Goal: Task Accomplishment & Management: Use online tool/utility

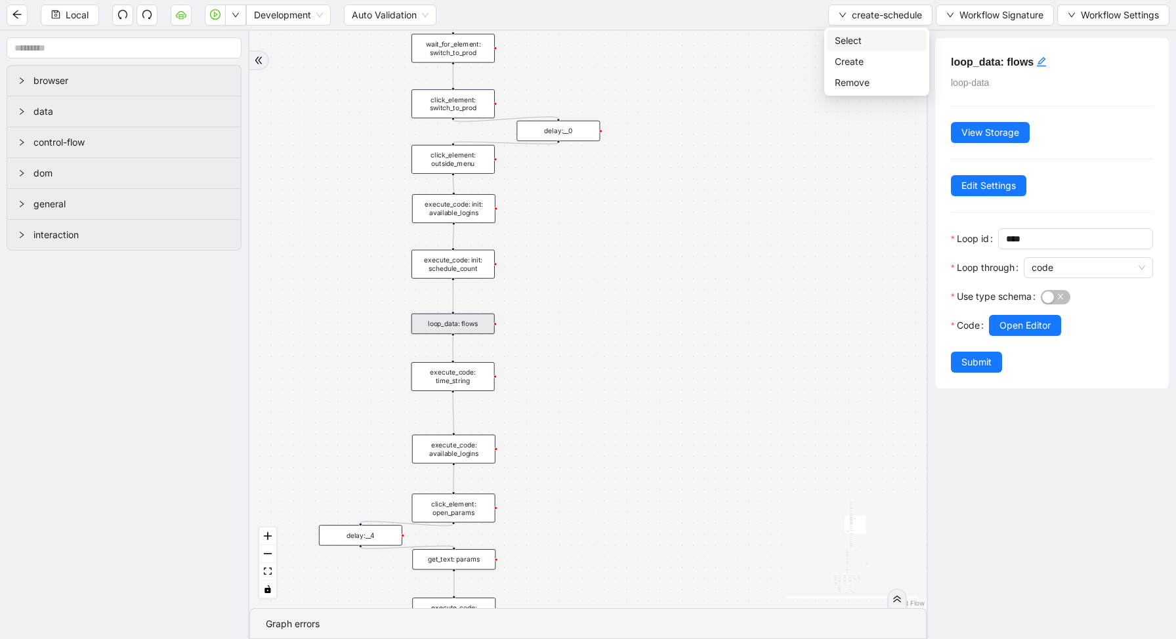
click at [843, 37] on span "Select" at bounding box center [877, 40] width 84 height 14
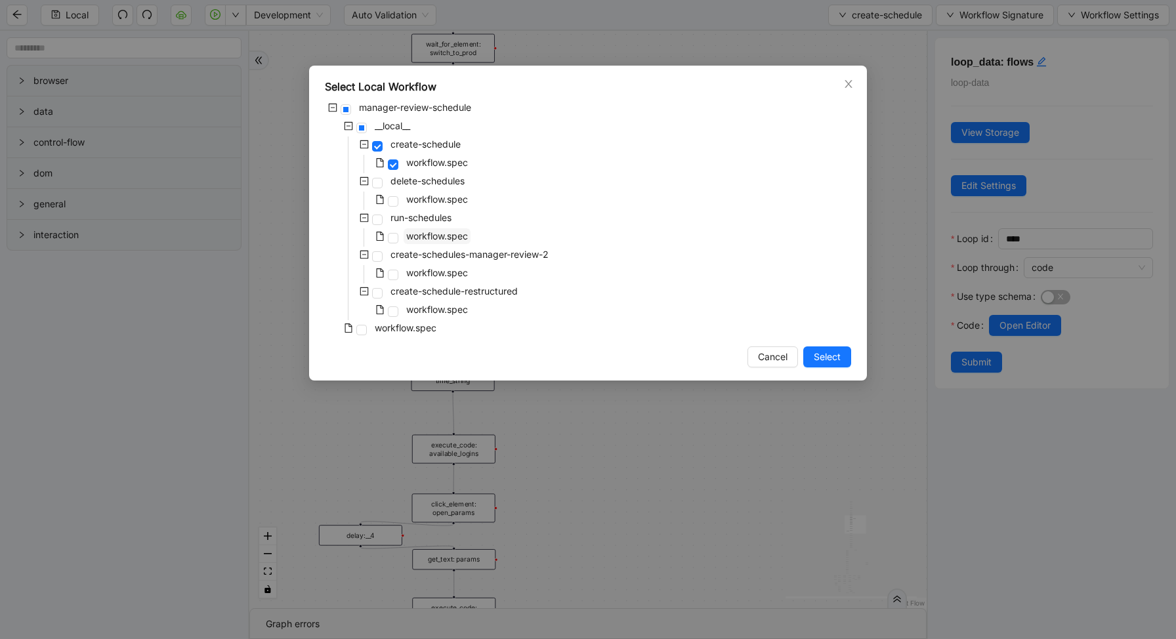
click at [426, 233] on span "workflow.spec" at bounding box center [437, 235] width 62 height 11
click at [814, 355] on span "Select" at bounding box center [827, 357] width 27 height 14
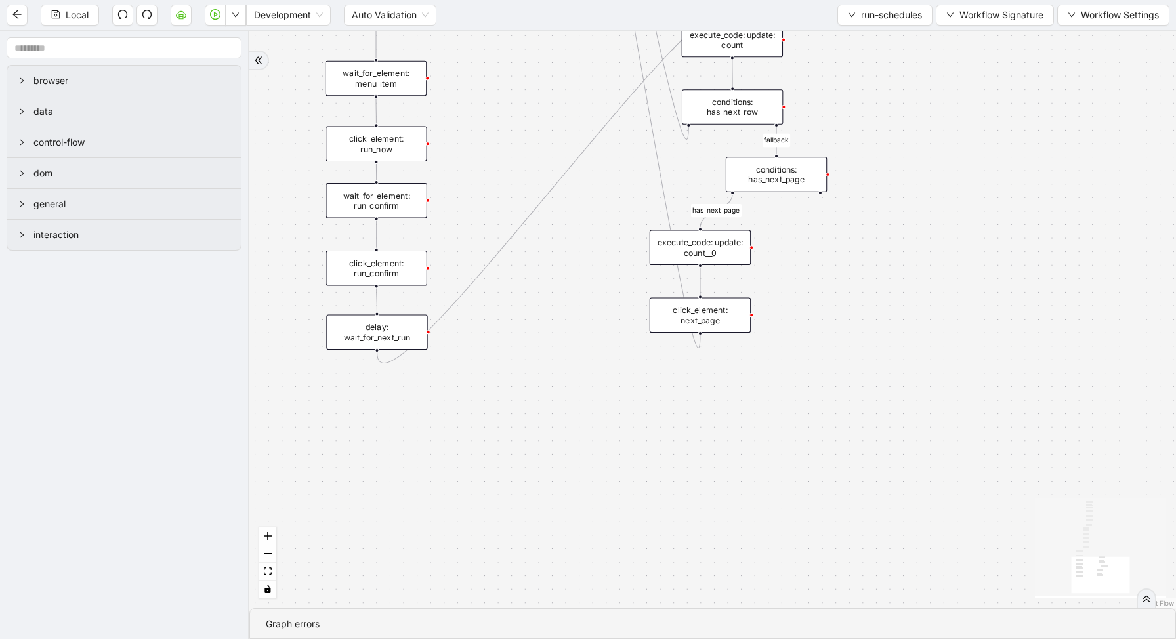
drag, startPoint x: 506, startPoint y: 324, endPoint x: 717, endPoint y: 477, distance: 260.8
click at [711, 471] on div "loopFrom is_required_schedule has_next_row fallback fallback has_next_page trig…" at bounding box center [712, 319] width 926 height 577
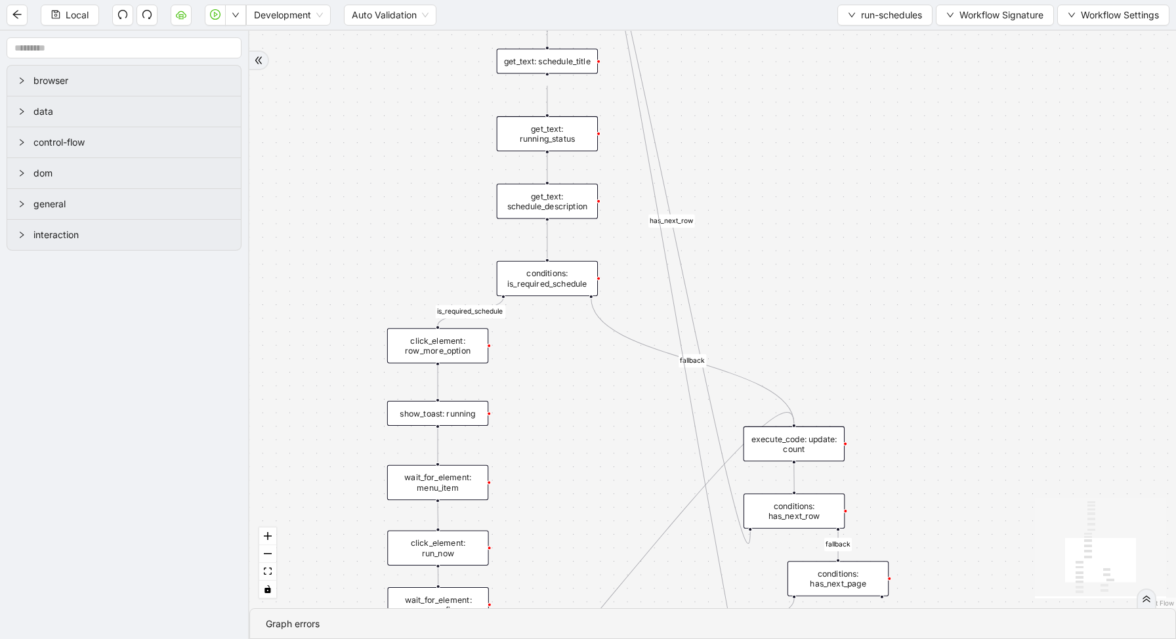
drag, startPoint x: 615, startPoint y: 128, endPoint x: 611, endPoint y: 520, distance: 391.7
click at [614, 502] on div "loopFrom is_required_schedule has_next_row fallback fallback has_next_page trig…" at bounding box center [712, 319] width 926 height 577
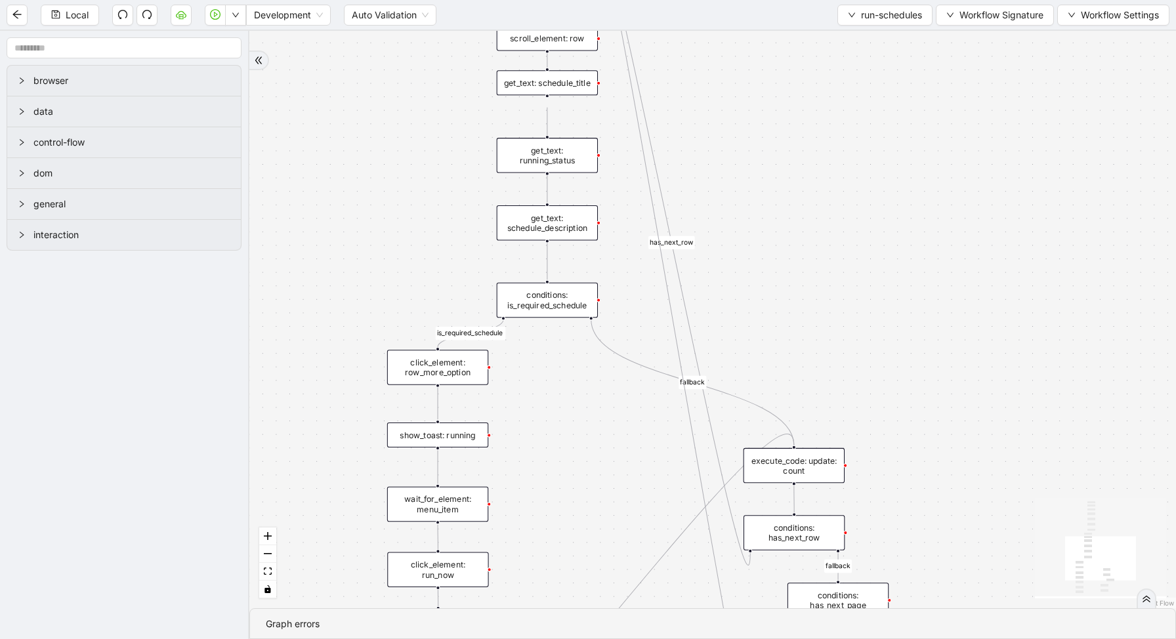
click at [556, 325] on div "loopFrom is_required_schedule has_next_row fallback fallback has_next_page trig…" at bounding box center [712, 319] width 926 height 577
click at [556, 300] on div "conditions: is_required_schedule" at bounding box center [547, 300] width 101 height 35
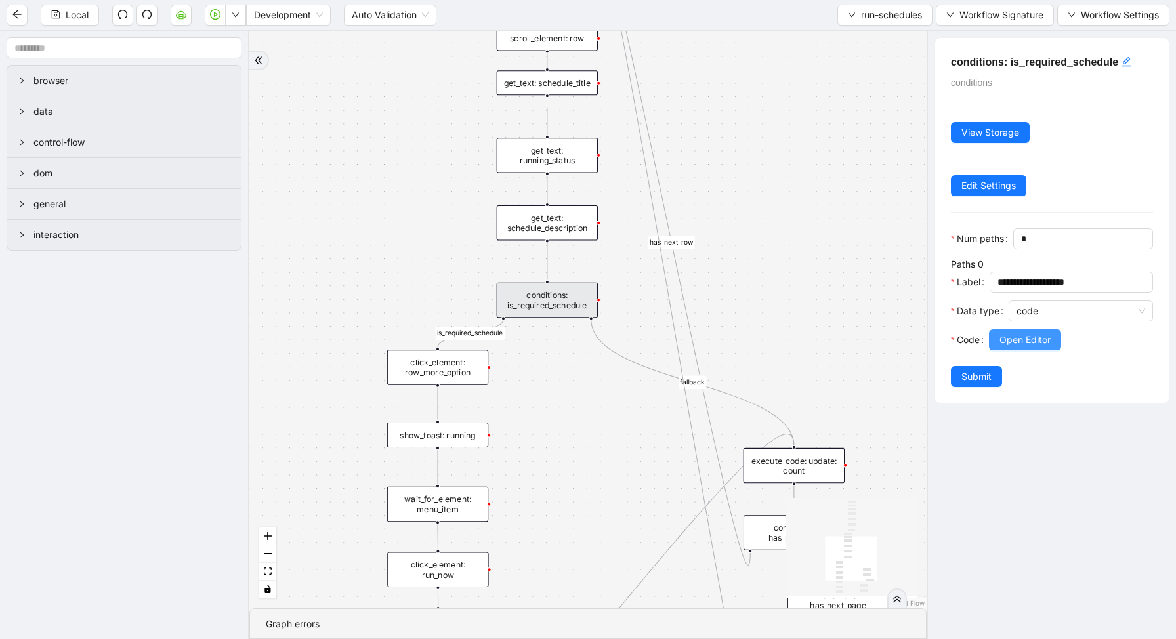
click at [1003, 337] on span "Open Editor" at bounding box center [1024, 340] width 51 height 14
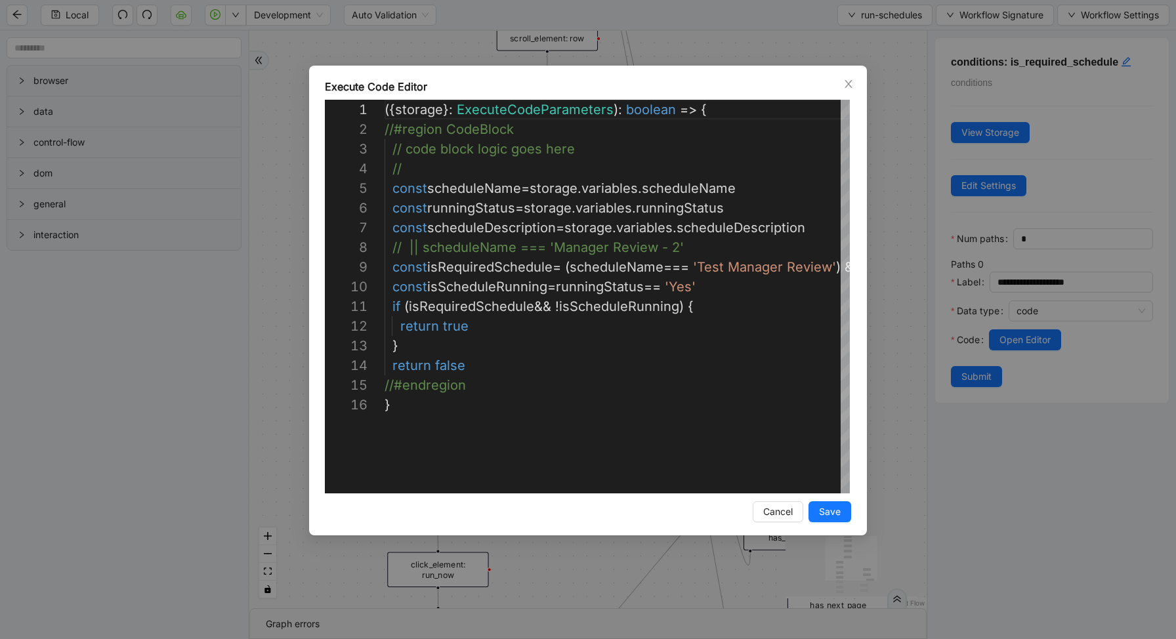
scroll to position [197, 0]
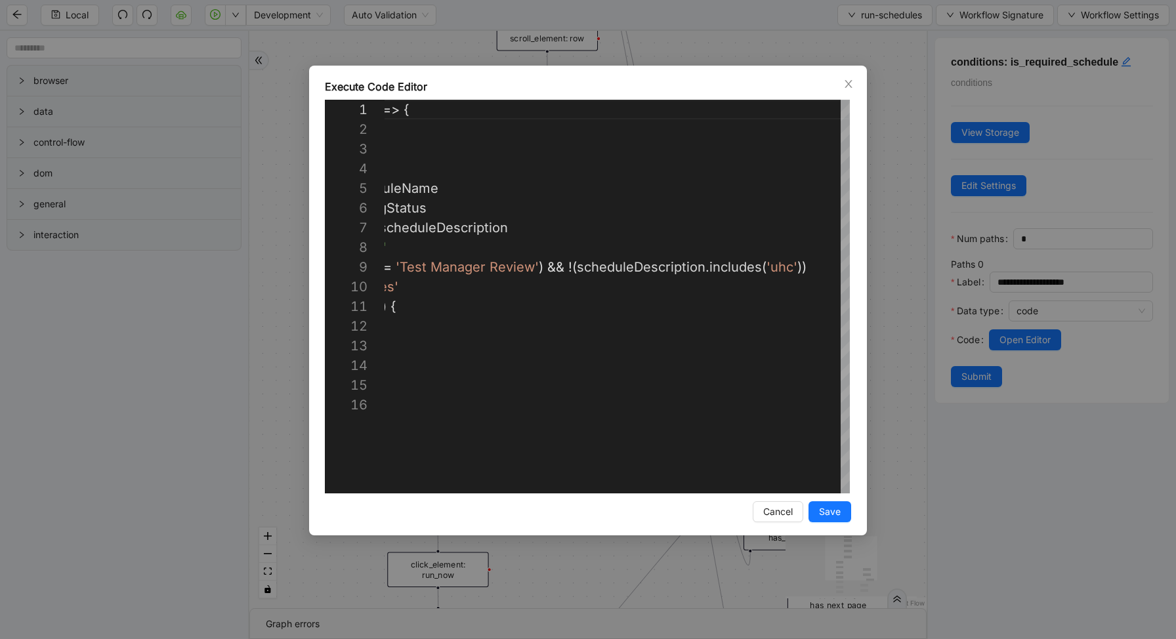
click at [916, 202] on div "Execute Code Editor 1 2 3 4 5 6 7 8 9 10 11 12 13 14 15 16 ({ storage }: Execut…" at bounding box center [588, 319] width 1176 height 639
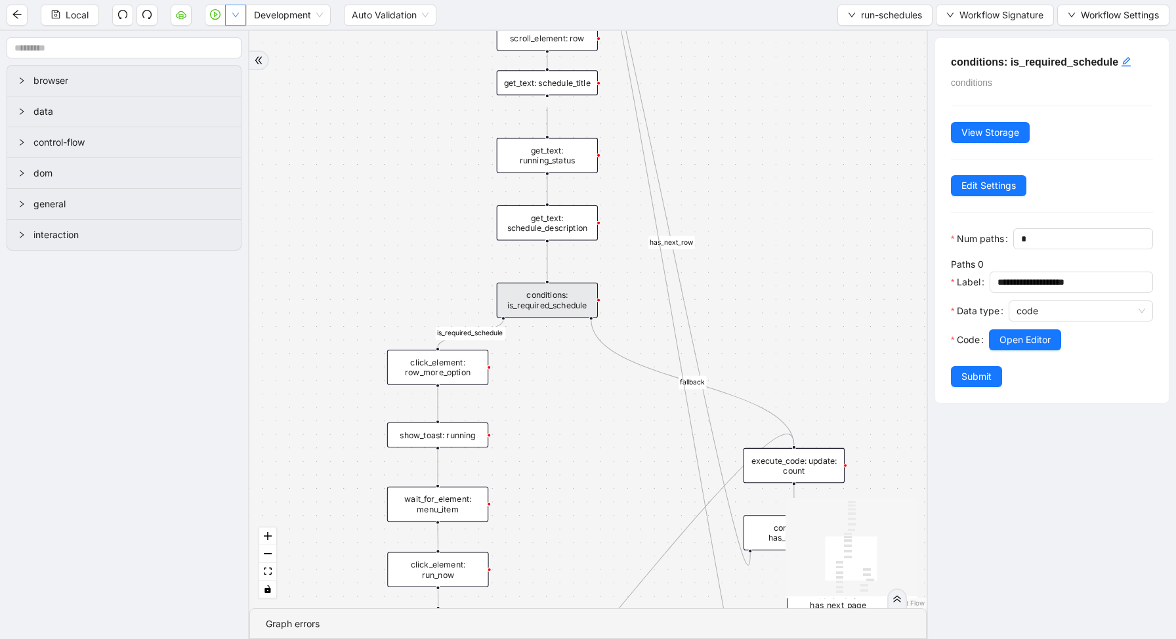
click at [236, 20] on button "button" at bounding box center [235, 15] width 21 height 21
click at [234, 41] on span "Run local workflow" at bounding box center [194, 40] width 80 height 14
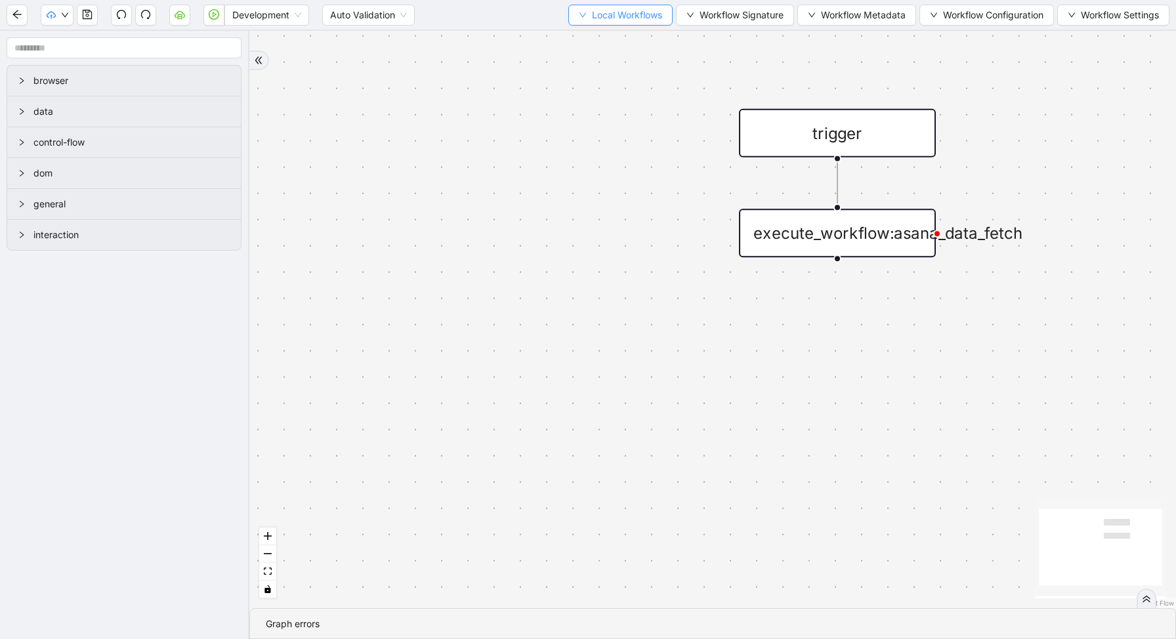
click at [629, 10] on span "Local Workflows" at bounding box center [627, 15] width 70 height 14
click at [617, 37] on span "Select" at bounding box center [613, 40] width 85 height 14
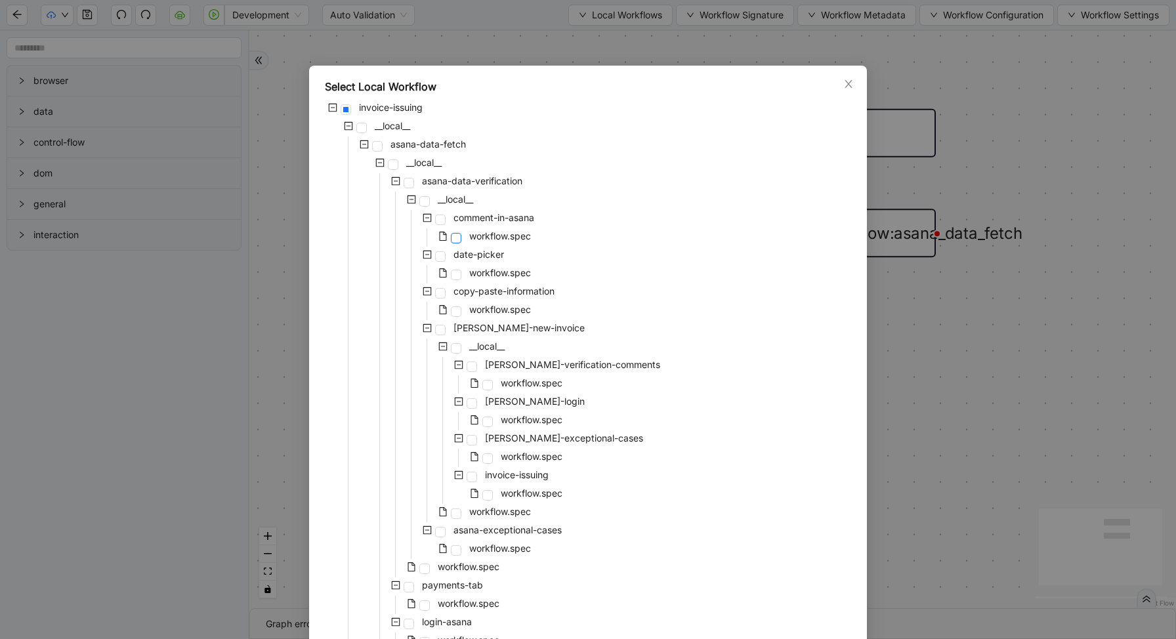
click at [455, 234] on span at bounding box center [456, 238] width 10 height 10
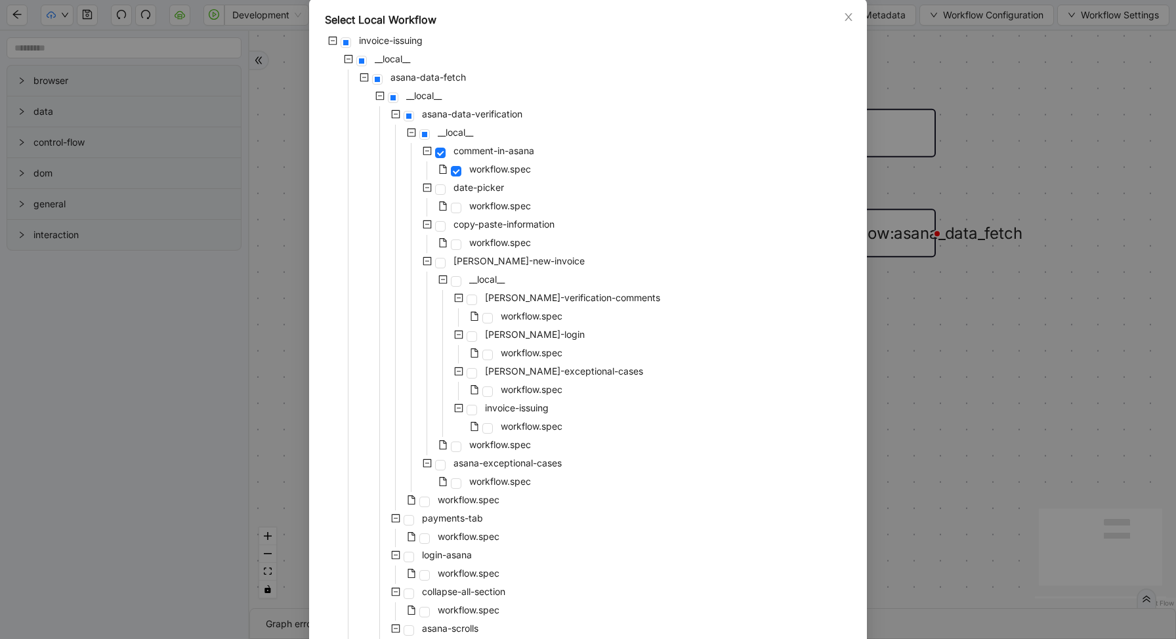
scroll to position [72, 0]
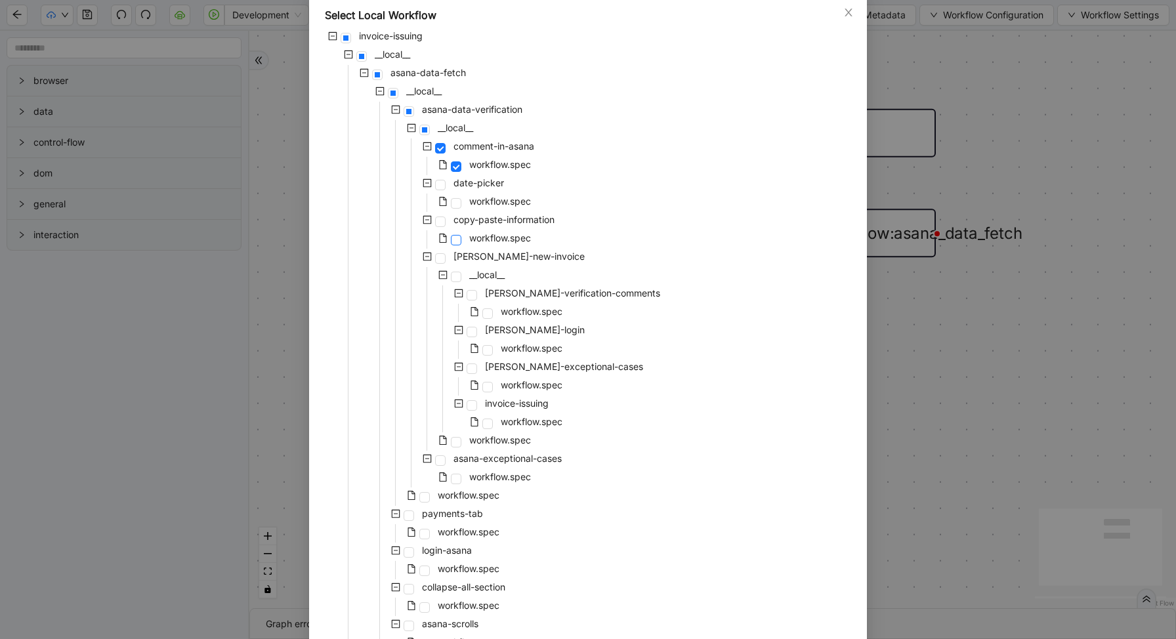
click at [455, 238] on span at bounding box center [456, 240] width 10 height 10
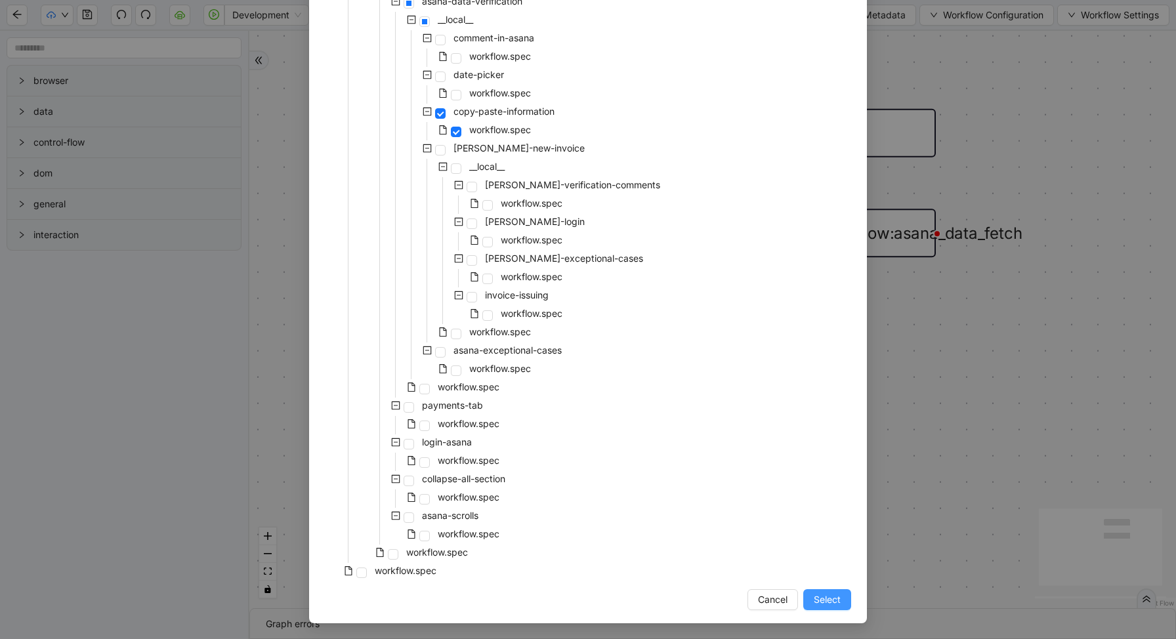
click at [822, 600] on span "Select" at bounding box center [827, 599] width 27 height 14
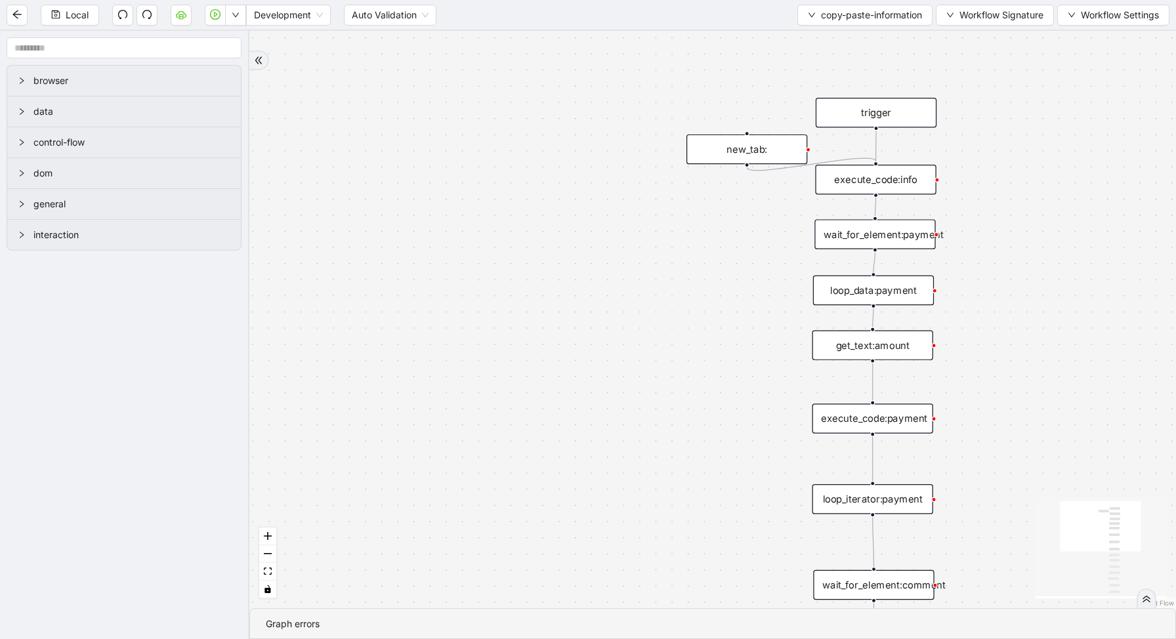
click at [945, 396] on div "trigger execute_code:info get_text:amount execute_code:payment wait_for_element…" at bounding box center [712, 319] width 926 height 577
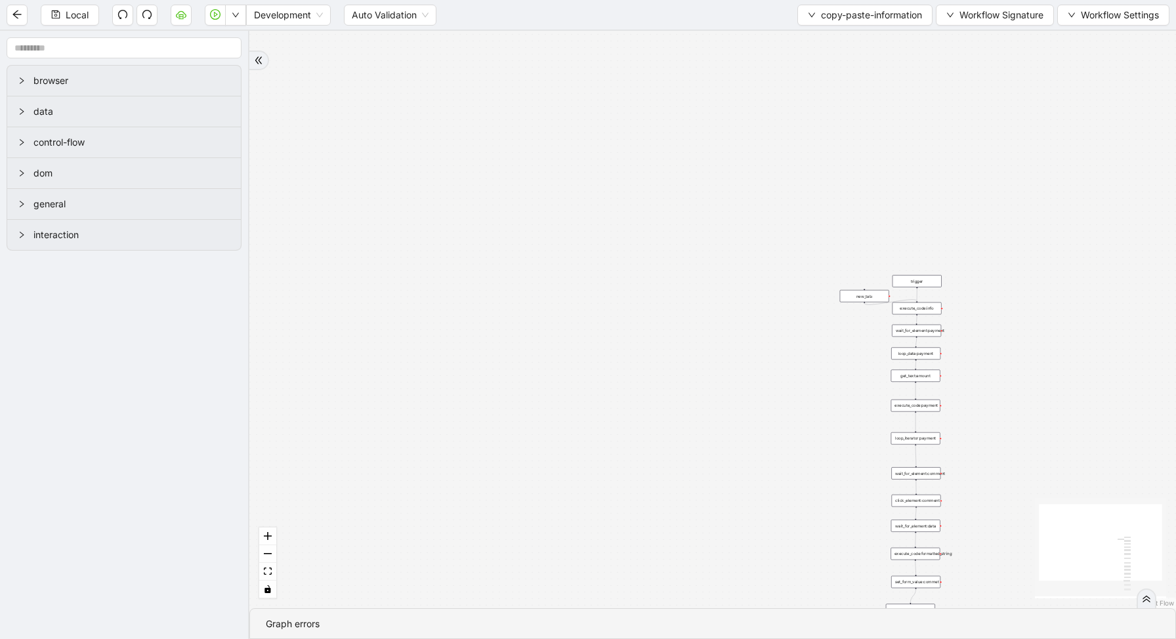
drag, startPoint x: 984, startPoint y: 434, endPoint x: 825, endPoint y: 51, distance: 413.9
click at [829, 58] on div "trigger execute_code:info get_text:amount execute_code:payment wait_for_element…" at bounding box center [712, 319] width 926 height 577
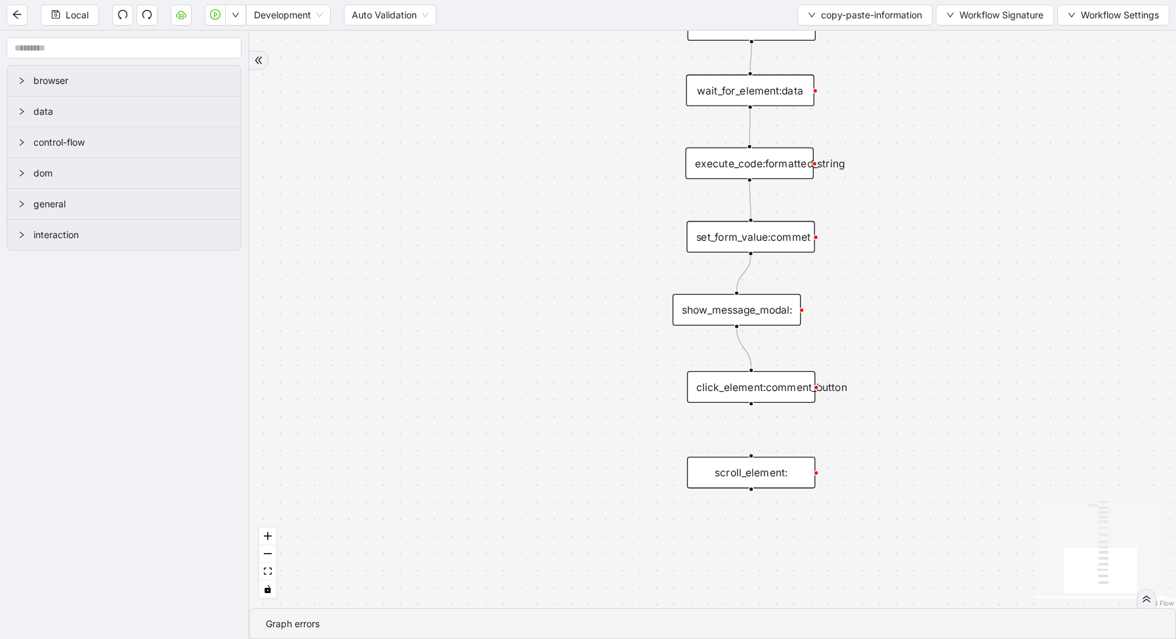
drag, startPoint x: 894, startPoint y: 181, endPoint x: 891, endPoint y: 315, distance: 133.9
click at [892, 318] on div "trigger execute_code:info get_text:amount execute_code:payment wait_for_element…" at bounding box center [712, 319] width 926 height 577
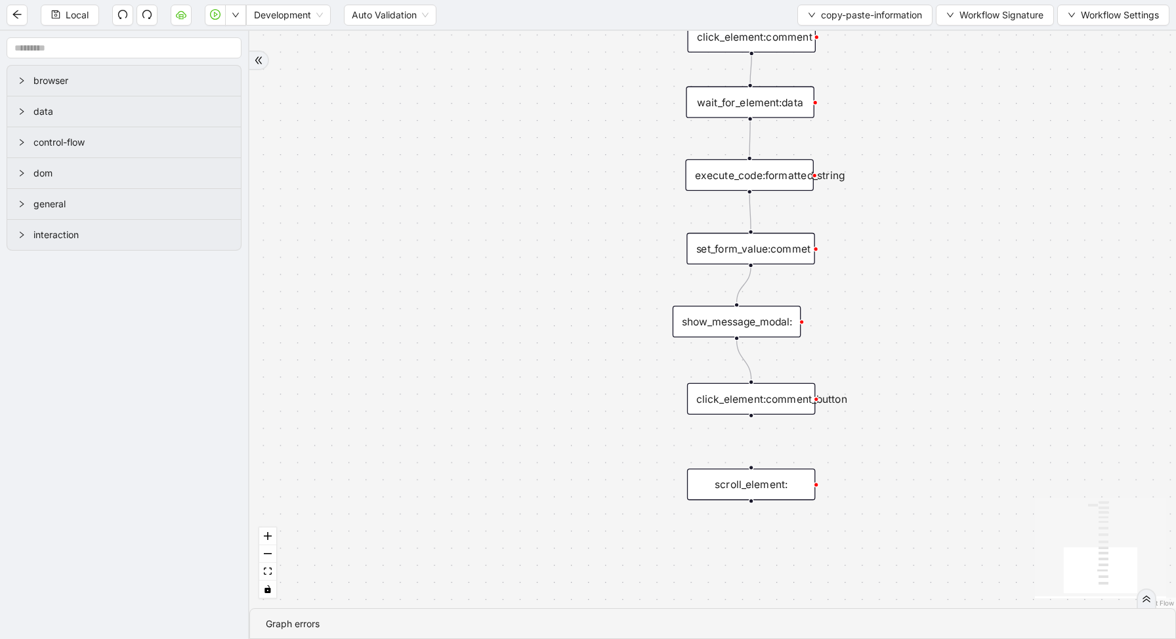
click at [752, 169] on div "execute_code:formatted_string" at bounding box center [749, 174] width 129 height 31
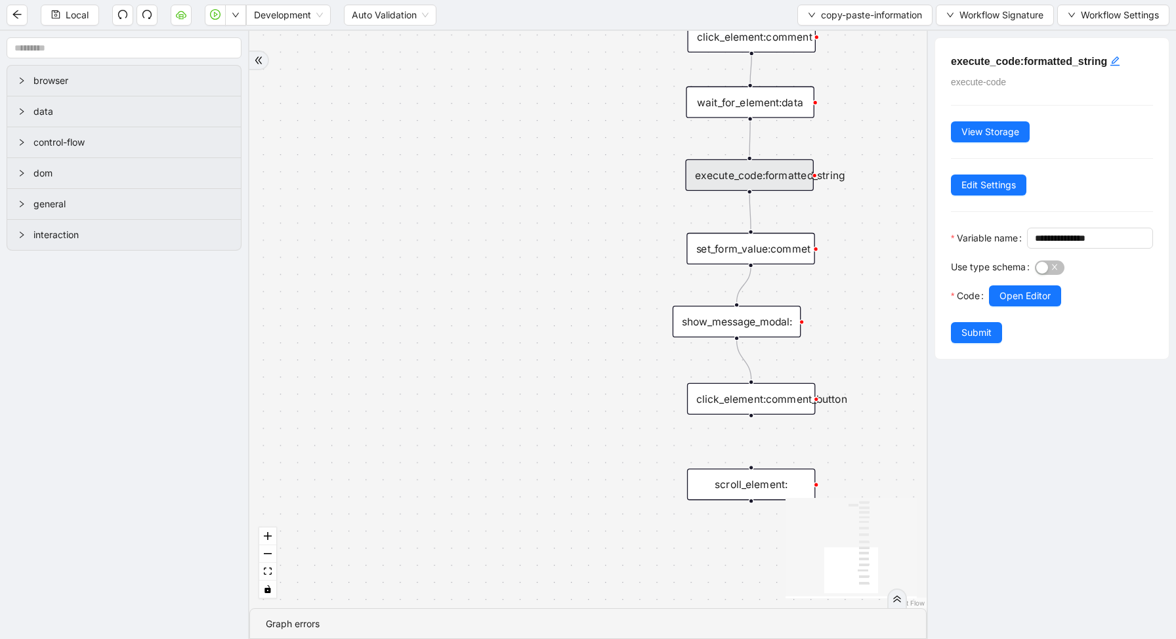
click at [825, 273] on div "trigger execute_code:info get_text:amount execute_code:payment wait_for_element…" at bounding box center [587, 319] width 677 height 577
click at [770, 319] on div "show_message_modal:" at bounding box center [737, 321] width 129 height 31
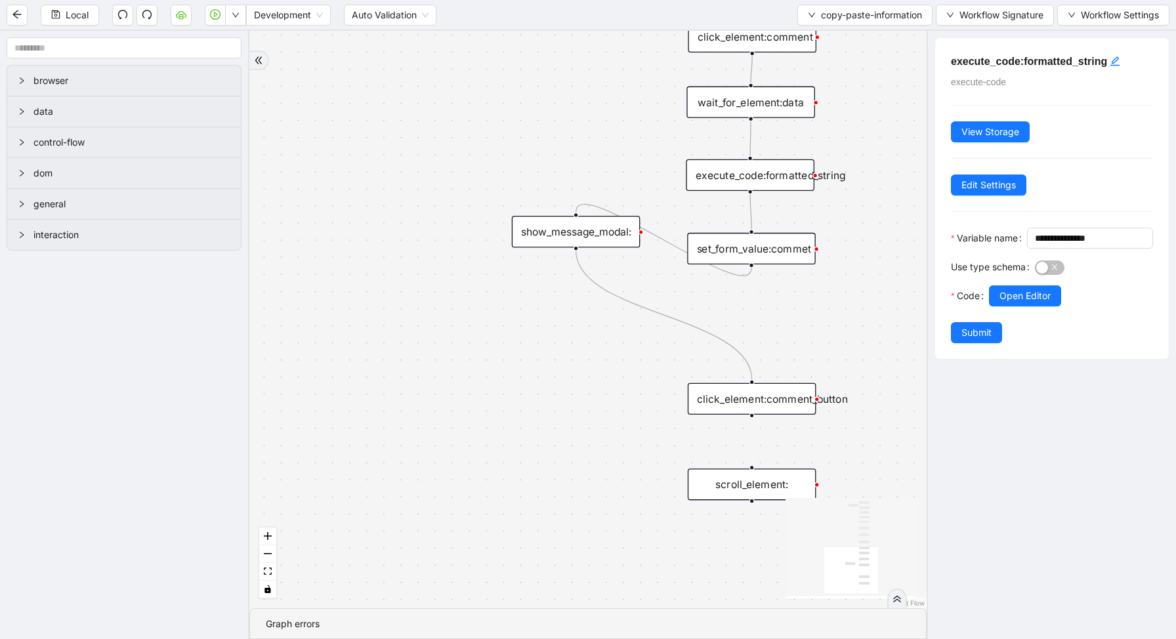
drag, startPoint x: 737, startPoint y: 333, endPoint x: 575, endPoint y: 242, distance: 185.6
click at [575, 242] on div "show_message_modal:" at bounding box center [576, 231] width 129 height 31
drag, startPoint x: 750, startPoint y: 194, endPoint x: 635, endPoint y: 208, distance: 115.7
click at [635, 208] on div "trigger execute_code:info get_text:amount execute_code:payment wait_for_element…" at bounding box center [587, 319] width 677 height 577
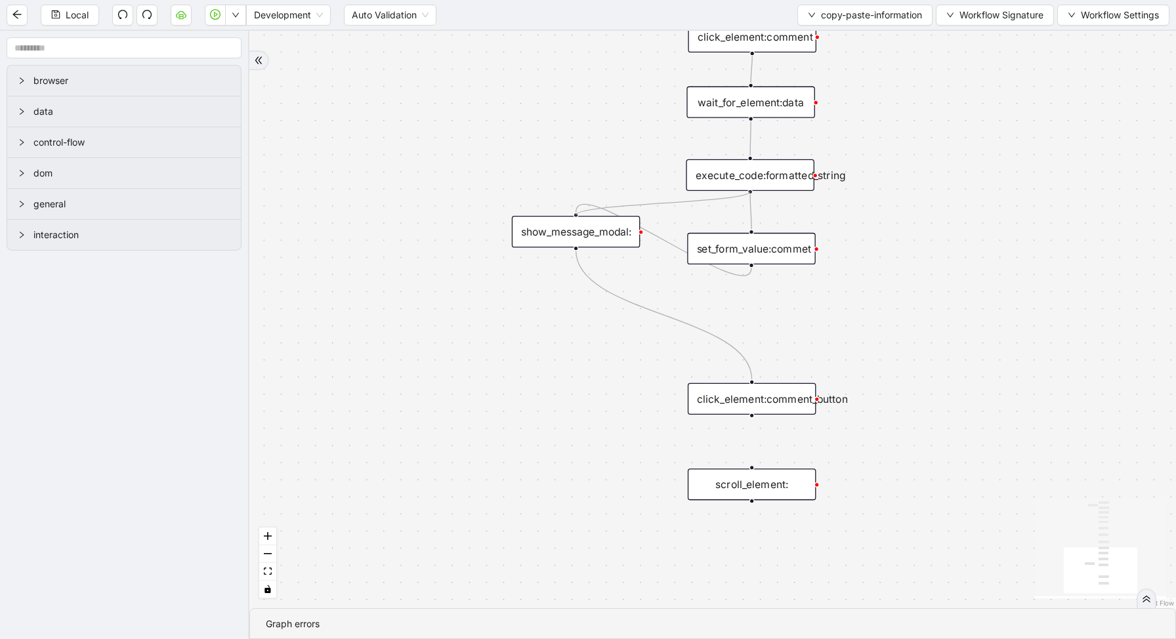
drag, startPoint x: 751, startPoint y: 192, endPoint x: 576, endPoint y: 220, distance: 177.5
drag, startPoint x: 575, startPoint y: 249, endPoint x: 752, endPoint y: 230, distance: 177.4
click at [673, 246] on icon "Edge from set_form_value:commet to show_message_modal:" at bounding box center [663, 240] width 175 height 72
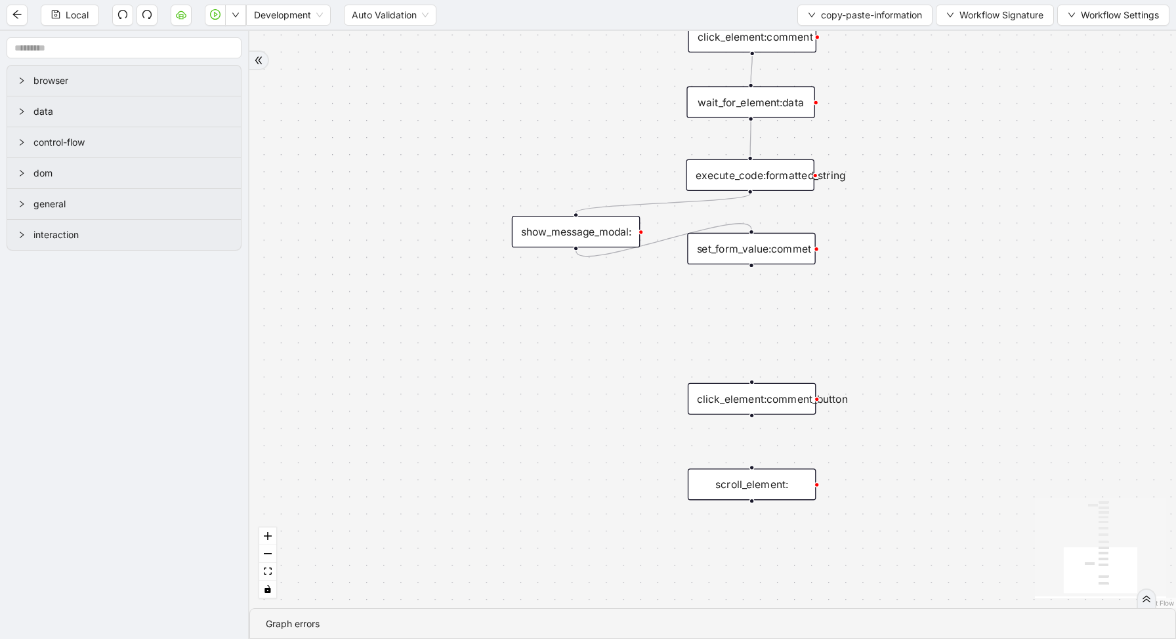
click at [616, 228] on div "show_message_modal:" at bounding box center [576, 231] width 129 height 31
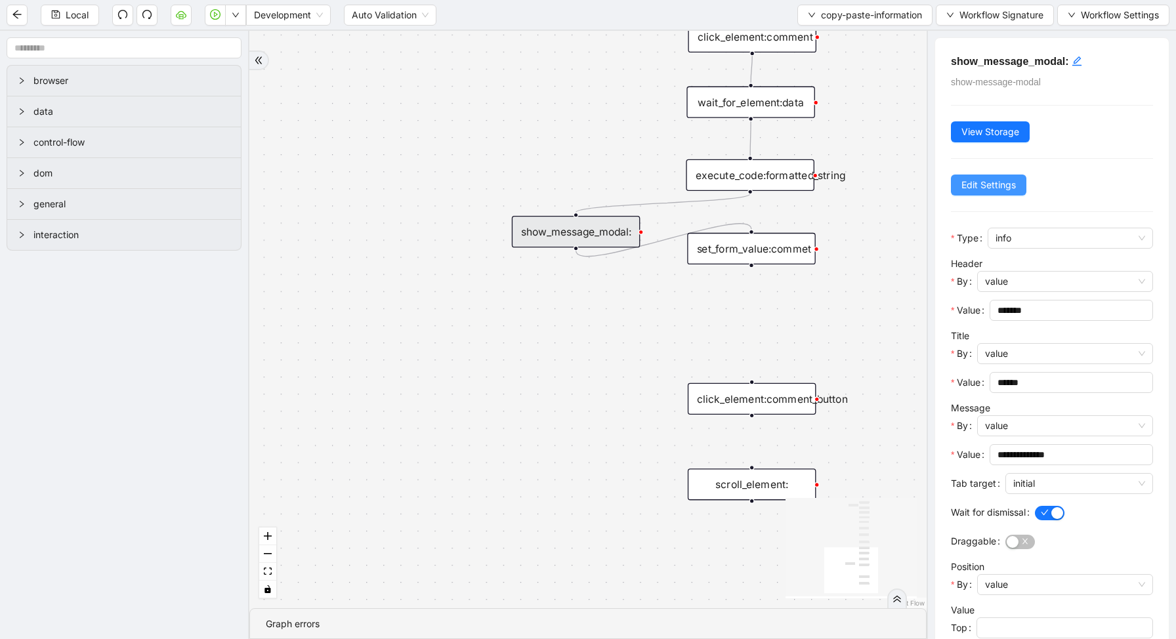
click at [976, 191] on span "Edit Settings" at bounding box center [988, 185] width 54 height 14
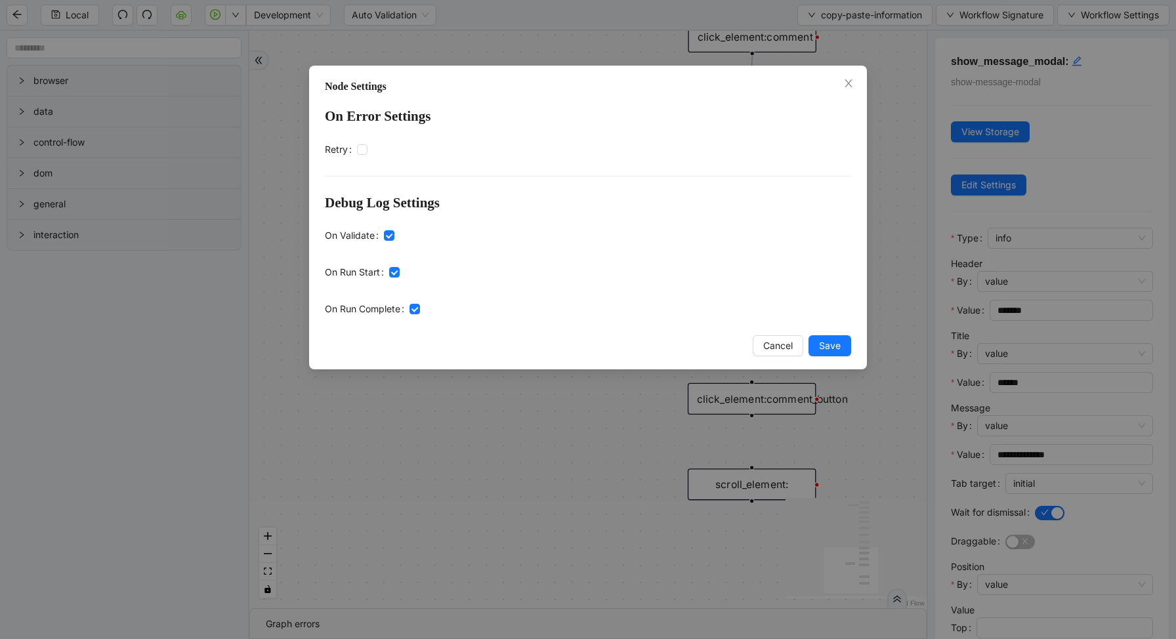
click at [833, 349] on span "Save" at bounding box center [830, 346] width 22 height 14
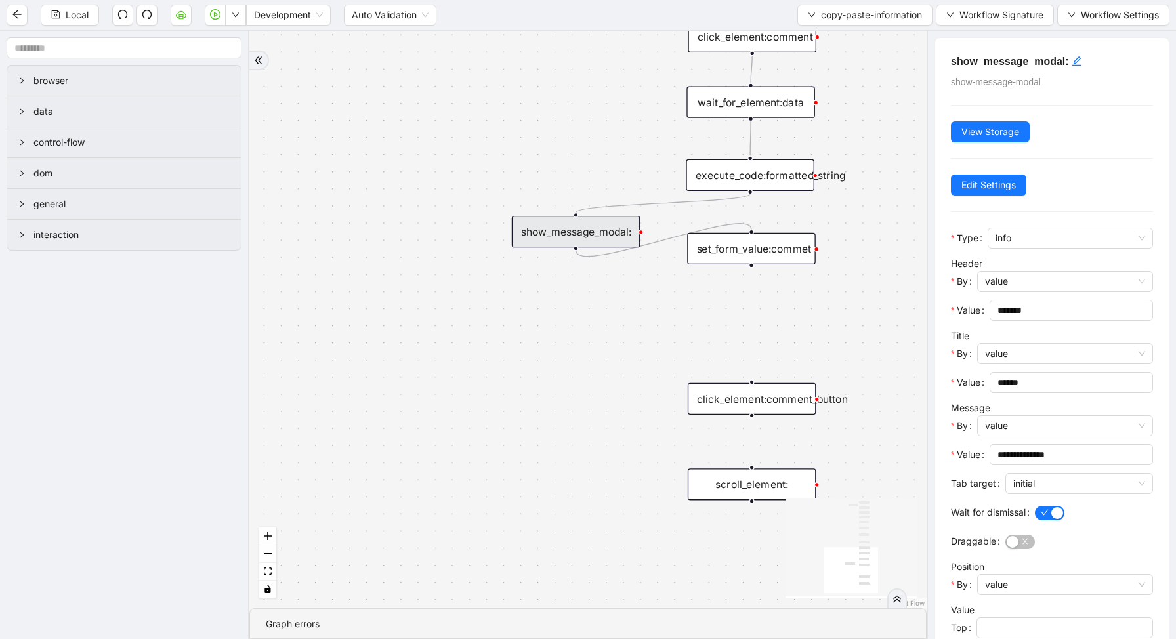
click at [762, 170] on div "execute_code:formatted_string" at bounding box center [750, 174] width 129 height 31
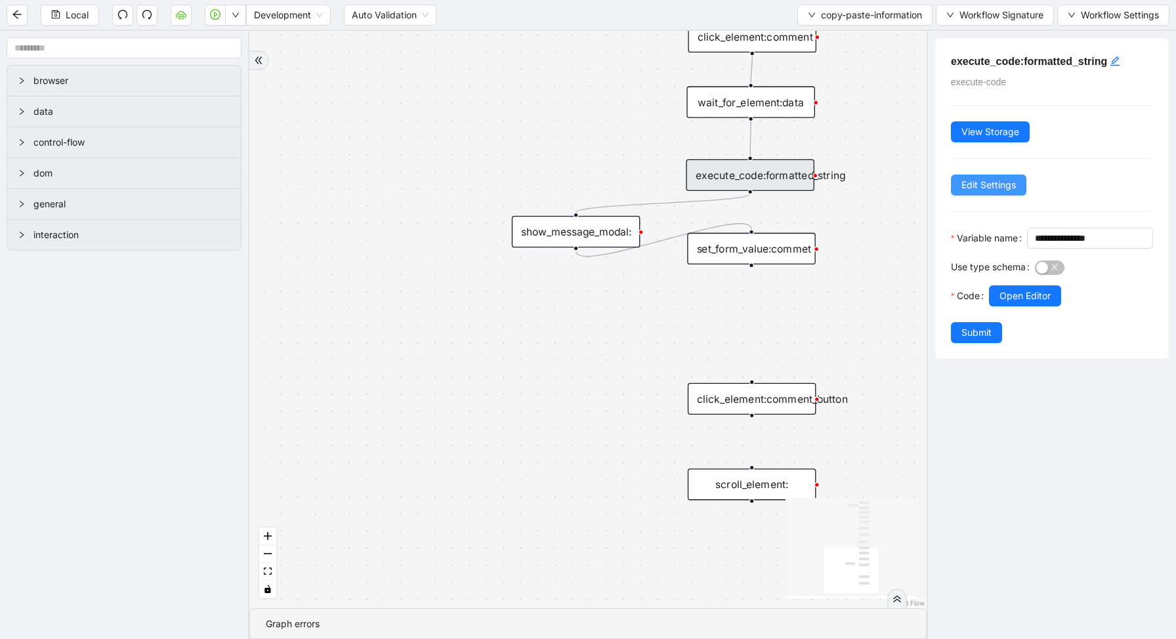
click at [987, 186] on span "Edit Settings" at bounding box center [988, 185] width 54 height 14
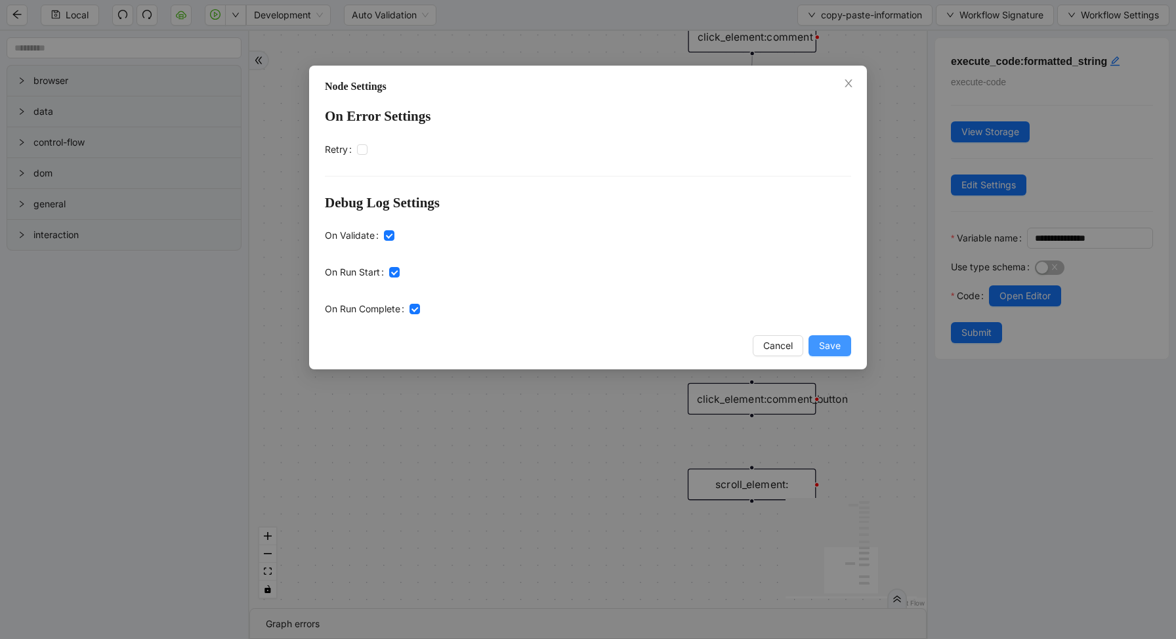
click at [833, 336] on button "Save" at bounding box center [829, 345] width 43 height 21
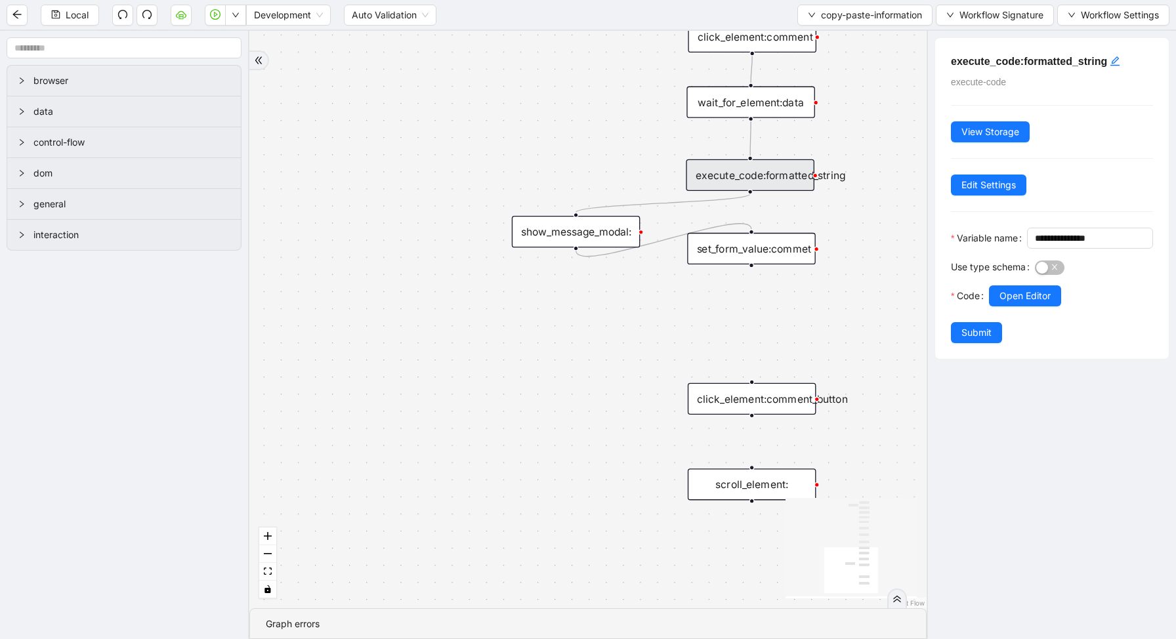
click at [800, 245] on div "set_form_value:commet" at bounding box center [751, 248] width 129 height 31
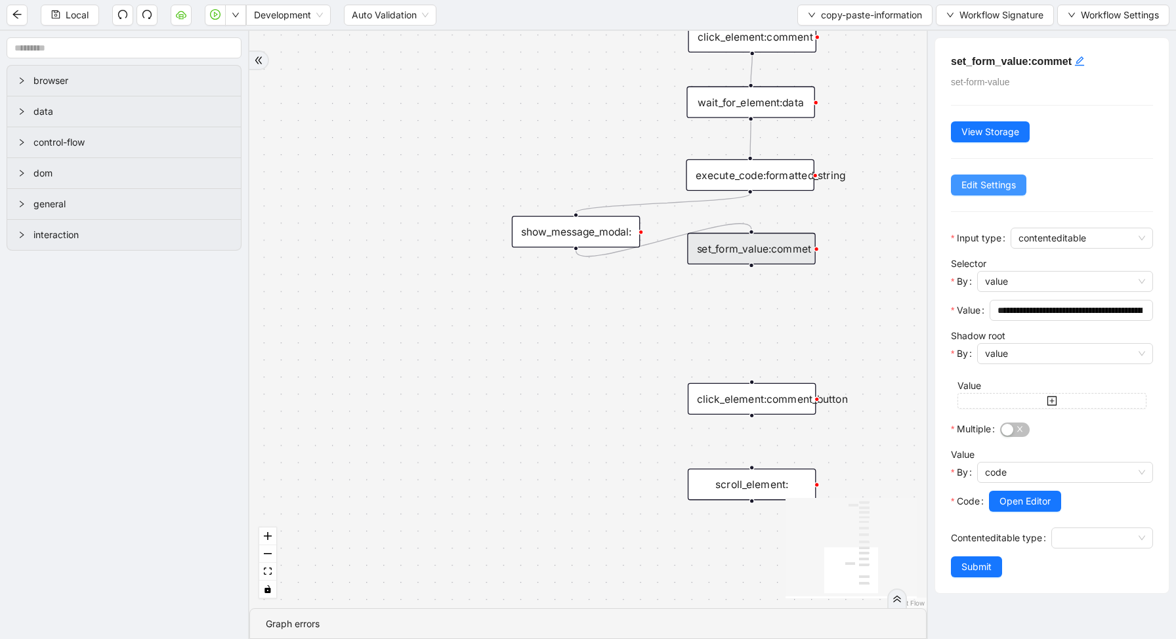
click at [972, 175] on button "Edit Settings" at bounding box center [988, 185] width 75 height 21
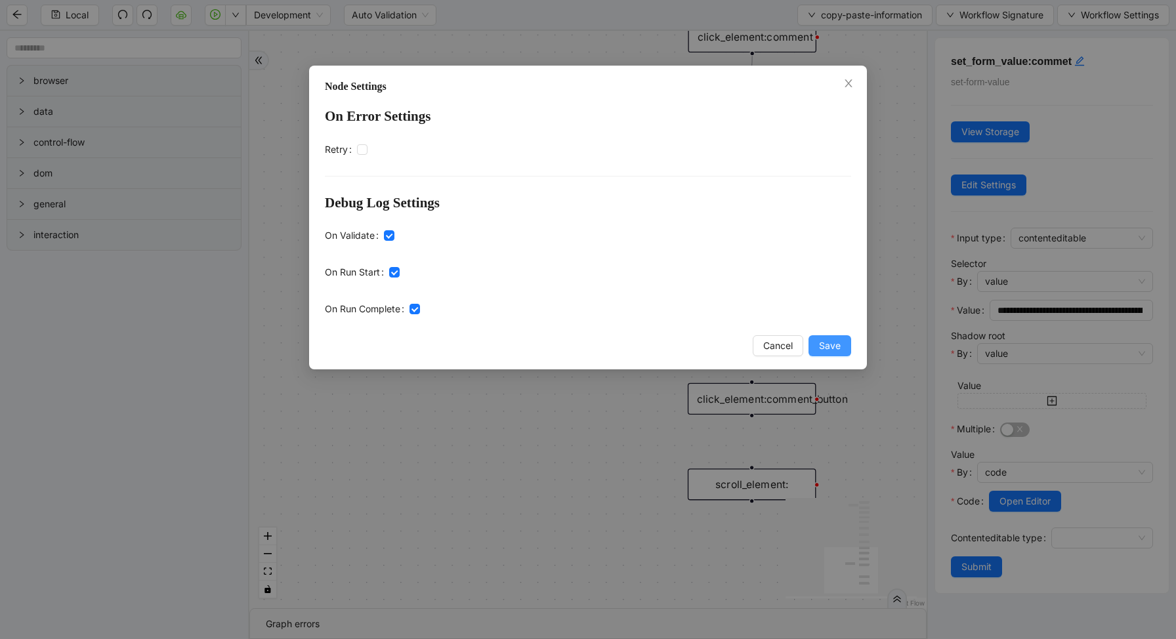
click at [837, 351] on span "Save" at bounding box center [830, 346] width 22 height 14
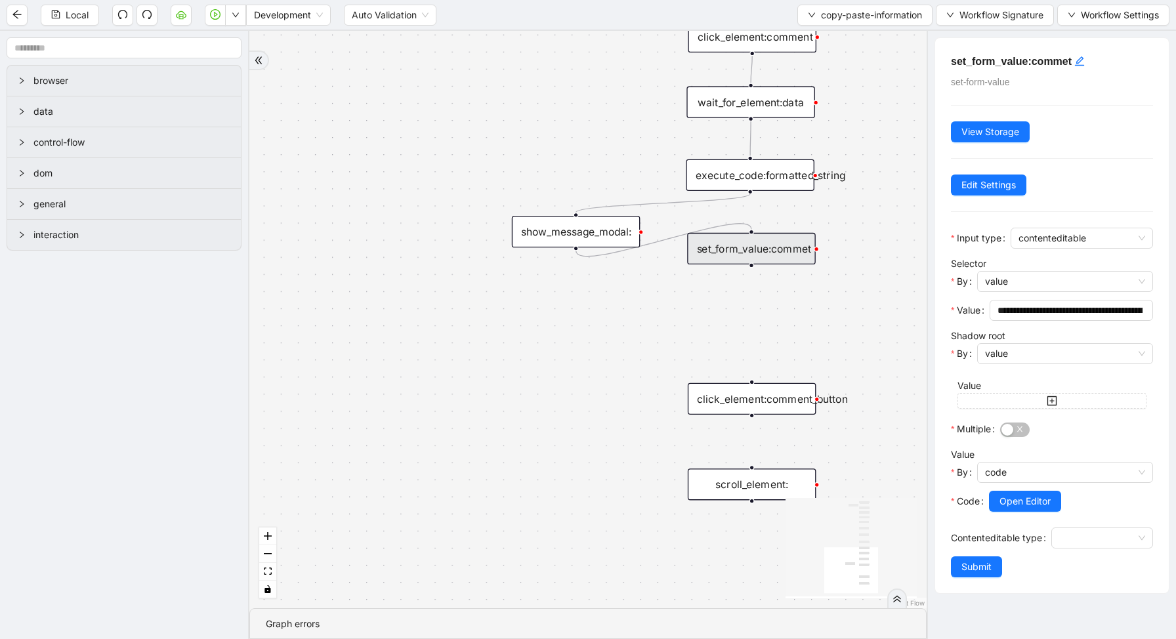
click at [860, 312] on div "trigger execute_code:info get_text:amount execute_code:payment wait_for_element…" at bounding box center [587, 319] width 677 height 577
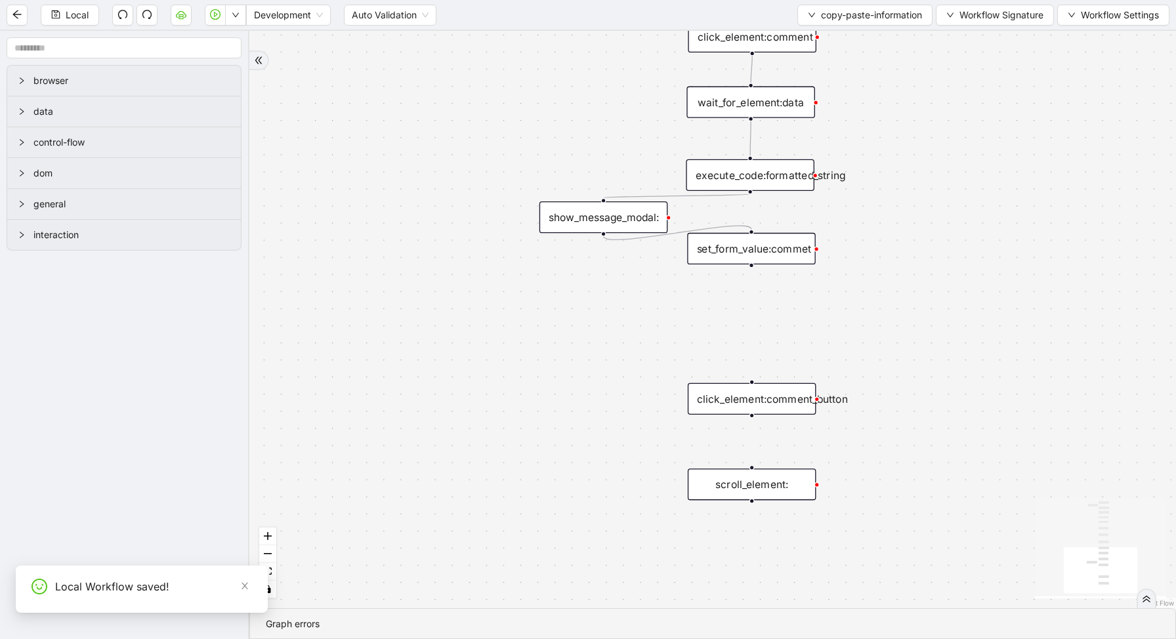
drag, startPoint x: 570, startPoint y: 222, endPoint x: 598, endPoint y: 207, distance: 31.4
click at [598, 207] on div "show_message_modal:" at bounding box center [603, 216] width 129 height 31
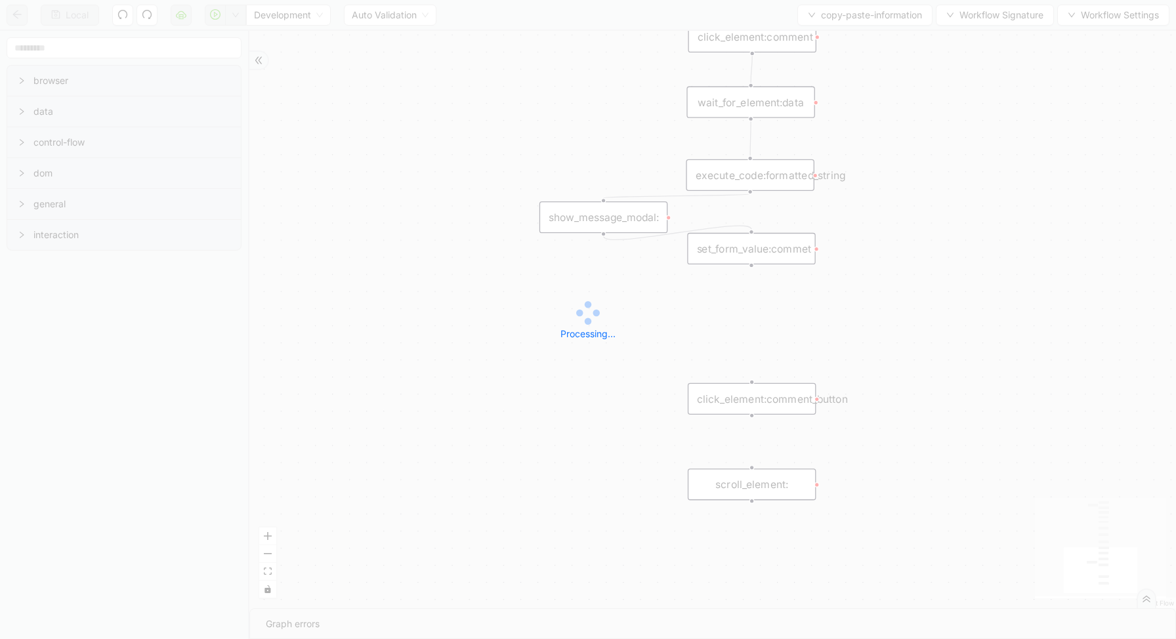
click at [236, 14] on div "Local Development Auto Validation copy-paste-information Workflow Signature Wor…" at bounding box center [588, 319] width 1176 height 639
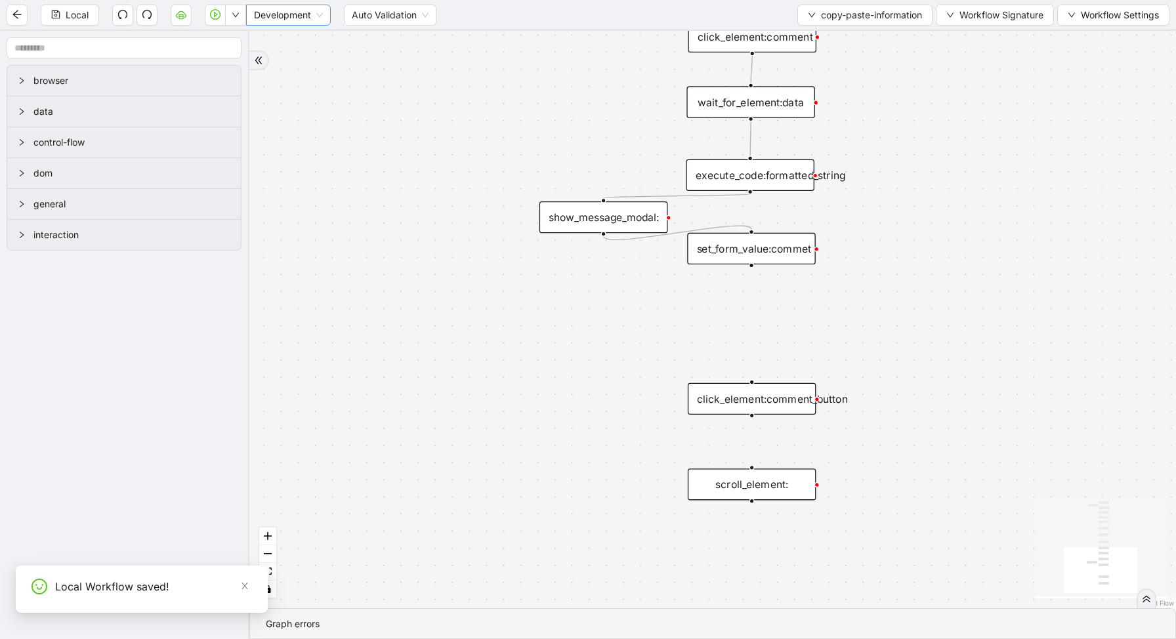
click at [313, 16] on span "Development" at bounding box center [288, 15] width 69 height 20
click at [302, 64] on div "Production" at bounding box center [289, 62] width 64 height 14
click at [239, 20] on button "button" at bounding box center [235, 15] width 21 height 21
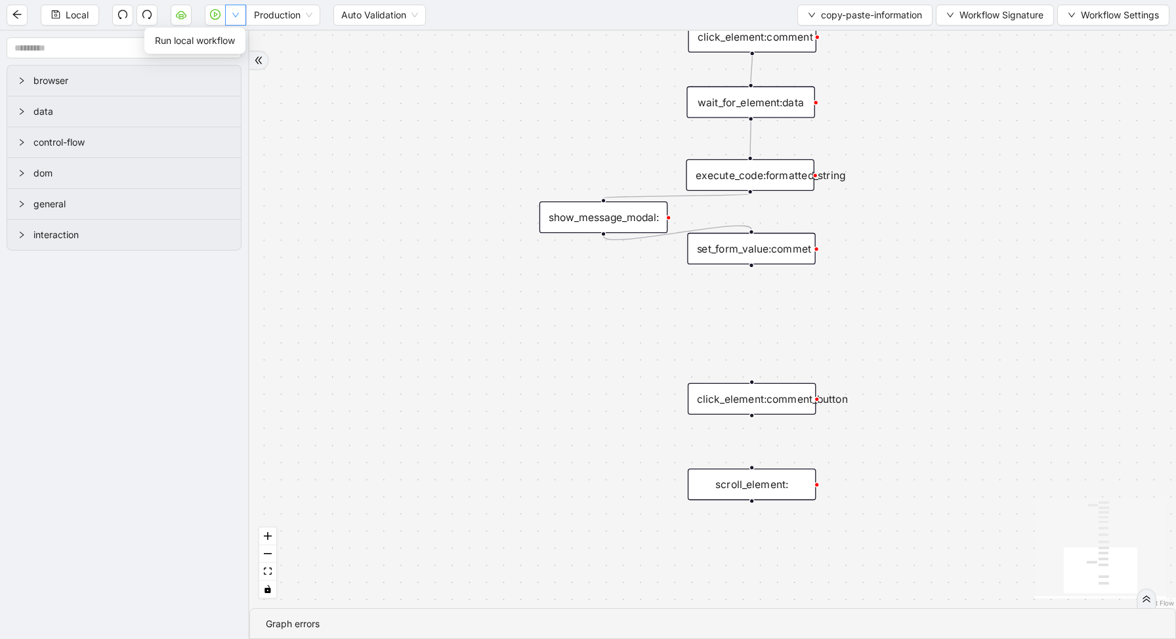
click at [239, 20] on button "button" at bounding box center [235, 15] width 21 height 21
click at [300, 16] on span "Production" at bounding box center [283, 15] width 58 height 20
click at [262, 52] on div at bounding box center [259, 61] width 20 height 20
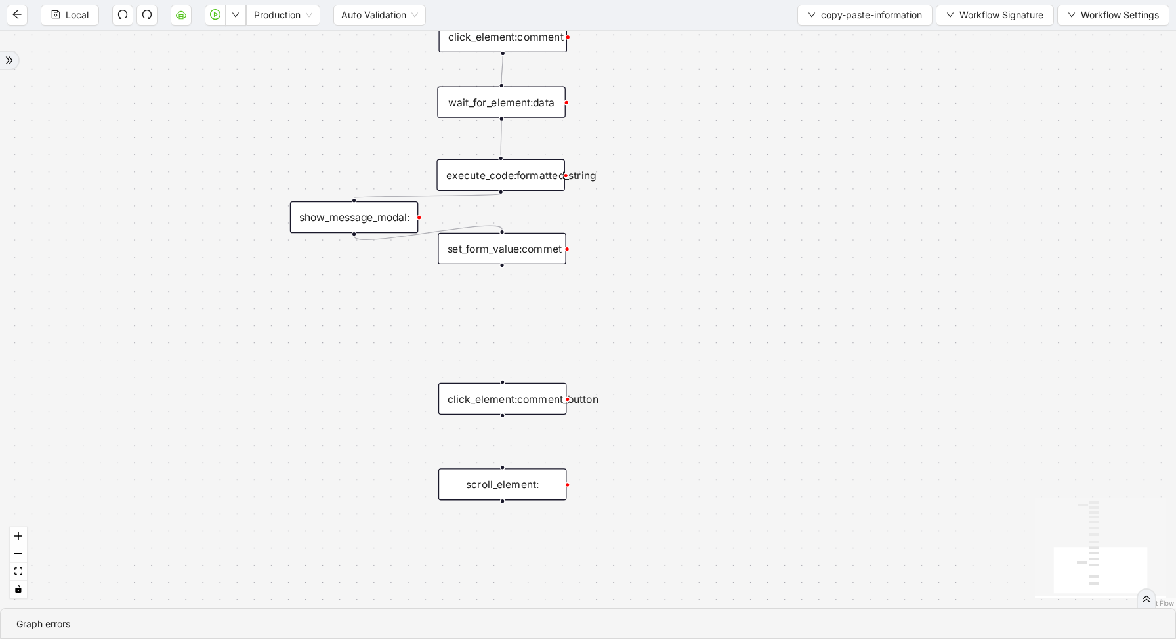
click at [10, 61] on icon "double-right" at bounding box center [9, 60] width 7 height 7
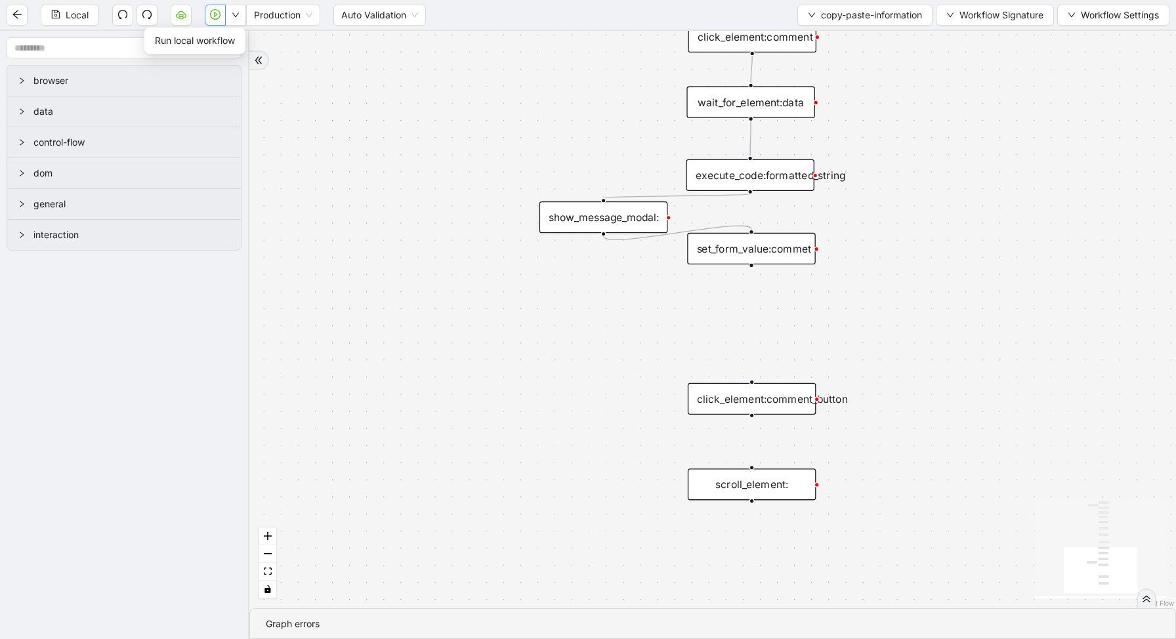
click at [218, 17] on icon "play-circle" at bounding box center [215, 14] width 10 height 10
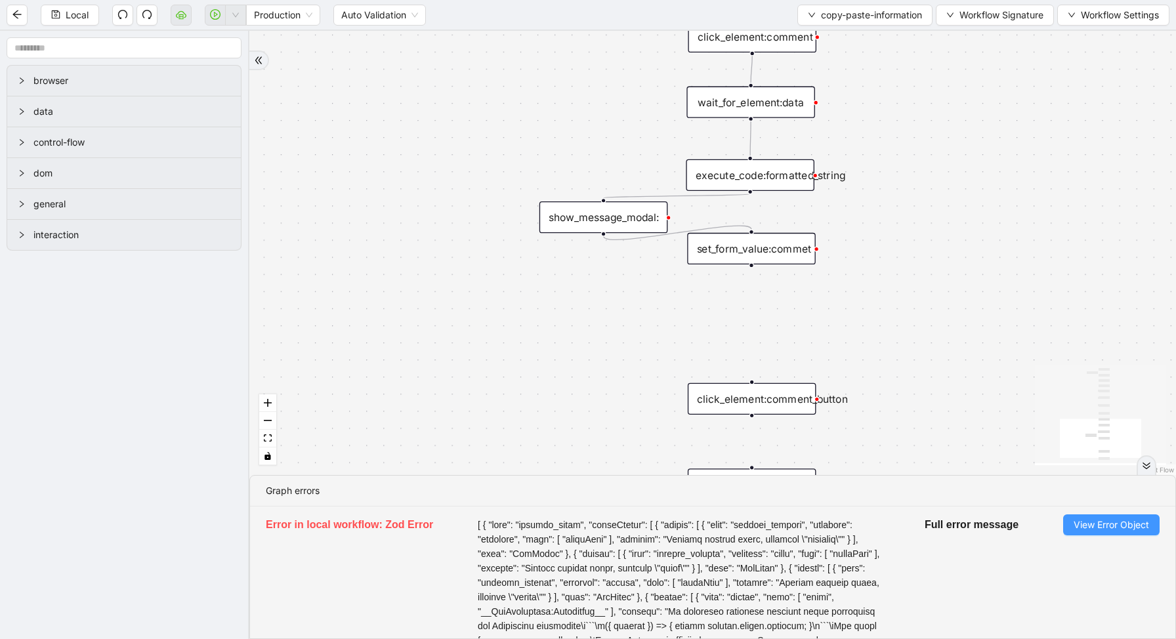
click at [1119, 522] on span "View Error Object" at bounding box center [1110, 525] width 75 height 14
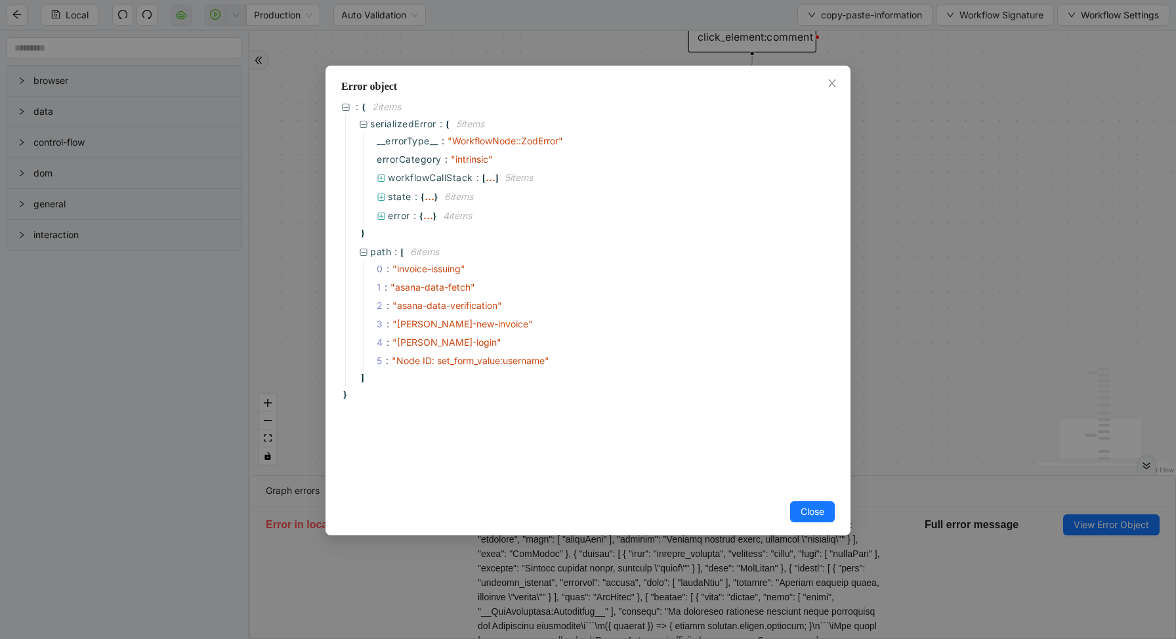
click at [909, 230] on div "Error object : { 2 item s serializedError : { 5 item s __errorType__ : " Workfl…" at bounding box center [588, 319] width 1176 height 639
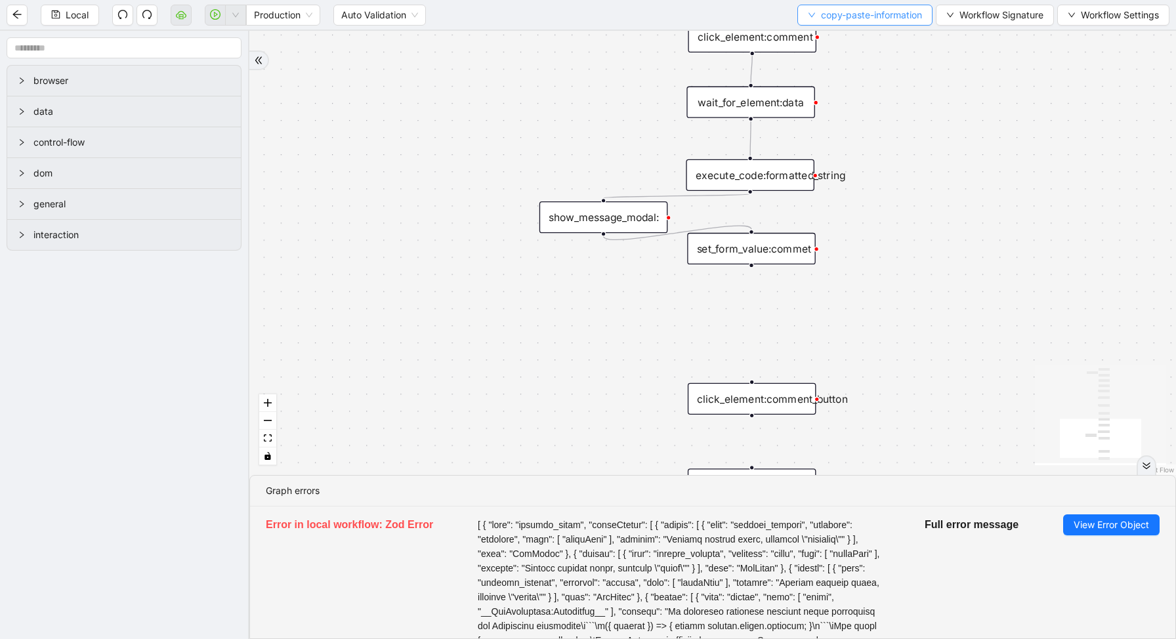
click at [841, 15] on span "copy-paste-information" at bounding box center [871, 15] width 101 height 14
click at [831, 46] on span "Select" at bounding box center [862, 40] width 116 height 14
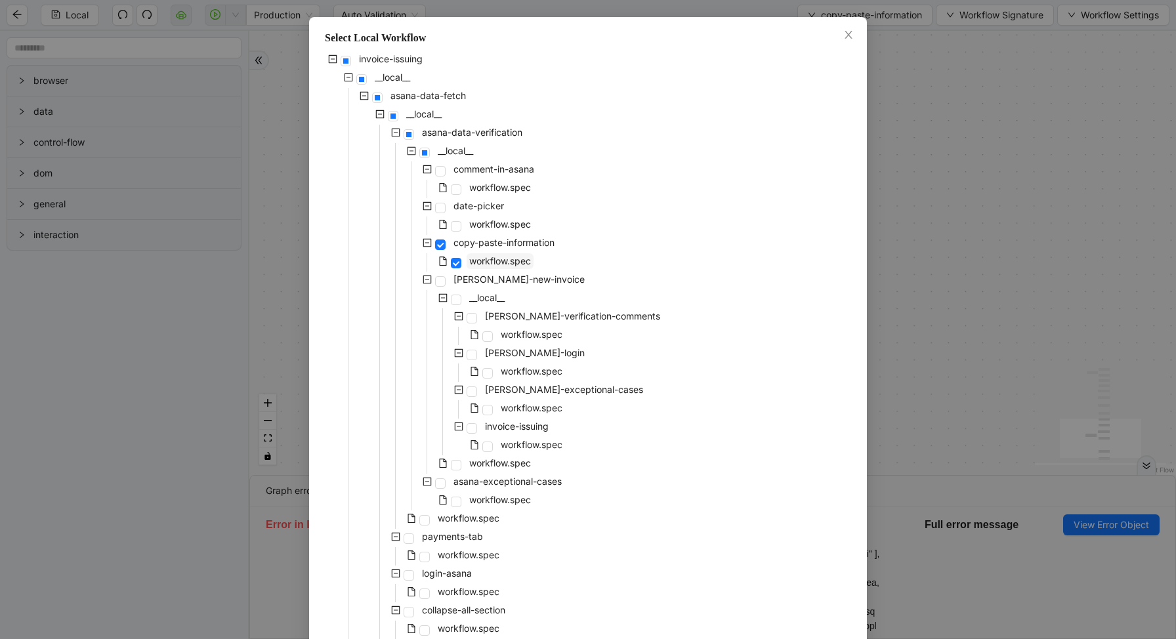
scroll to position [53, 0]
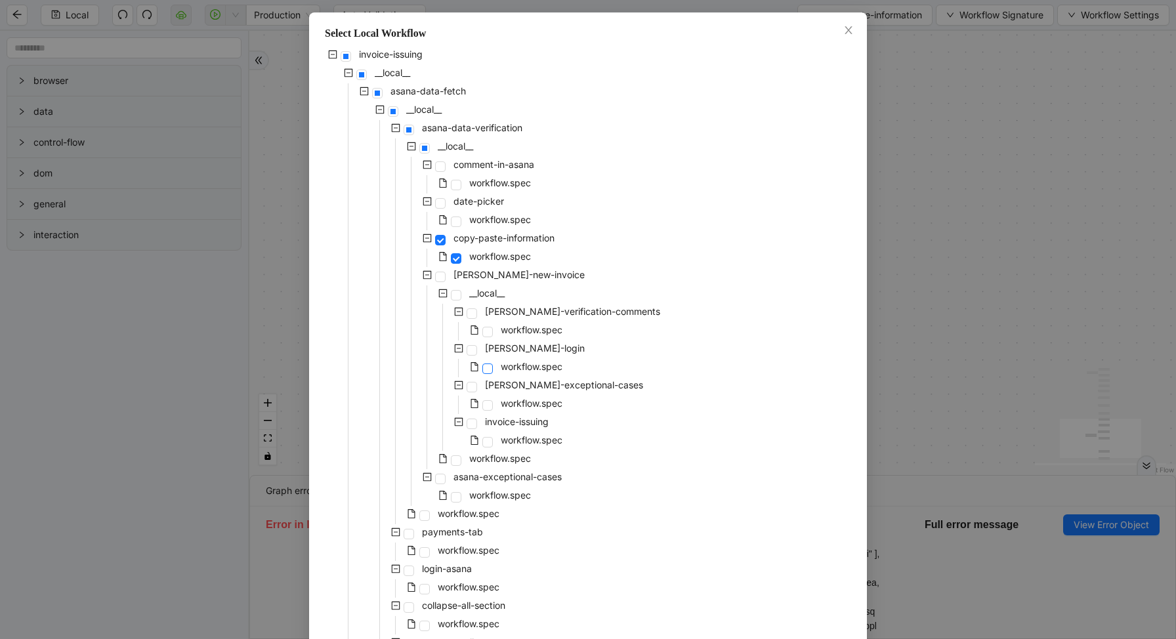
click at [489, 367] on span at bounding box center [487, 368] width 10 height 10
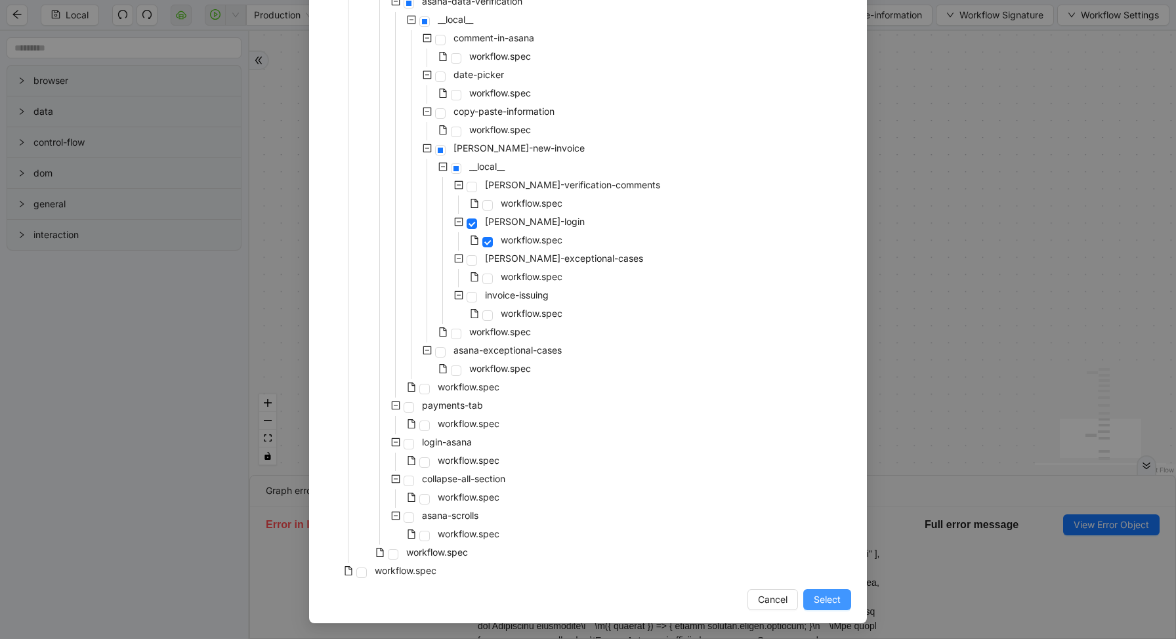
click at [822, 595] on span "Select" at bounding box center [827, 599] width 27 height 14
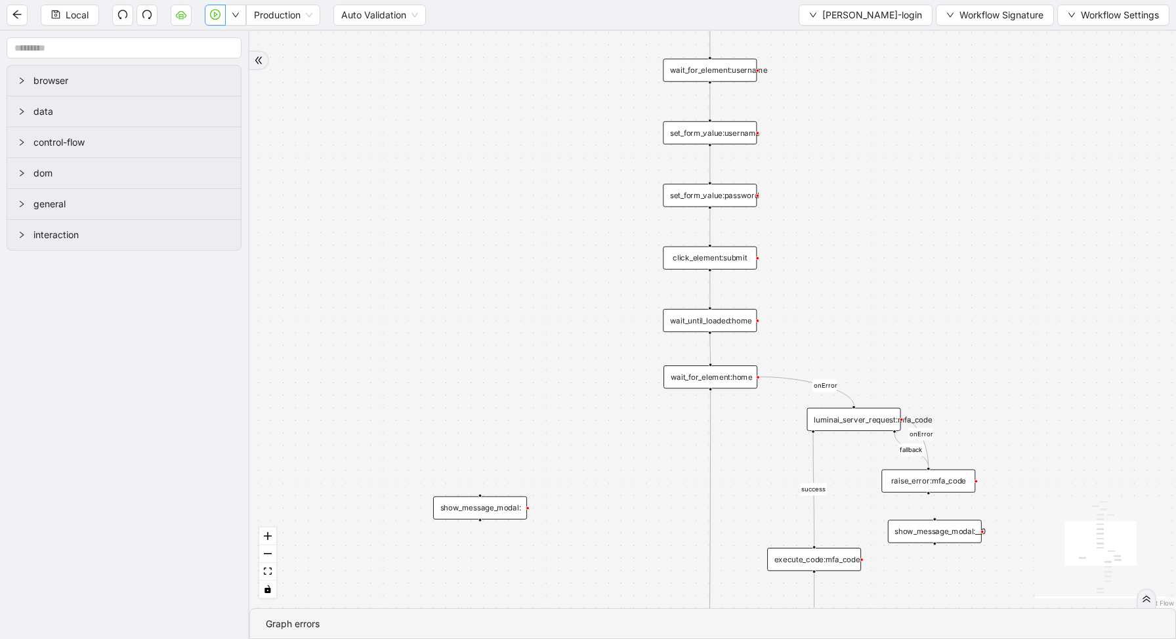
drag, startPoint x: 812, startPoint y: 144, endPoint x: 801, endPoint y: 320, distance: 176.2
click at [801, 319] on div "login fallback fallback success onError onError trigger conditions:login click_…" at bounding box center [712, 319] width 926 height 577
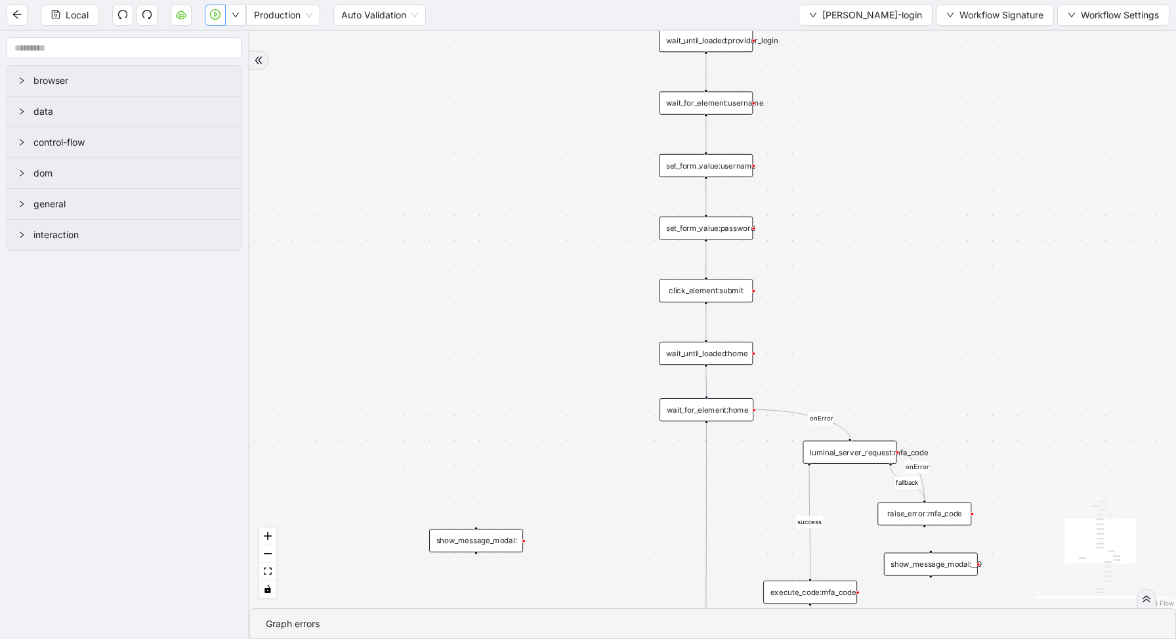
click at [707, 164] on div "set_form_value:username" at bounding box center [706, 165] width 94 height 23
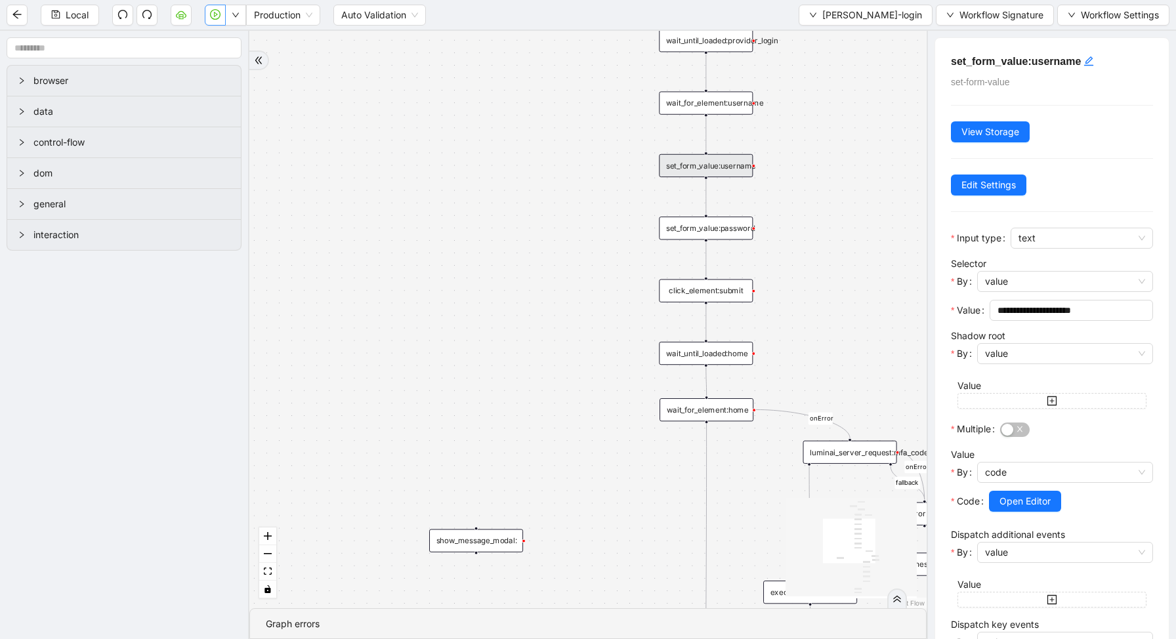
click at [736, 100] on div "wait_for_element:username" at bounding box center [706, 102] width 94 height 23
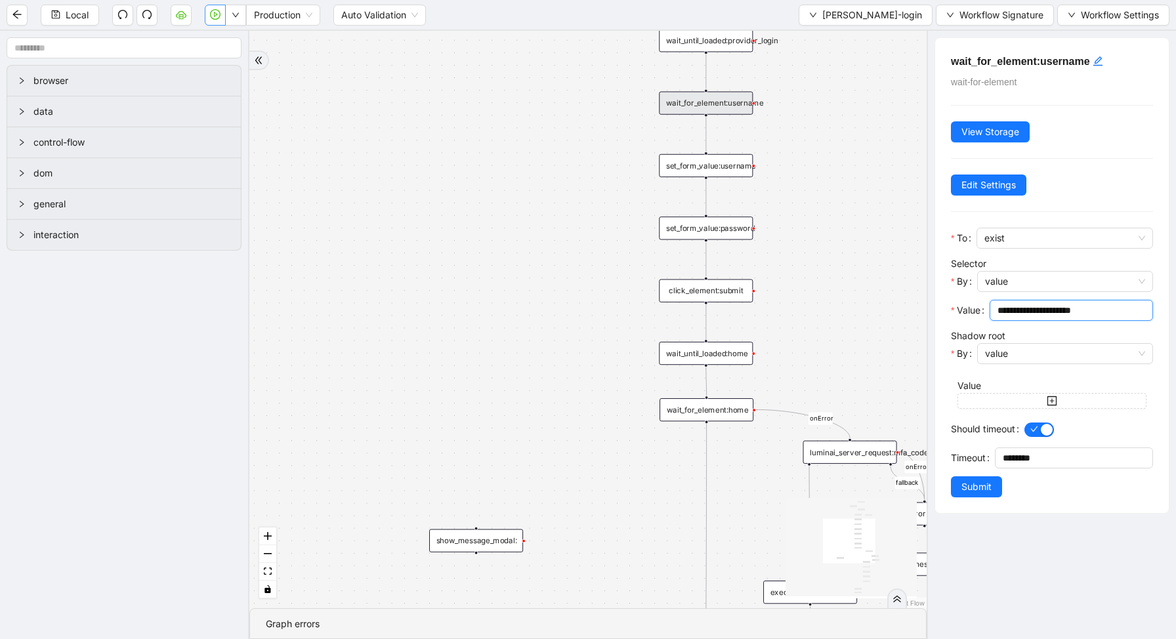
drag, startPoint x: 1117, startPoint y: 310, endPoint x: 953, endPoint y: 307, distance: 164.7
click at [953, 308] on div "**********" at bounding box center [1052, 314] width 202 height 29
click at [890, 255] on div "login fallback fallback success onError onError trigger conditions:login click_…" at bounding box center [587, 319] width 677 height 577
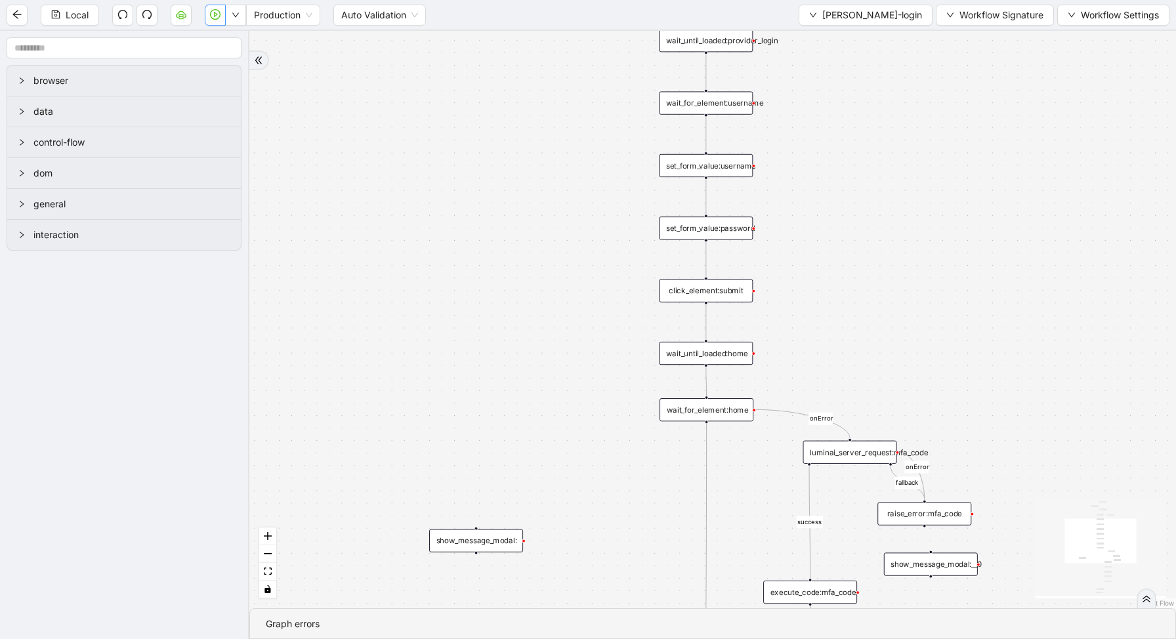
click at [1153, 606] on div at bounding box center [1146, 599] width 20 height 20
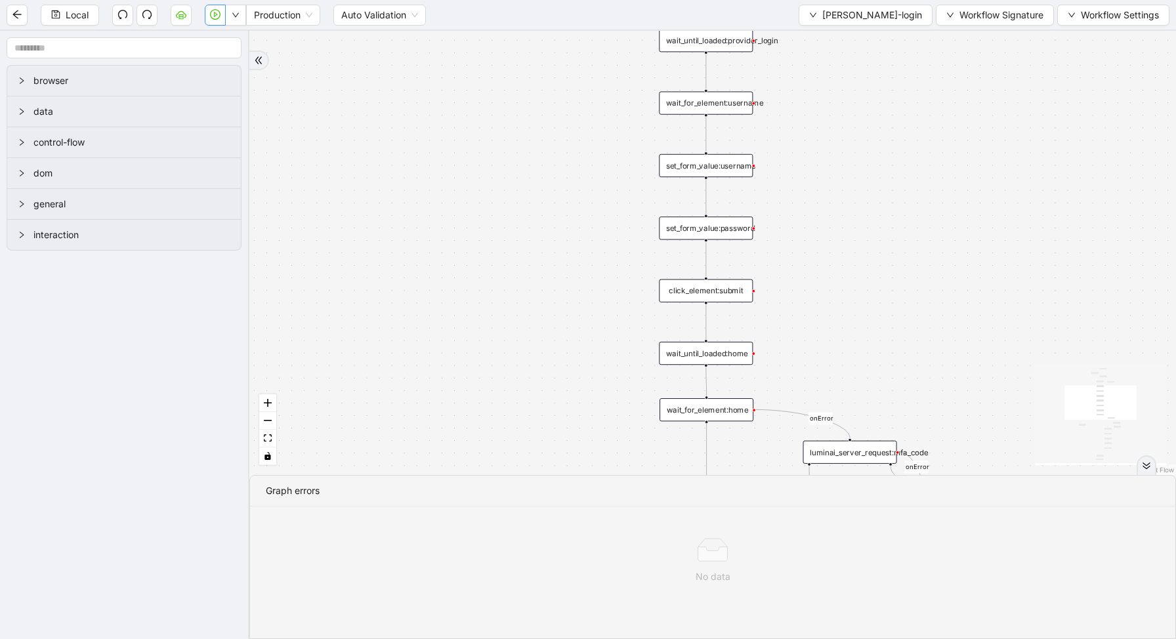
click at [1148, 466] on icon "double-right" at bounding box center [1146, 465] width 9 height 9
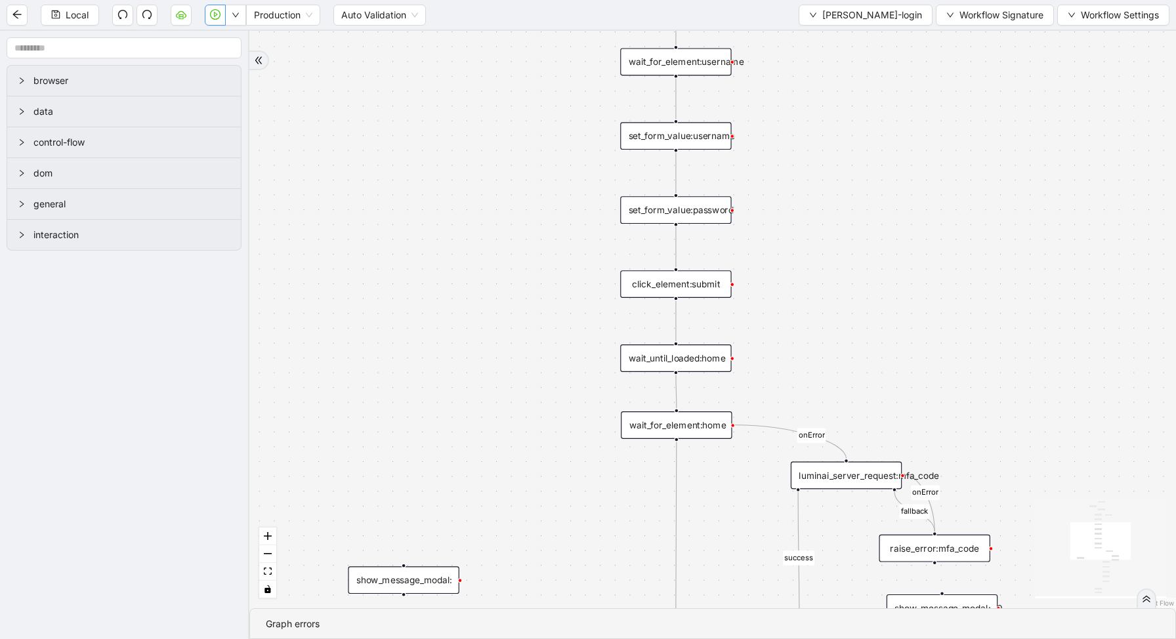
click at [216, 14] on icon "play-circle" at bounding box center [215, 14] width 10 height 10
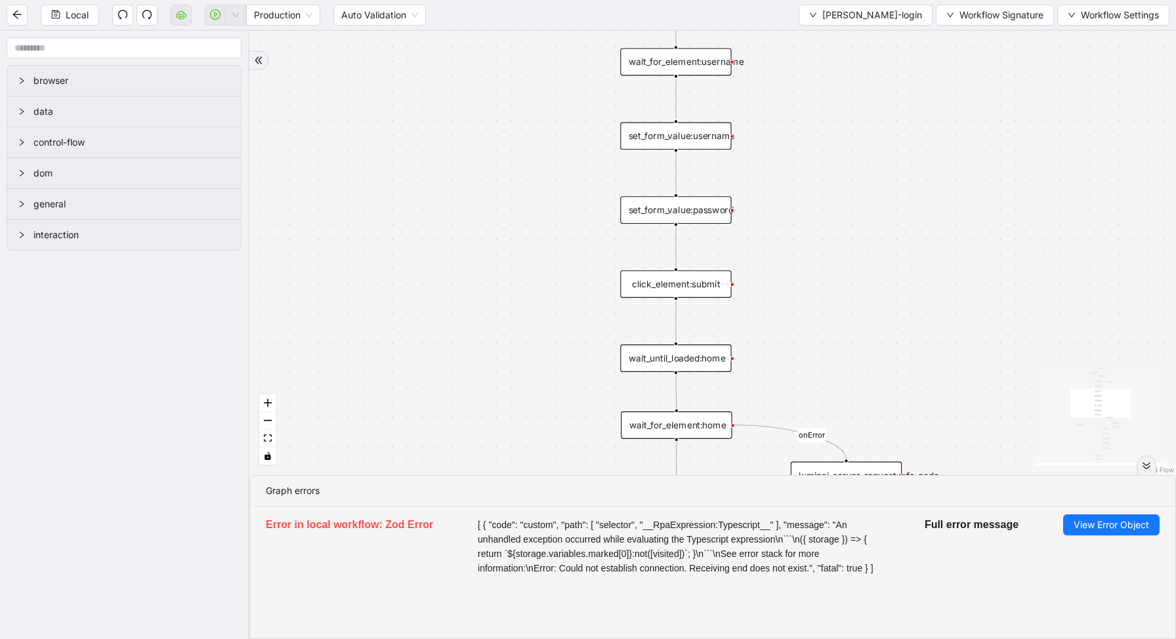
click at [839, 199] on div "login fallback fallback success onError onError trigger conditions:login click_…" at bounding box center [712, 253] width 926 height 444
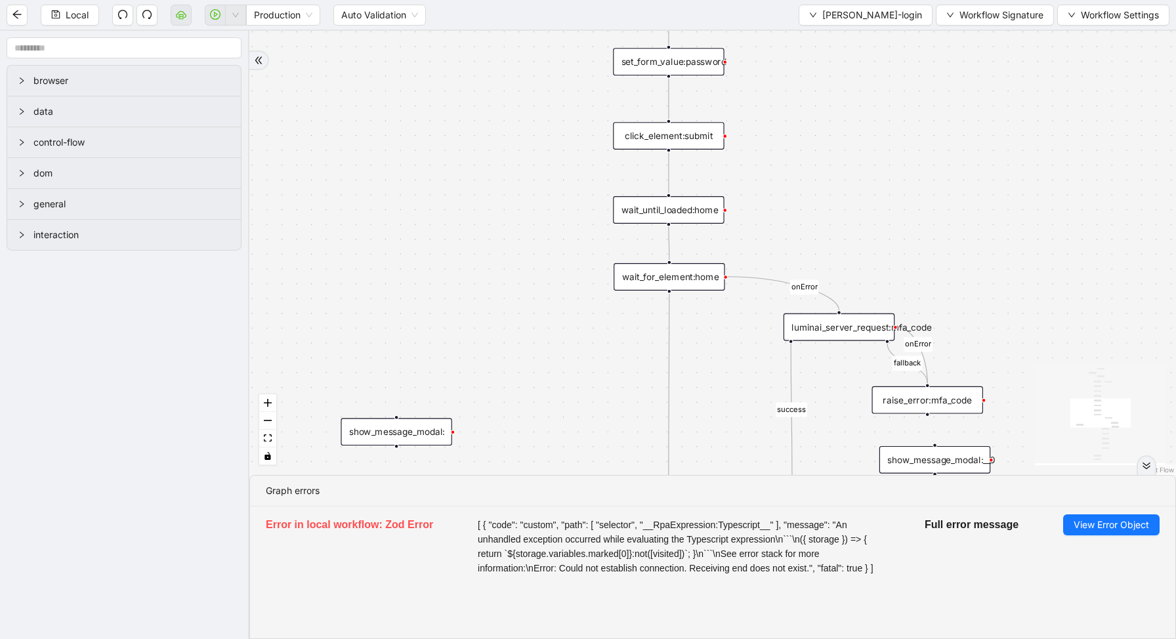
drag, startPoint x: 796, startPoint y: 303, endPoint x: 791, endPoint y: 33, distance: 269.7
click at [789, 45] on div "login fallback fallback success onError onError trigger conditions:login click_…" at bounding box center [712, 253] width 926 height 444
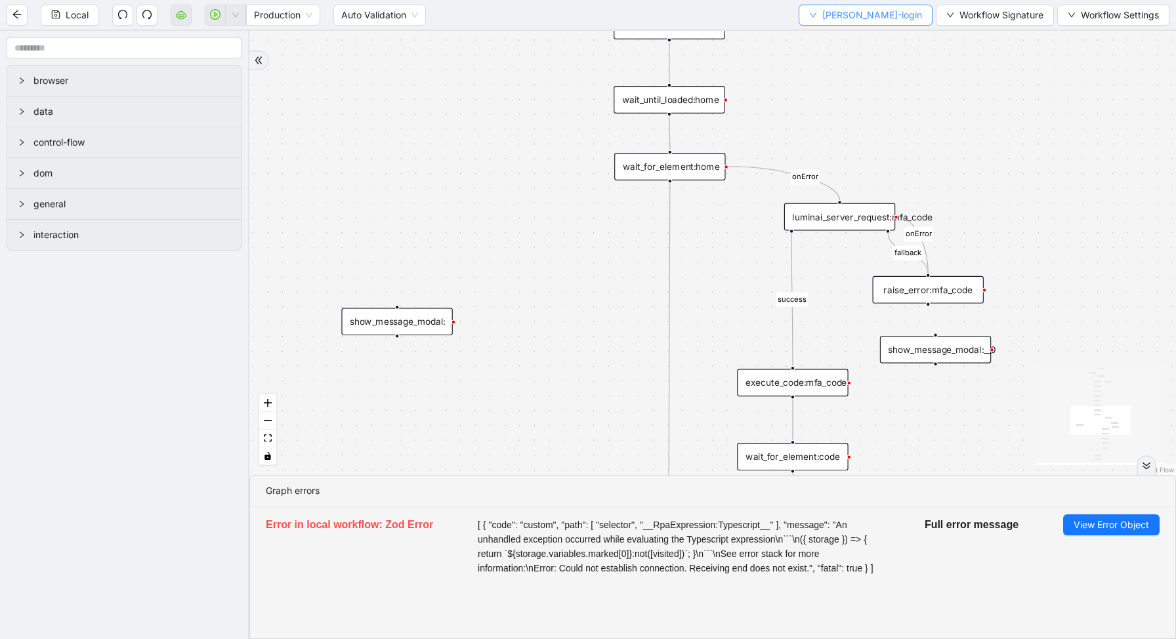
click at [876, 16] on span "alma-login" at bounding box center [872, 15] width 100 height 14
click at [881, 45] on span "Select" at bounding box center [890, 40] width 58 height 14
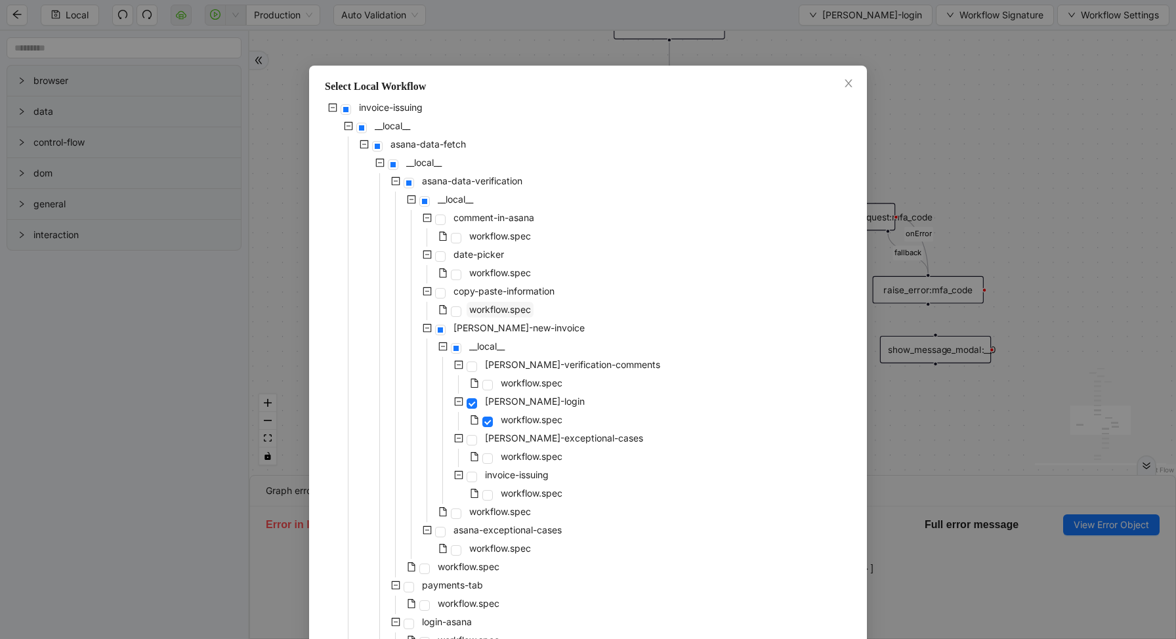
click at [489, 313] on span "workflow.spec" at bounding box center [500, 309] width 62 height 11
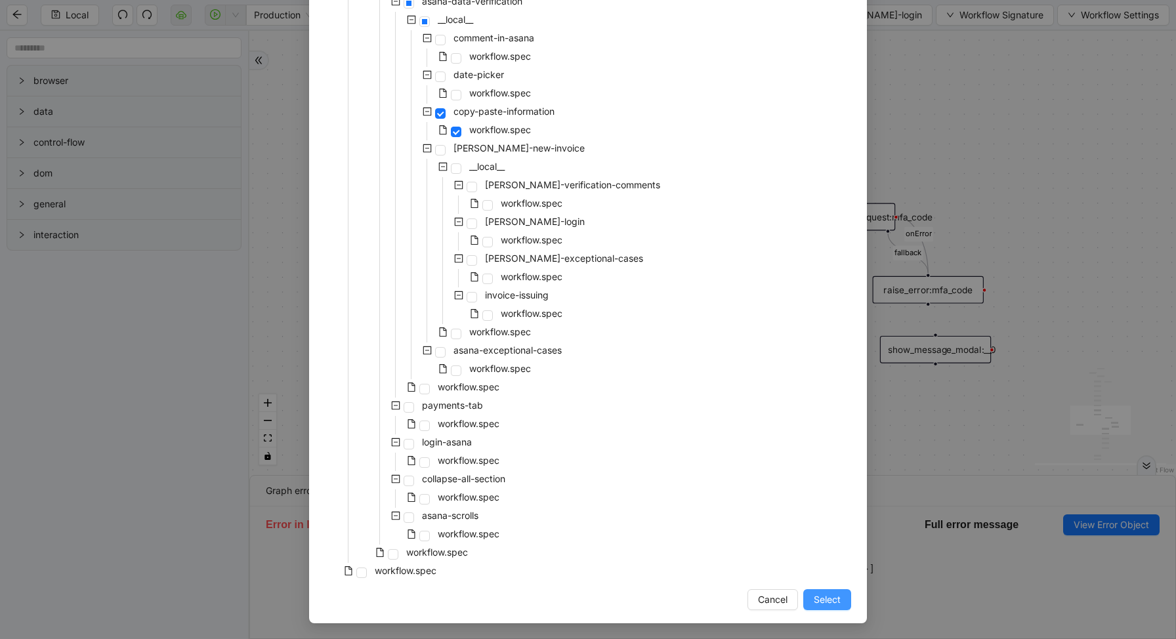
click at [816, 594] on span "Select" at bounding box center [827, 599] width 27 height 14
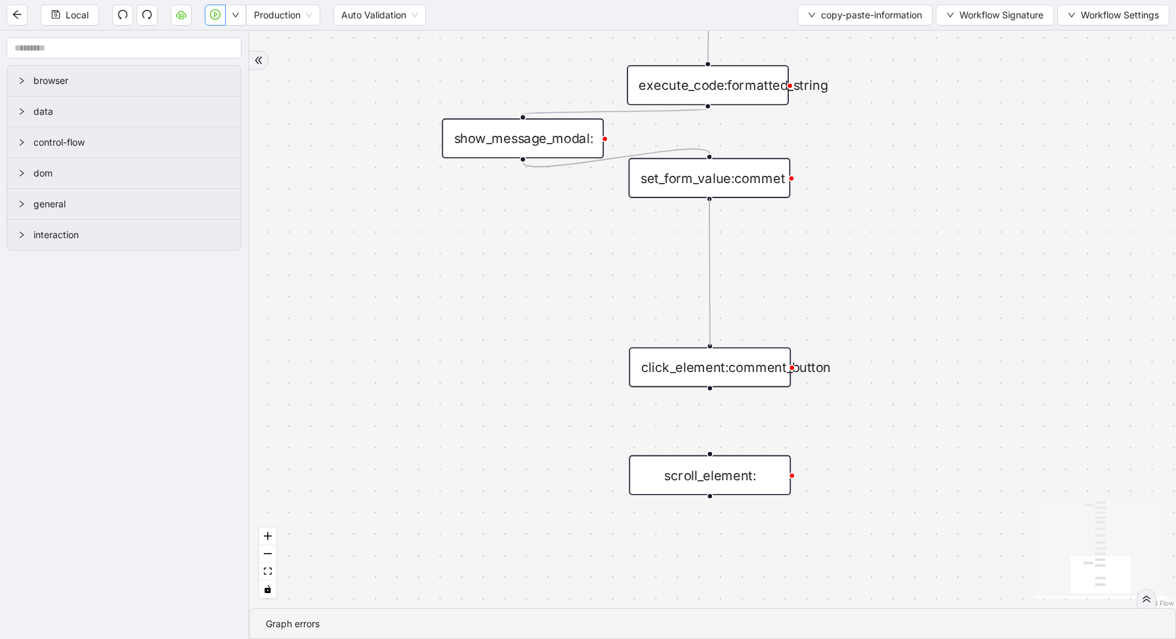
drag, startPoint x: 710, startPoint y: 201, endPoint x: 710, endPoint y: 350, distance: 148.9
click at [774, 371] on div "click_element:comment_button" at bounding box center [710, 367] width 162 height 40
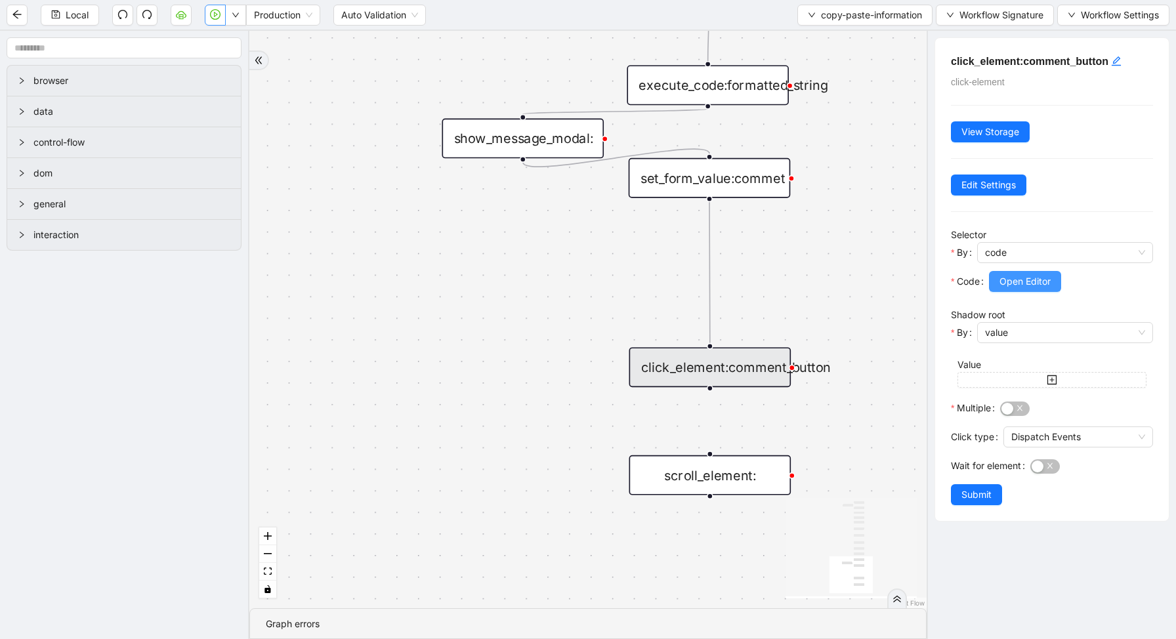
click at [1027, 283] on span "Open Editor" at bounding box center [1024, 281] width 51 height 14
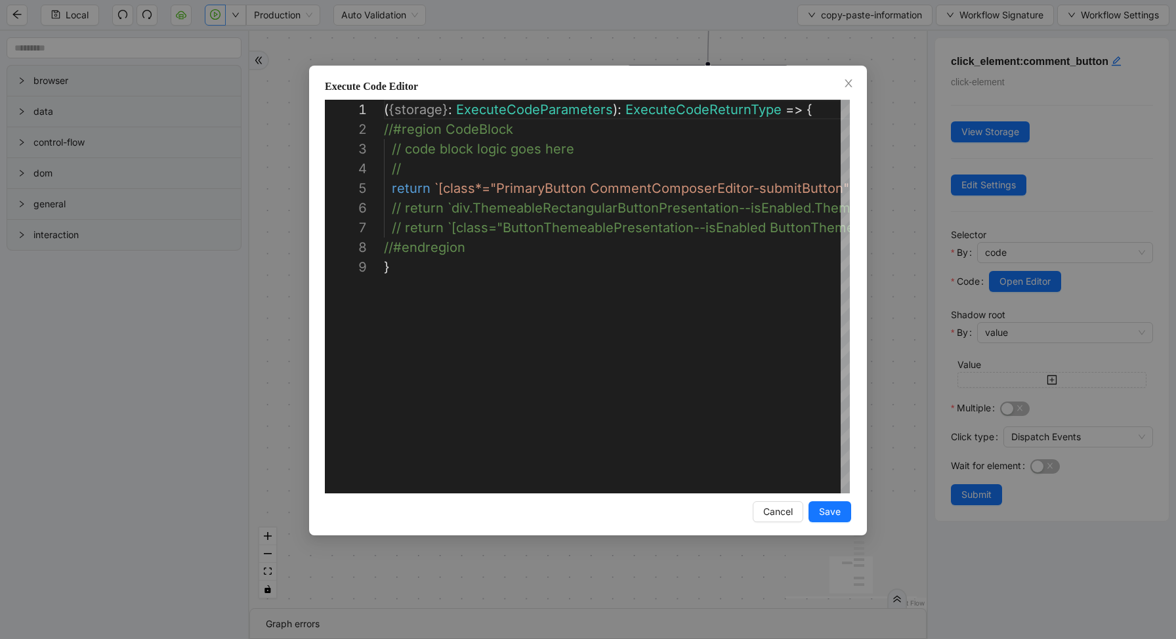
click at [894, 241] on div "Execute Code Editor 1 2 3 4 5 6 7 8 9 ( { storage } : ExecuteCodeParameters ): …" at bounding box center [588, 319] width 1176 height 639
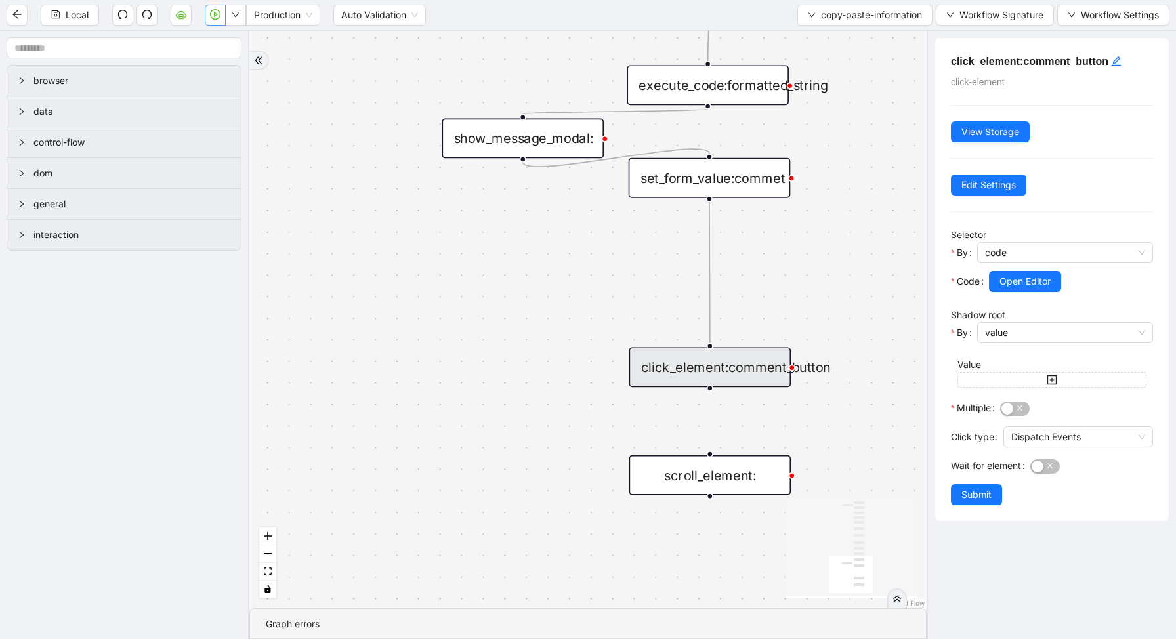
click at [786, 250] on div "trigger execute_code:info get_text:amount execute_code:payment wait_for_element…" at bounding box center [587, 319] width 677 height 577
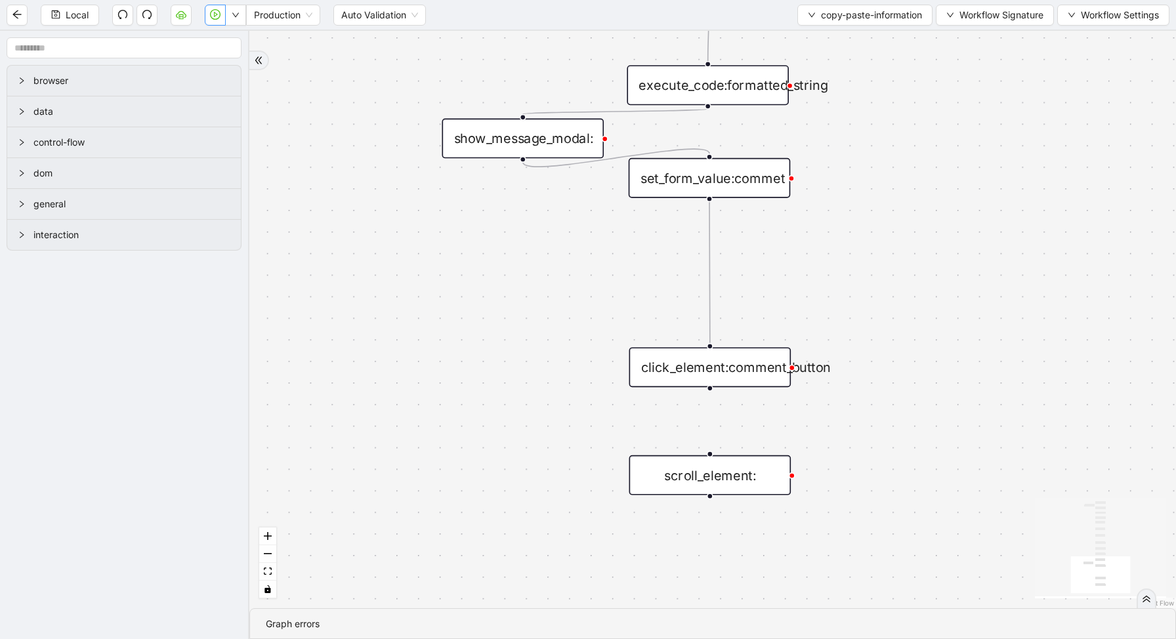
click at [215, 18] on icon "play-circle" at bounding box center [215, 14] width 10 height 10
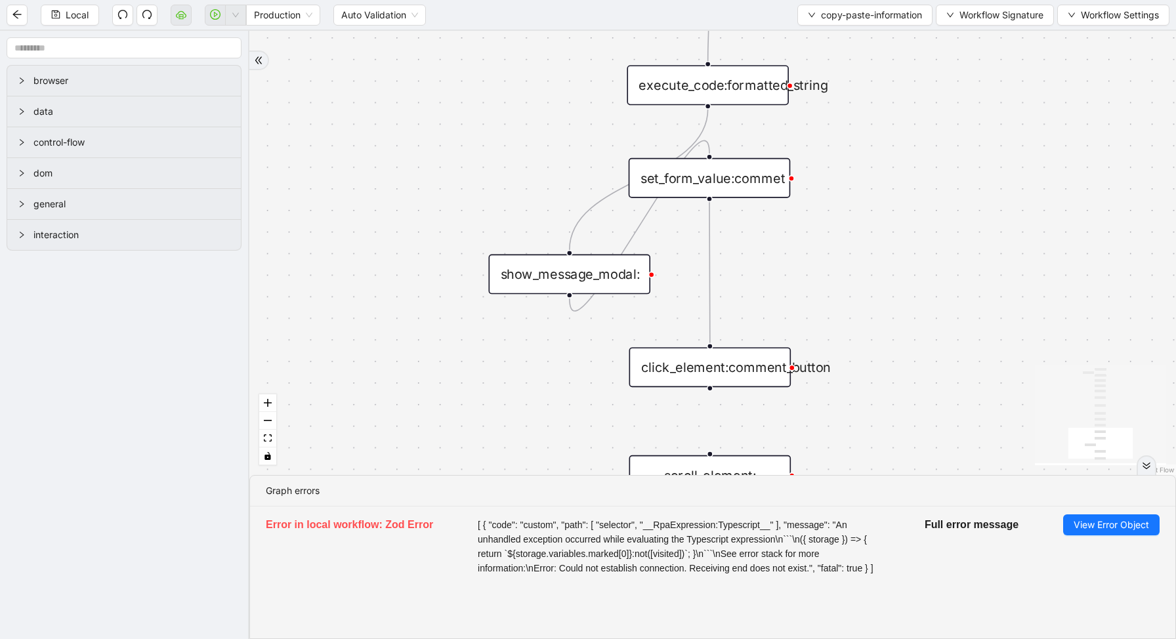
drag, startPoint x: 533, startPoint y: 144, endPoint x: 619, endPoint y: 305, distance: 182.9
click at [619, 295] on div "show_message_modal:" at bounding box center [569, 275] width 162 height 40
drag, startPoint x: 709, startPoint y: 197, endPoint x: 614, endPoint y: 288, distance: 130.9
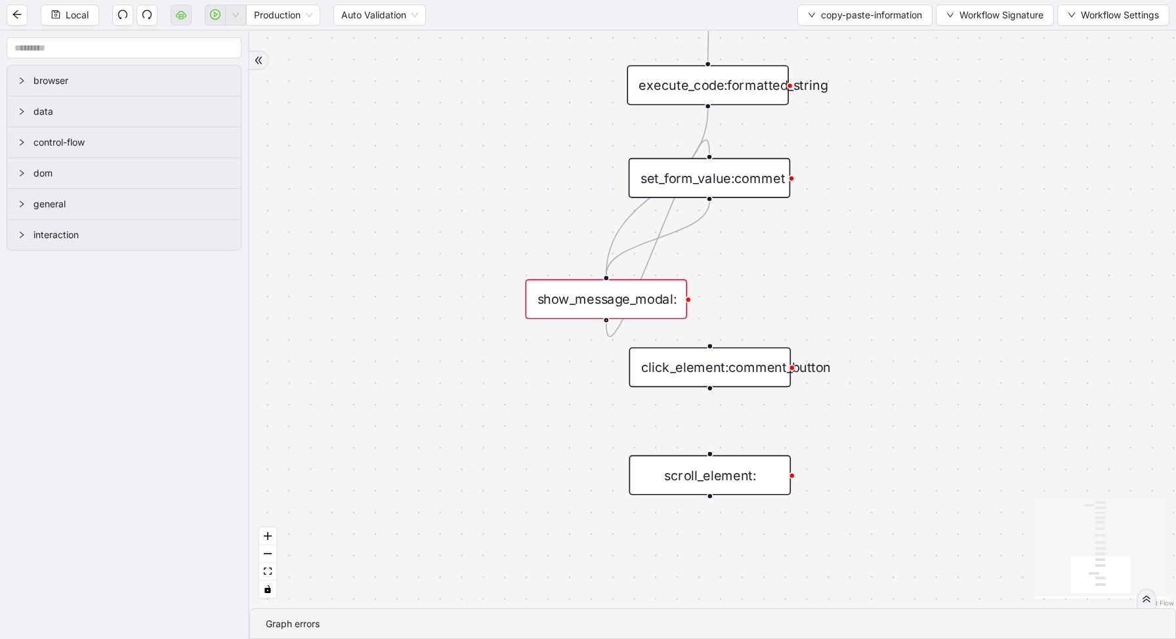
drag, startPoint x: 606, startPoint y: 319, endPoint x: 606, endPoint y: 310, distance: 9.2
click at [606, 321] on div at bounding box center [606, 320] width 7 height 7
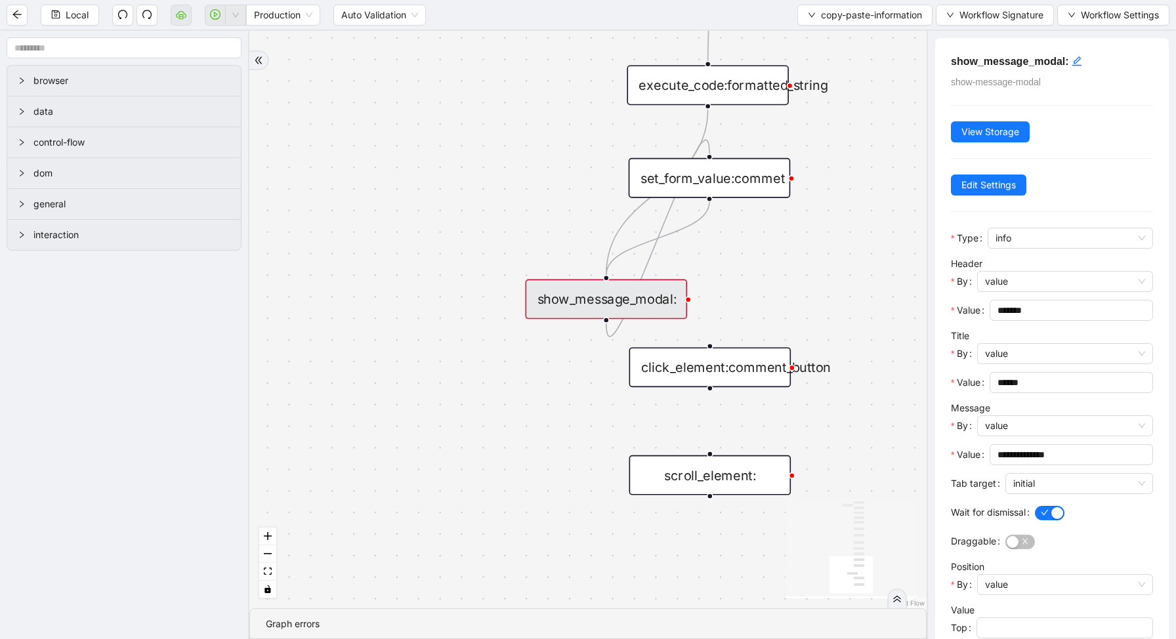
click at [640, 249] on icon "Edge from set_form_value:commet to show_message_modal:" at bounding box center [657, 237] width 103 height 73
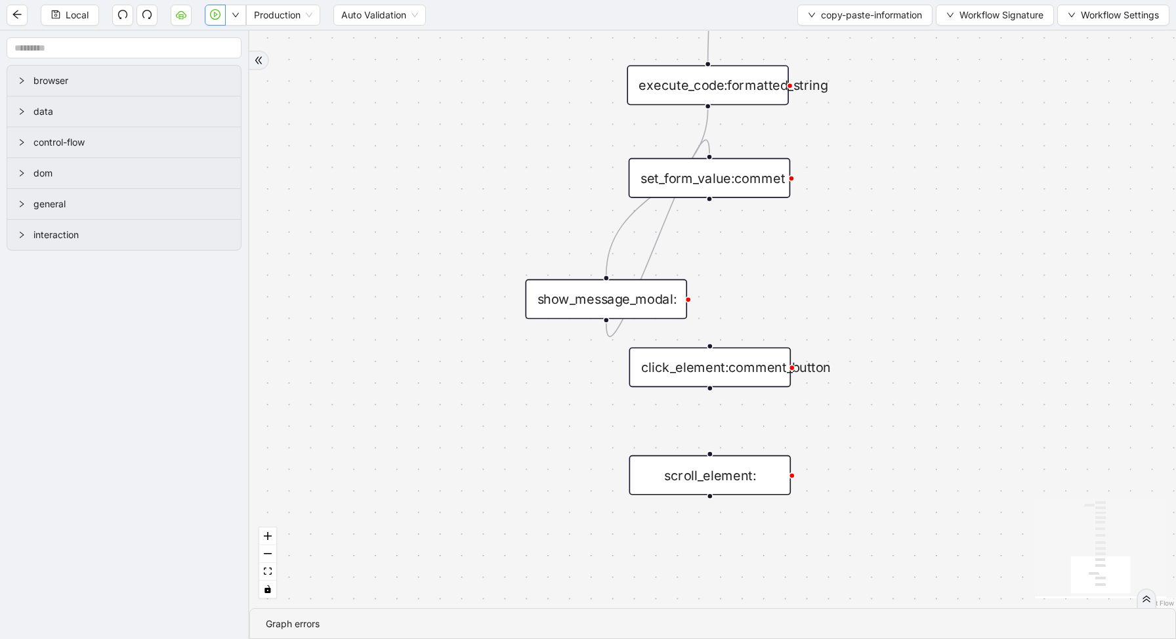
click at [614, 234] on icon "Edge from execute_code:formatted_string to show_message_modal:" at bounding box center [657, 192] width 102 height 166
click at [648, 259] on icon "Edge from show_message_modal: to set_form_value:commet" at bounding box center [657, 238] width 103 height 196
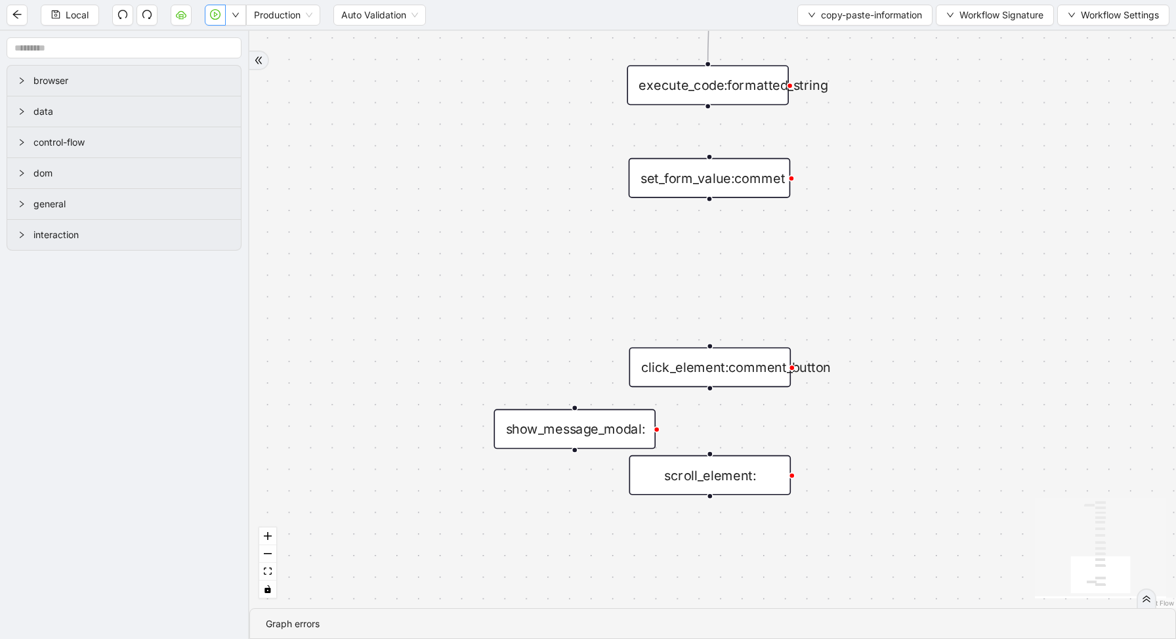
drag, startPoint x: 633, startPoint y: 293, endPoint x: 600, endPoint y: 418, distance: 129.7
click at [600, 418] on div "show_message_modal:" at bounding box center [574, 429] width 162 height 40
drag, startPoint x: 708, startPoint y: 388, endPoint x: 575, endPoint y: 415, distance: 135.9
drag, startPoint x: 572, startPoint y: 447, endPoint x: 710, endPoint y: 452, distance: 137.9
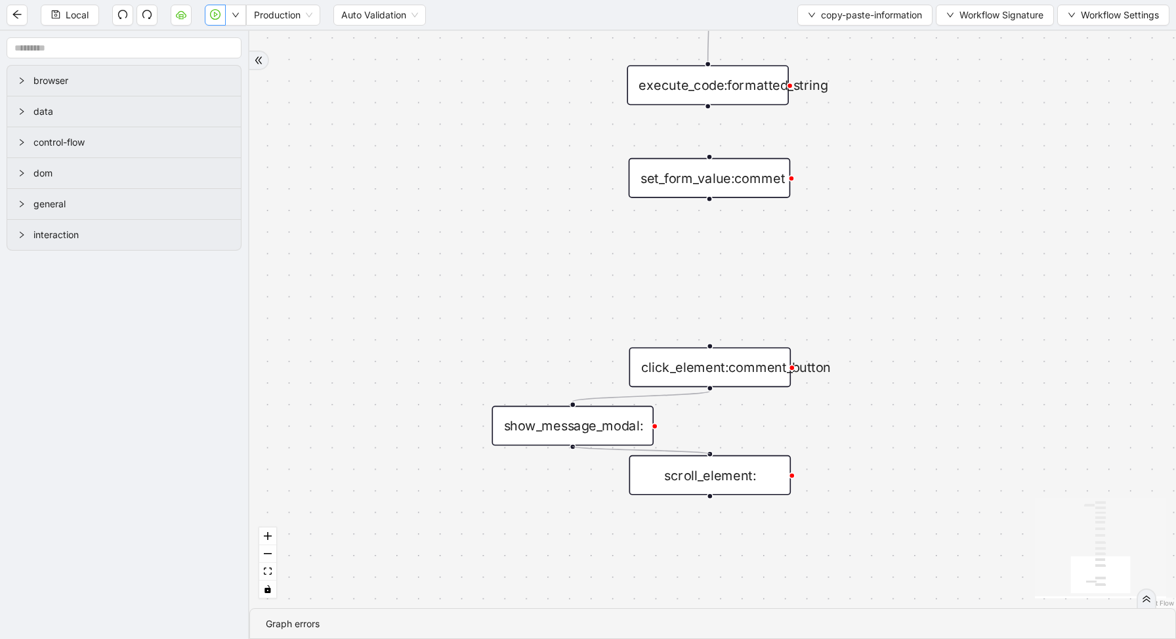
click at [562, 425] on div "show_message_modal:" at bounding box center [572, 426] width 162 height 40
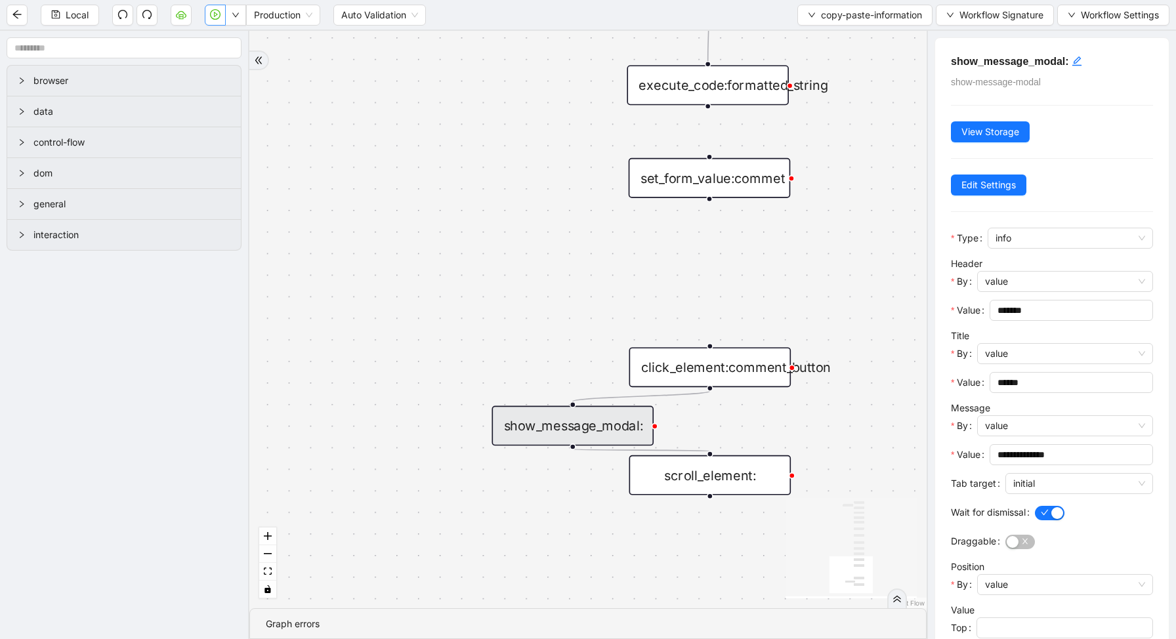
click at [550, 214] on div "trigger execute_code:info get_text:amount execute_code:payment wait_for_element…" at bounding box center [587, 319] width 677 height 577
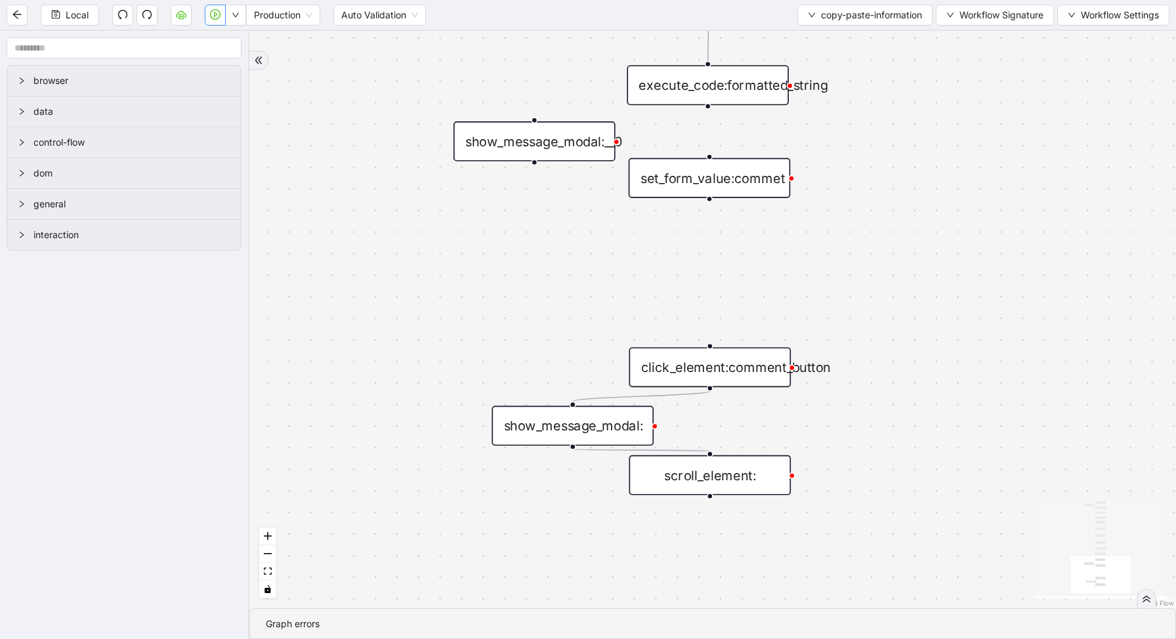
drag, startPoint x: 611, startPoint y: 180, endPoint x: 548, endPoint y: 133, distance: 78.9
click at [549, 133] on div "show_message_modal:__0" at bounding box center [534, 141] width 162 height 40
drag, startPoint x: 706, startPoint y: 103, endPoint x: 539, endPoint y: 121, distance: 168.2
drag, startPoint x: 535, startPoint y: 161, endPoint x: 703, endPoint y: 165, distance: 168.0
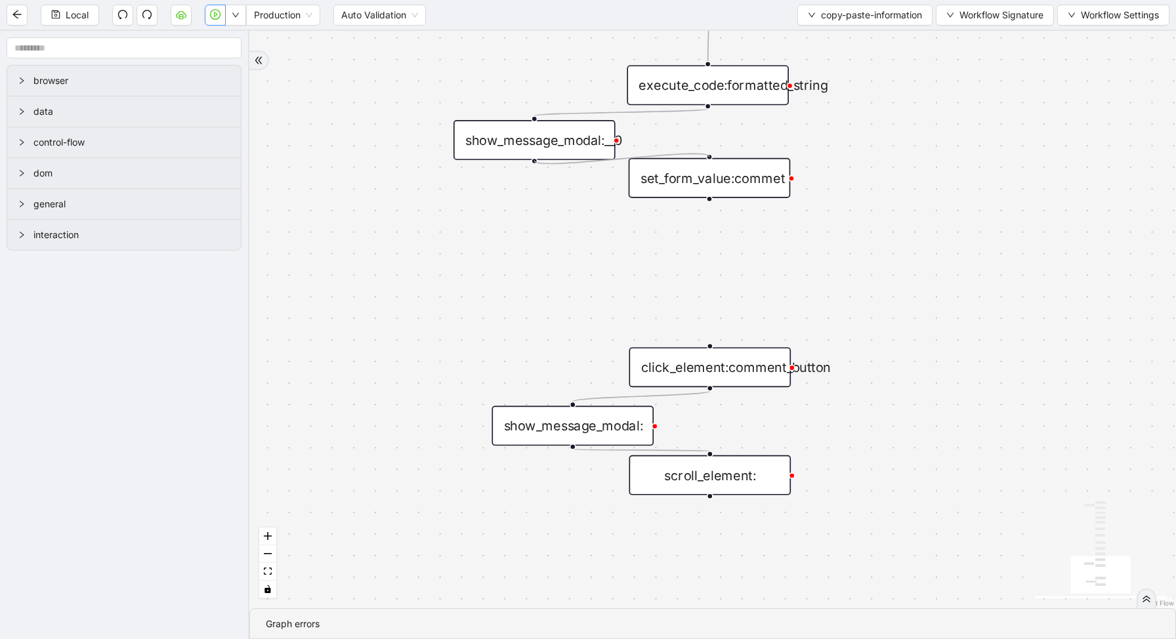
drag, startPoint x: 704, startPoint y: 180, endPoint x: 704, endPoint y: 207, distance: 27.6
click at [704, 207] on div "set_form_value:commet" at bounding box center [710, 206] width 162 height 40
drag, startPoint x: 709, startPoint y: 227, endPoint x: 708, endPoint y: 355, distance: 127.9
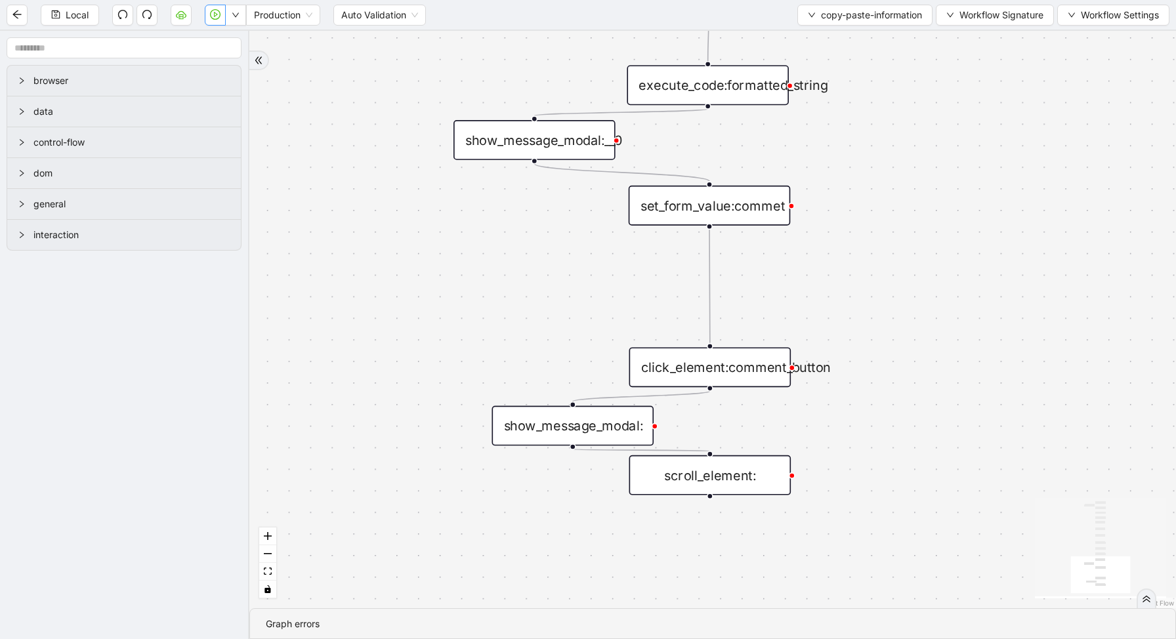
click at [220, 17] on button "button" at bounding box center [215, 15] width 21 height 21
click at [756, 78] on div "execute_code:formatted_string" at bounding box center [708, 85] width 162 height 40
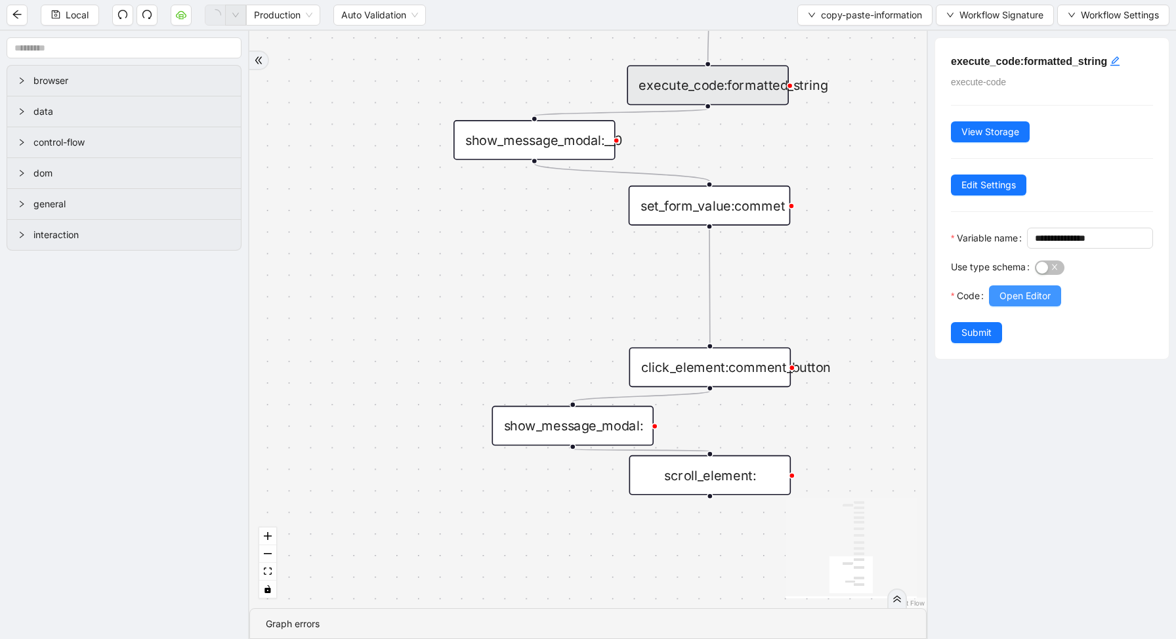
click at [991, 306] on button "Open Editor" at bounding box center [1025, 295] width 72 height 21
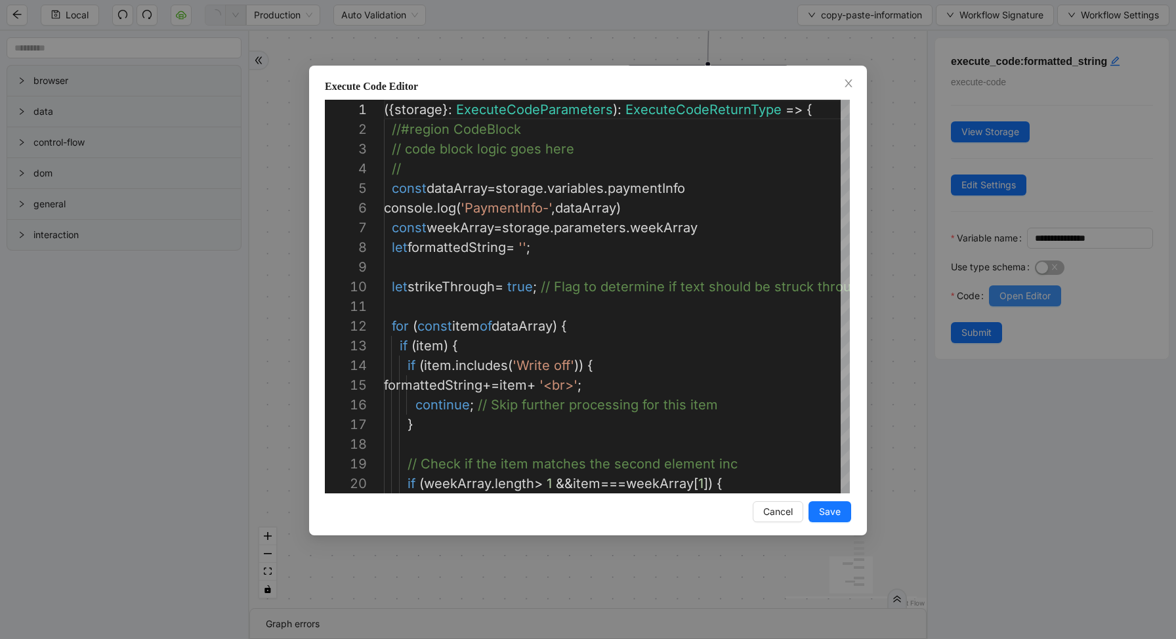
scroll to position [197, 0]
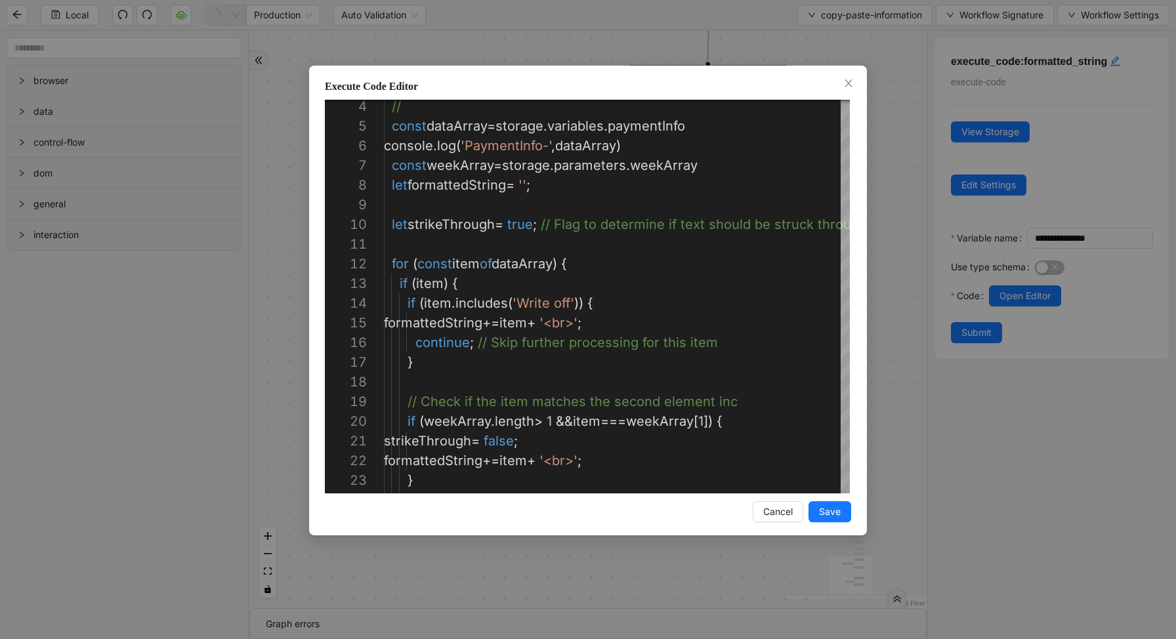
click at [877, 267] on div "Execute Code Editor 4 5 6 7 8 9 10 11 12 13 14 15 16 17 18 19 20 21 22 23 24 //…" at bounding box center [588, 319] width 1176 height 639
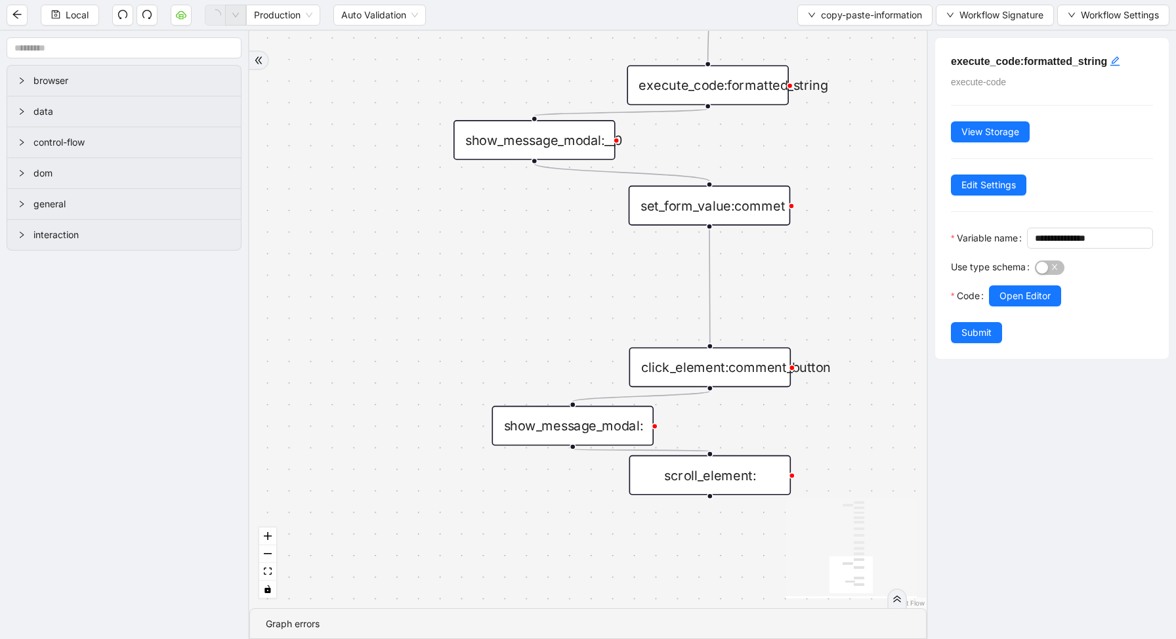
click at [732, 205] on div "set_form_value:commet" at bounding box center [710, 206] width 162 height 40
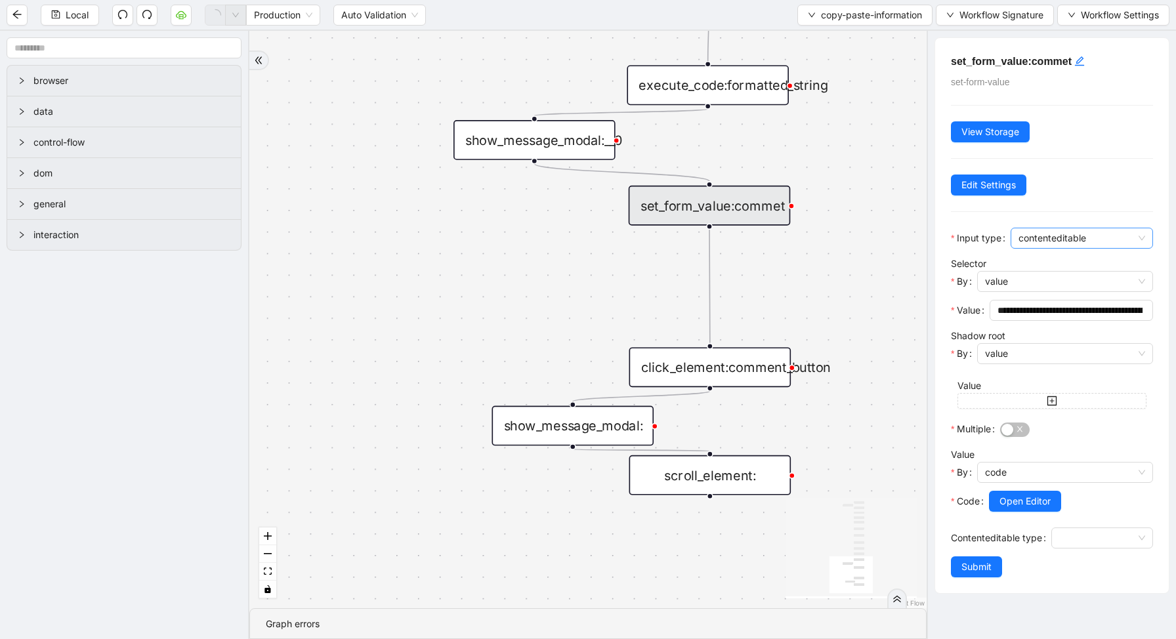
click at [1087, 238] on span "contenteditable" at bounding box center [1081, 238] width 127 height 20
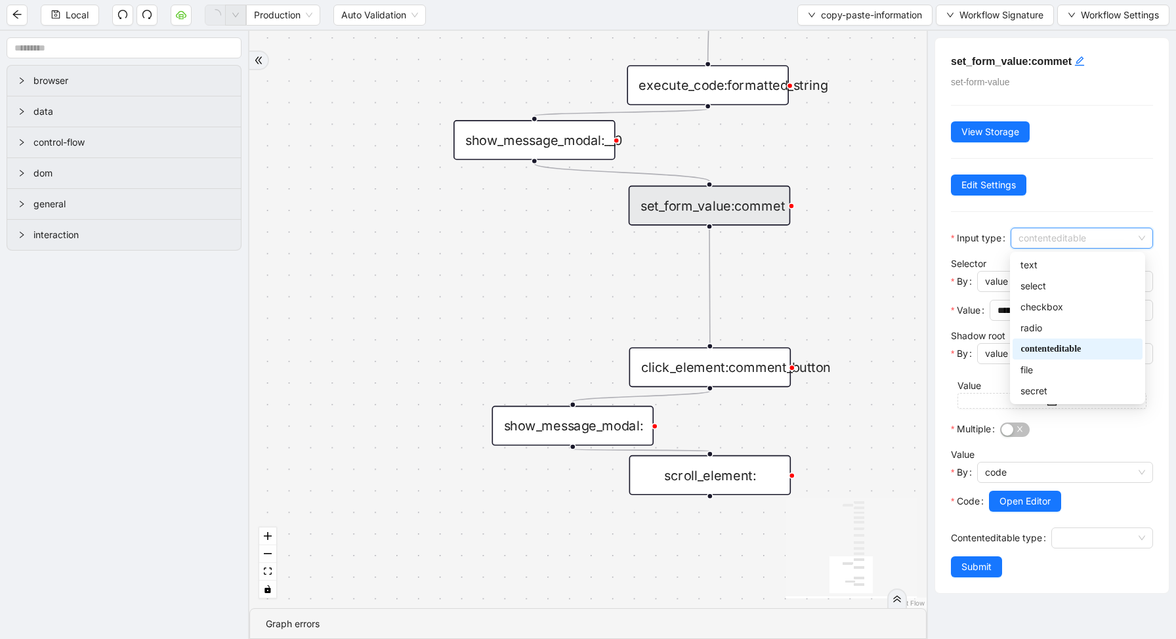
click at [1087, 238] on span "contenteditable" at bounding box center [1081, 238] width 127 height 20
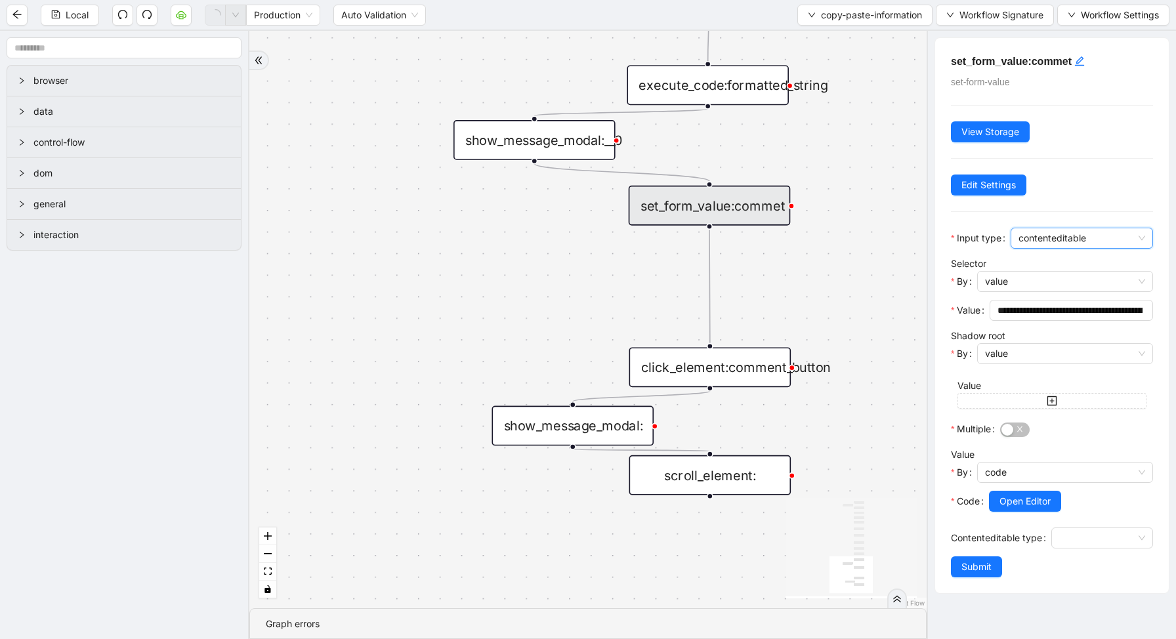
click at [770, 369] on div "click_element:comment_button" at bounding box center [710, 367] width 162 height 40
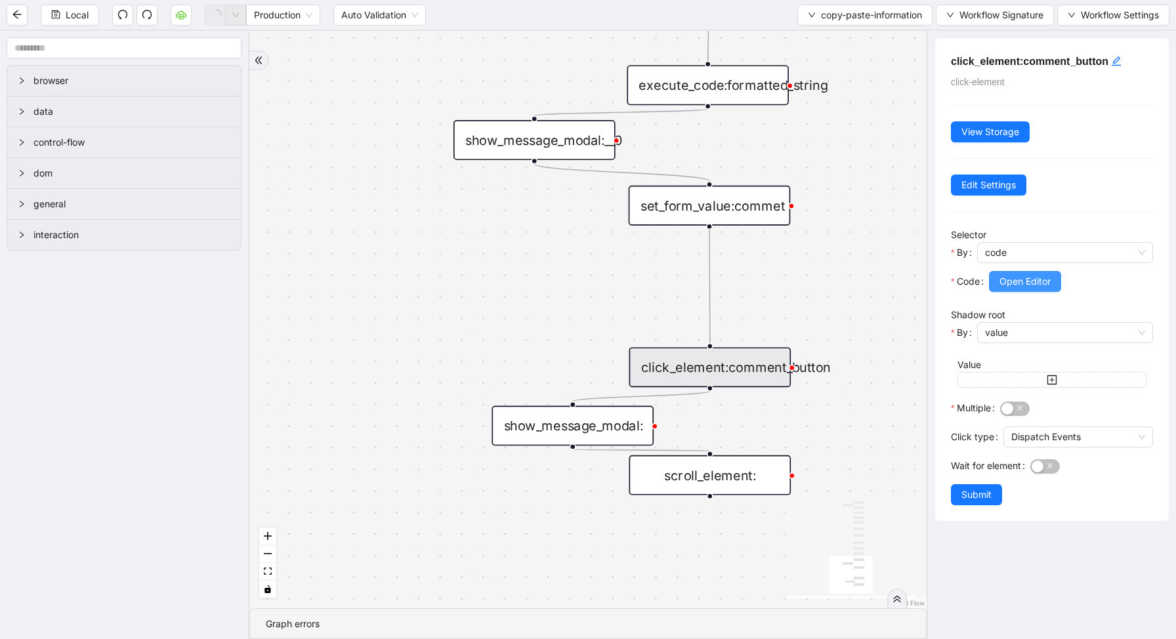
click at [1024, 276] on span "Open Editor" at bounding box center [1024, 281] width 51 height 14
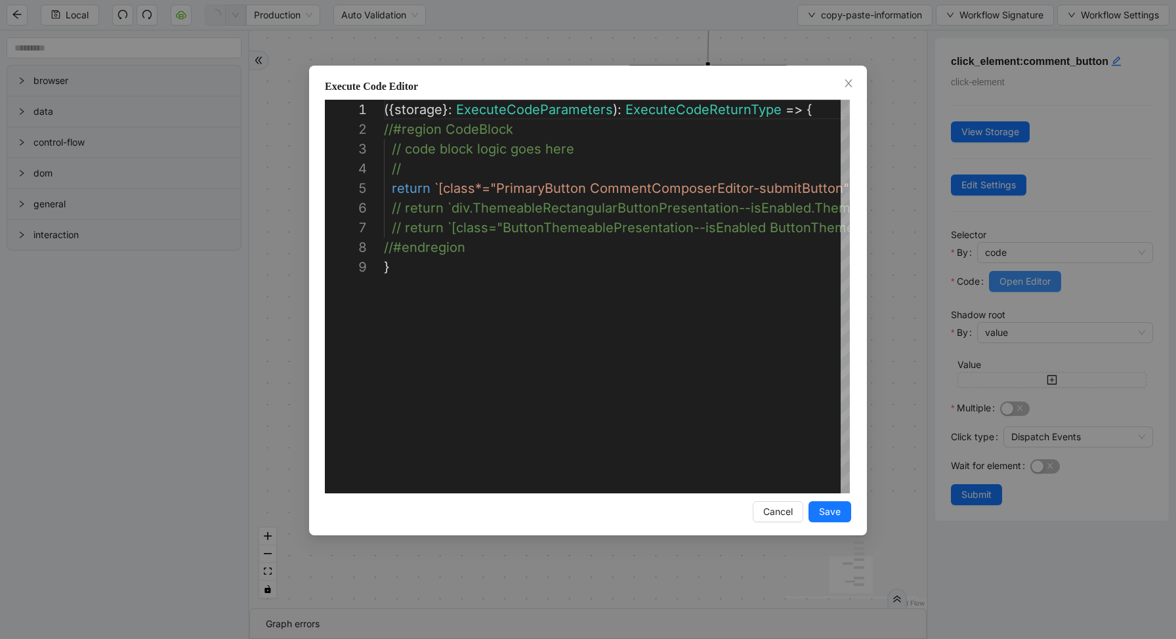
scroll to position [118, 0]
click at [1022, 243] on div "Execute Code Editor 1 2 3 4 5 6 7 8 9 ( { storage } : ExecuteCodeParameters ): …" at bounding box center [588, 319] width 1176 height 639
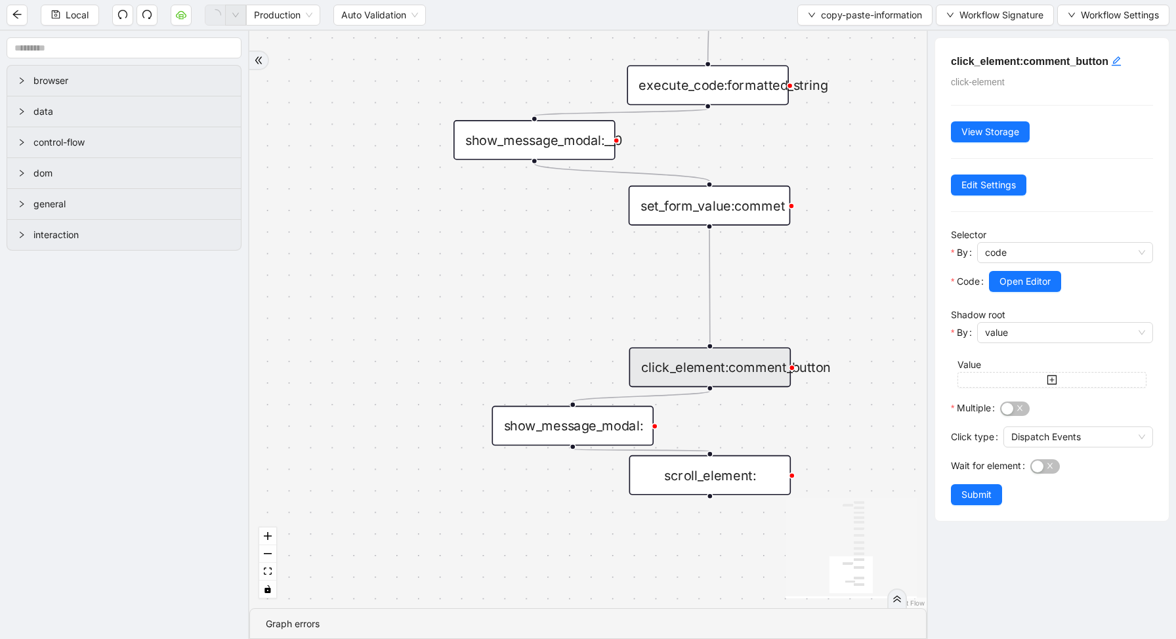
click at [900, 245] on div "trigger execute_code:info get_text:amount execute_code:payment wait_for_element…" at bounding box center [587, 319] width 677 height 577
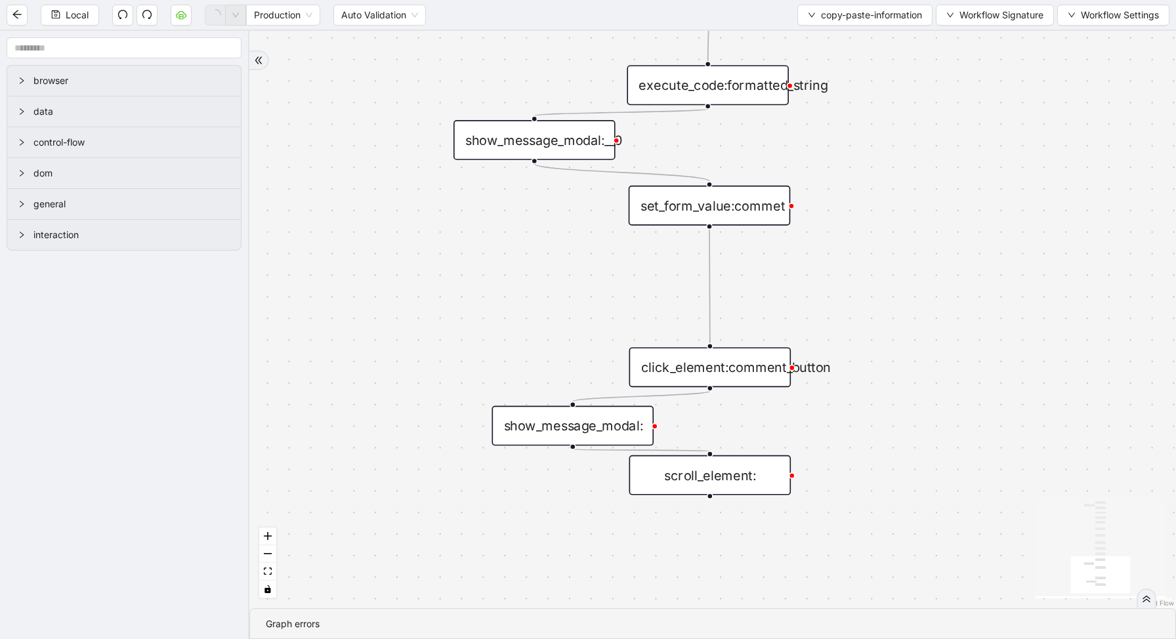
click at [772, 201] on div "set_form_value:commet" at bounding box center [710, 206] width 162 height 40
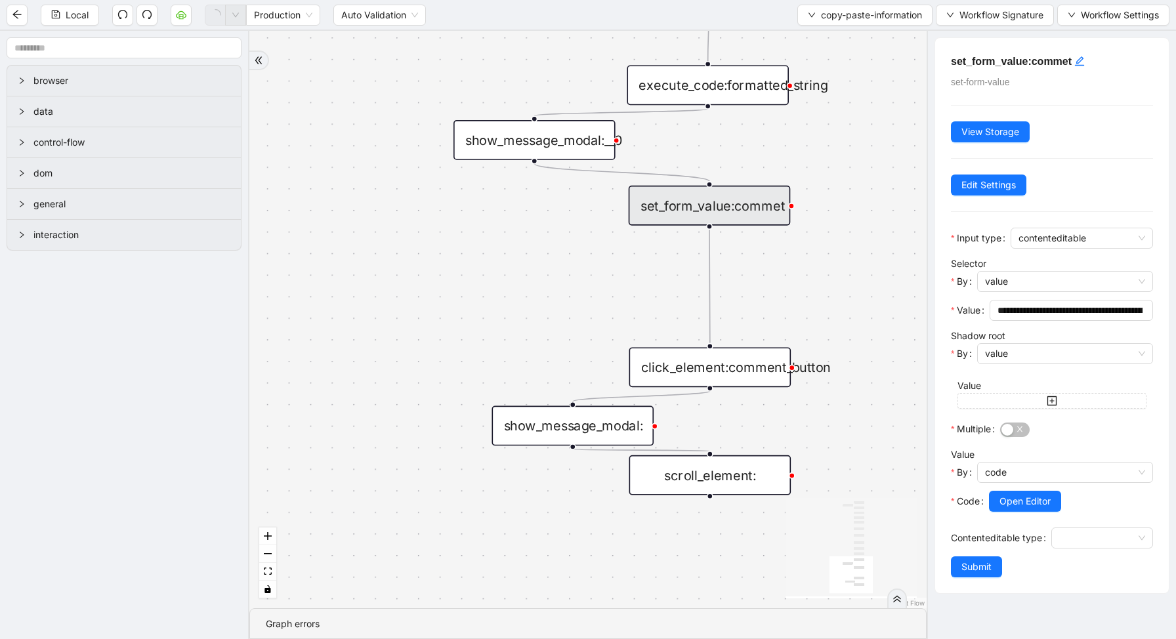
click at [1130, 223] on div "**********" at bounding box center [1052, 315] width 234 height 555
click at [1125, 241] on span "contenteditable" at bounding box center [1081, 238] width 127 height 20
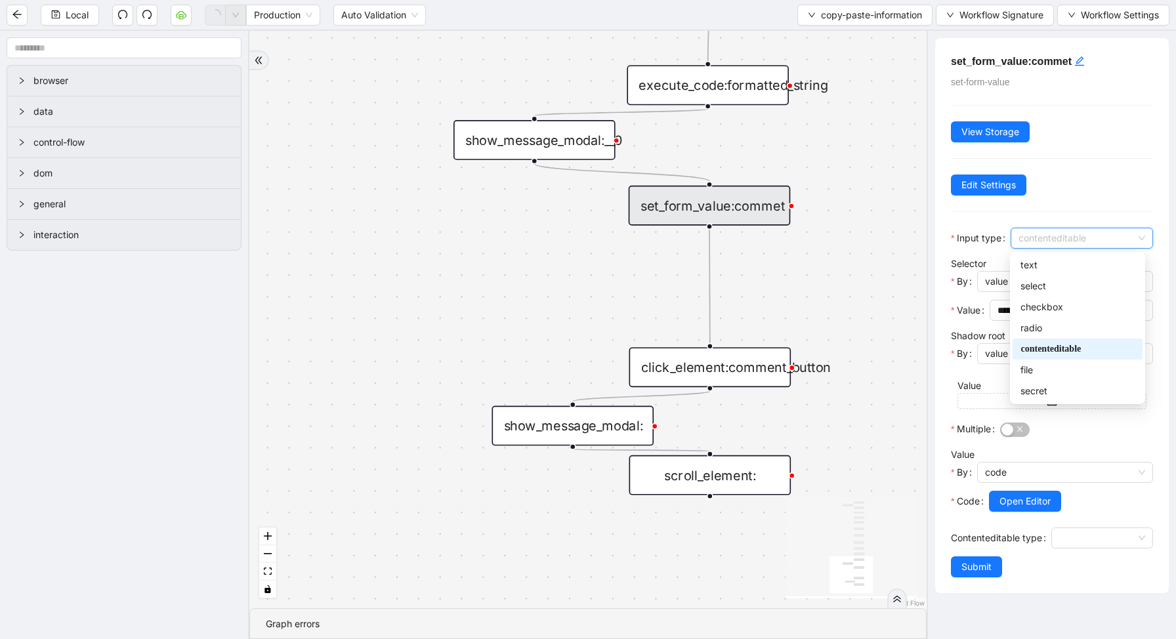
click at [1125, 242] on span "contenteditable" at bounding box center [1081, 238] width 127 height 20
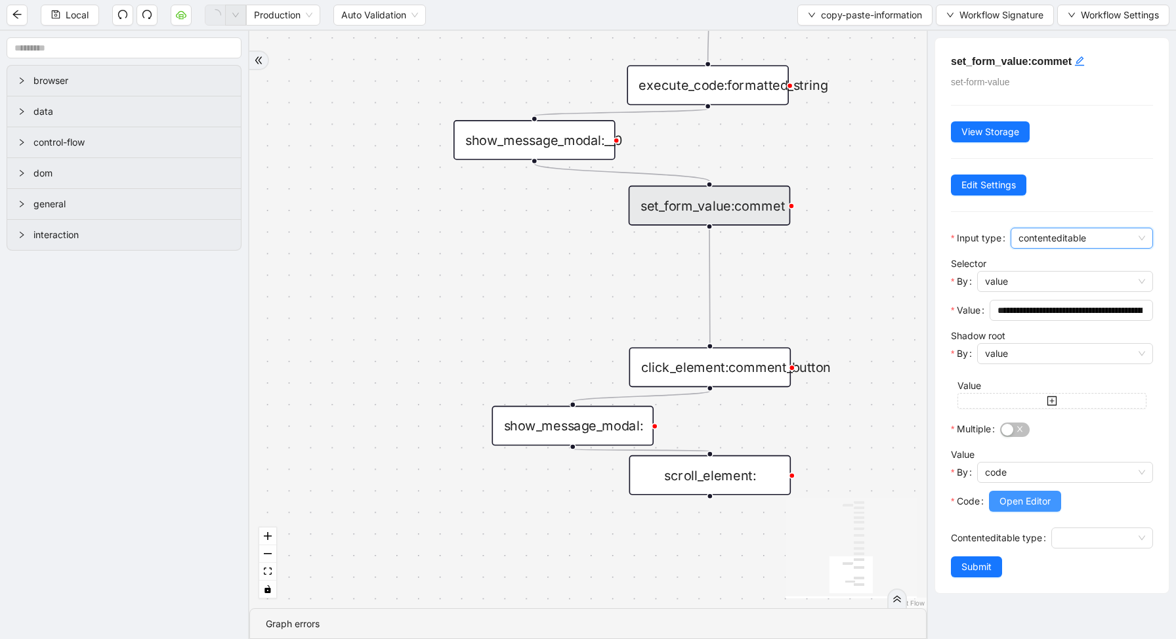
click at [1027, 510] on button "Open Editor" at bounding box center [1025, 501] width 72 height 21
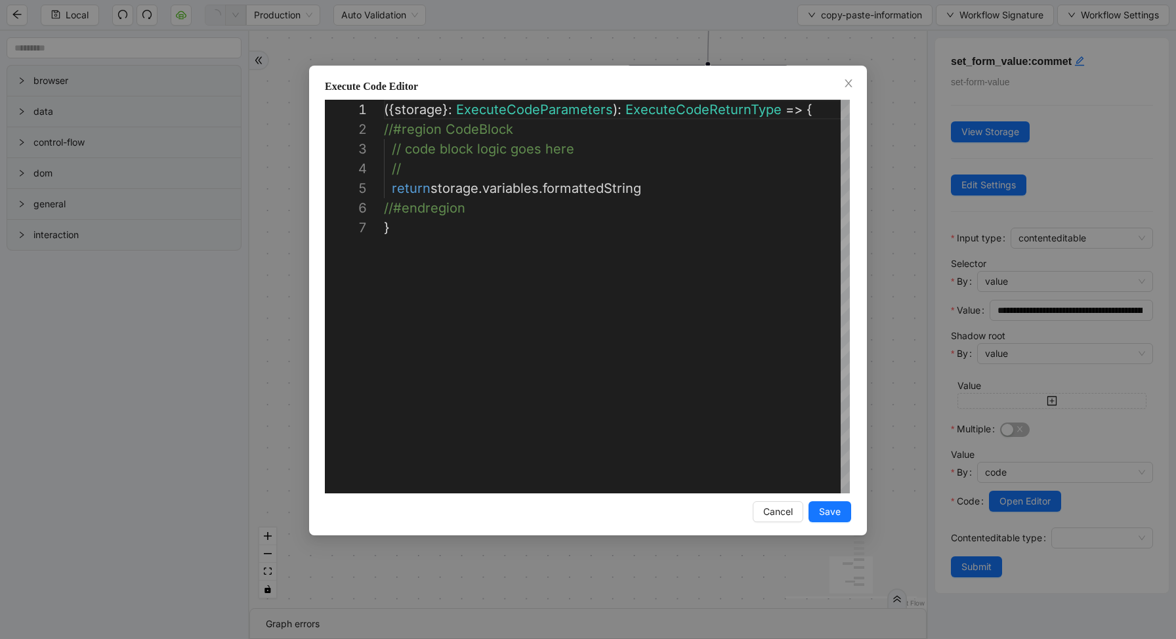
click at [1096, 440] on div "**********" at bounding box center [588, 319] width 1176 height 639
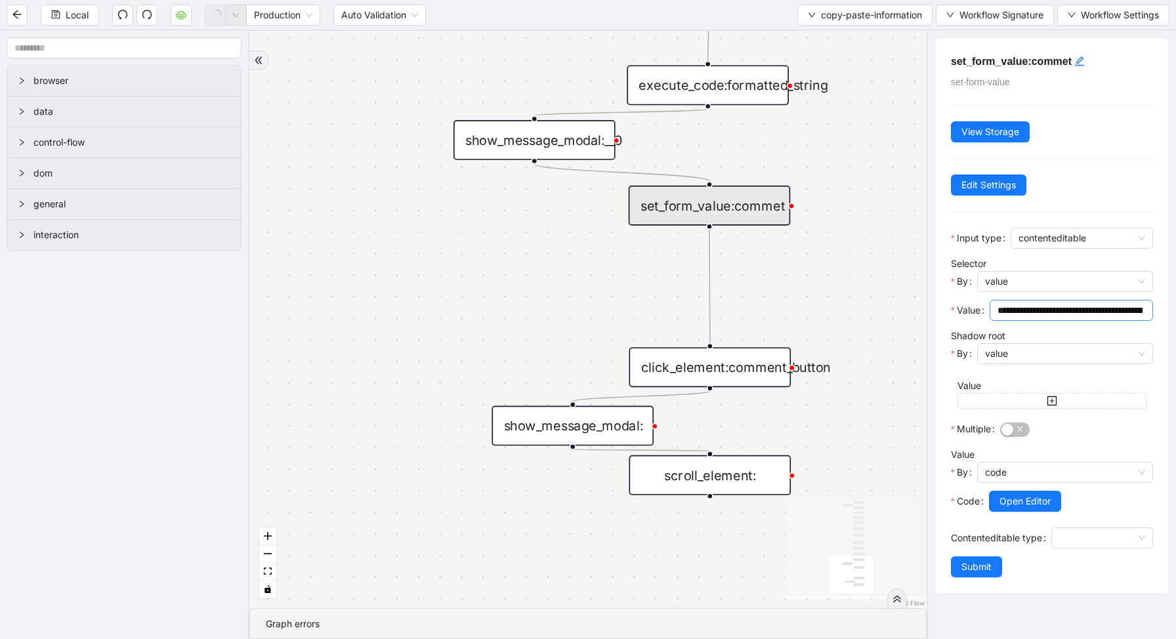
scroll to position [0, 84]
click at [1132, 308] on input "**********" at bounding box center [1065, 310] width 136 height 14
click at [1140, 310] on span "**********" at bounding box center [1070, 310] width 163 height 21
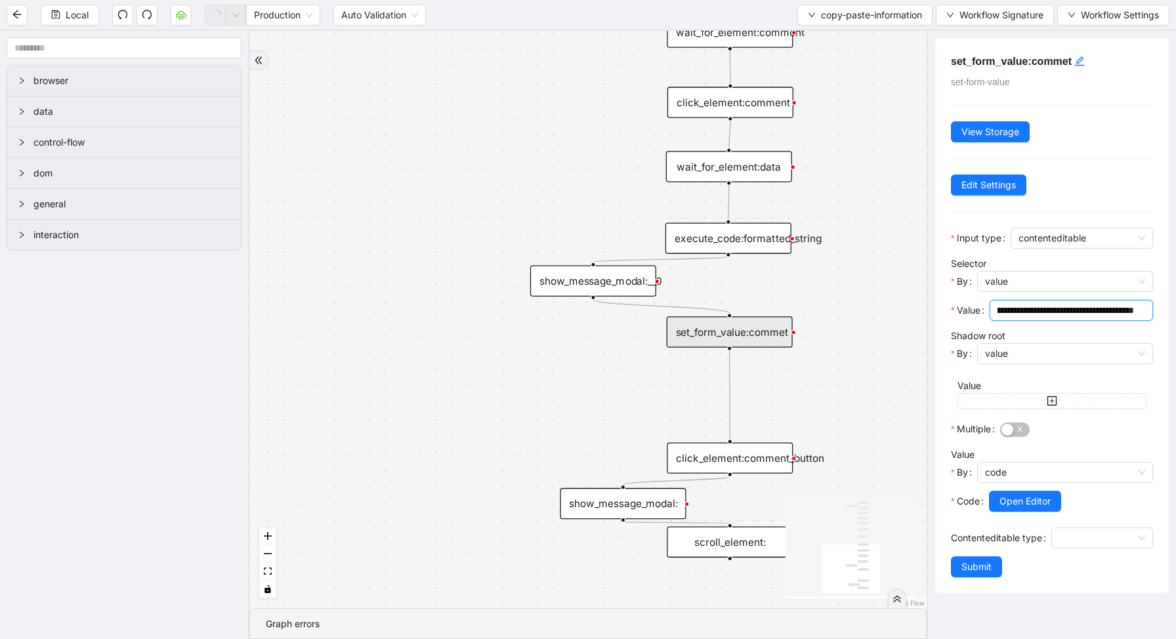
click at [730, 110] on div "click_element:comment" at bounding box center [730, 102] width 126 height 31
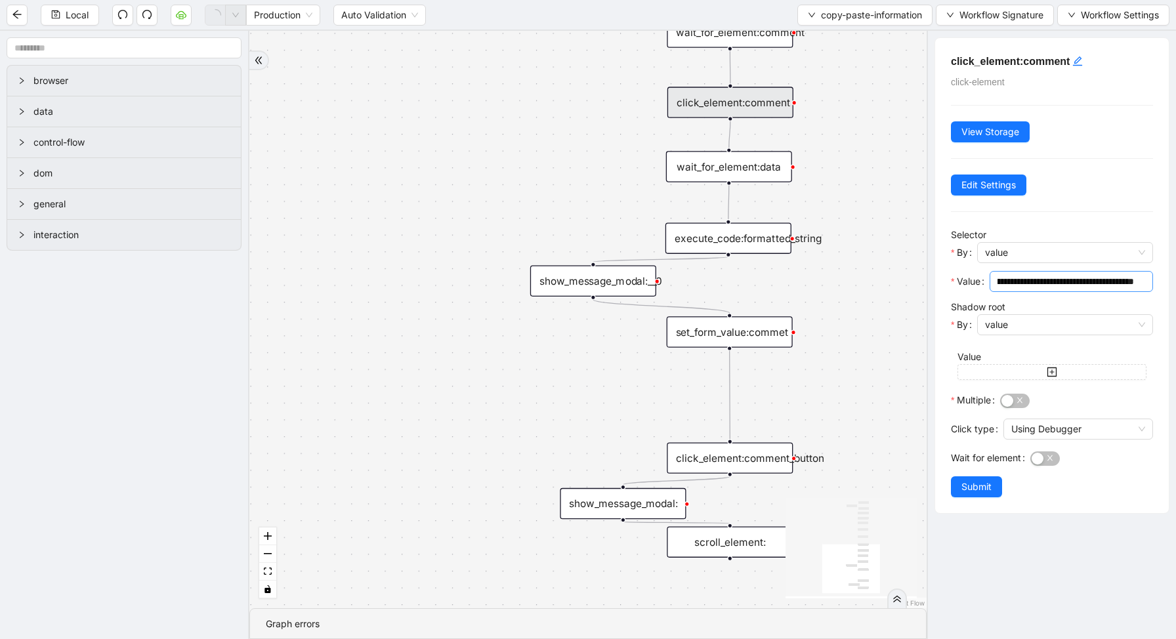
scroll to position [0, 0]
click at [738, 157] on div "wait_for_element:data" at bounding box center [729, 166] width 126 height 31
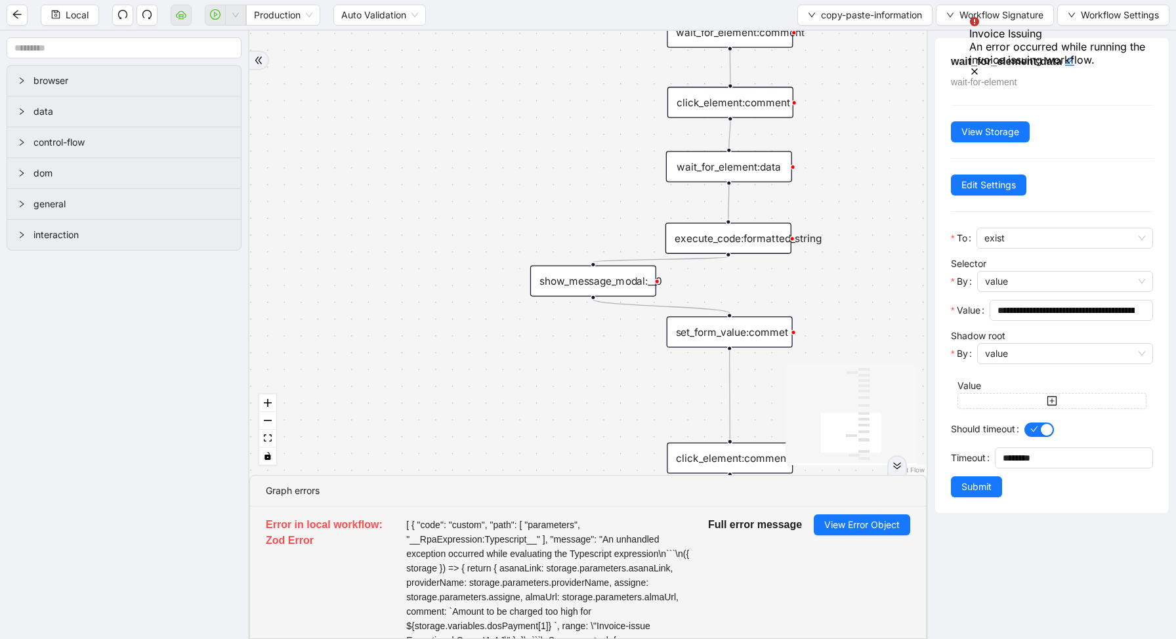
click at [980, 66] on icon "Notifications (F8)" at bounding box center [974, 71] width 10 height 10
click at [903, 154] on div "trigger execute_code:info get_text:amount execute_code:payment wait_for_element…" at bounding box center [587, 253] width 677 height 444
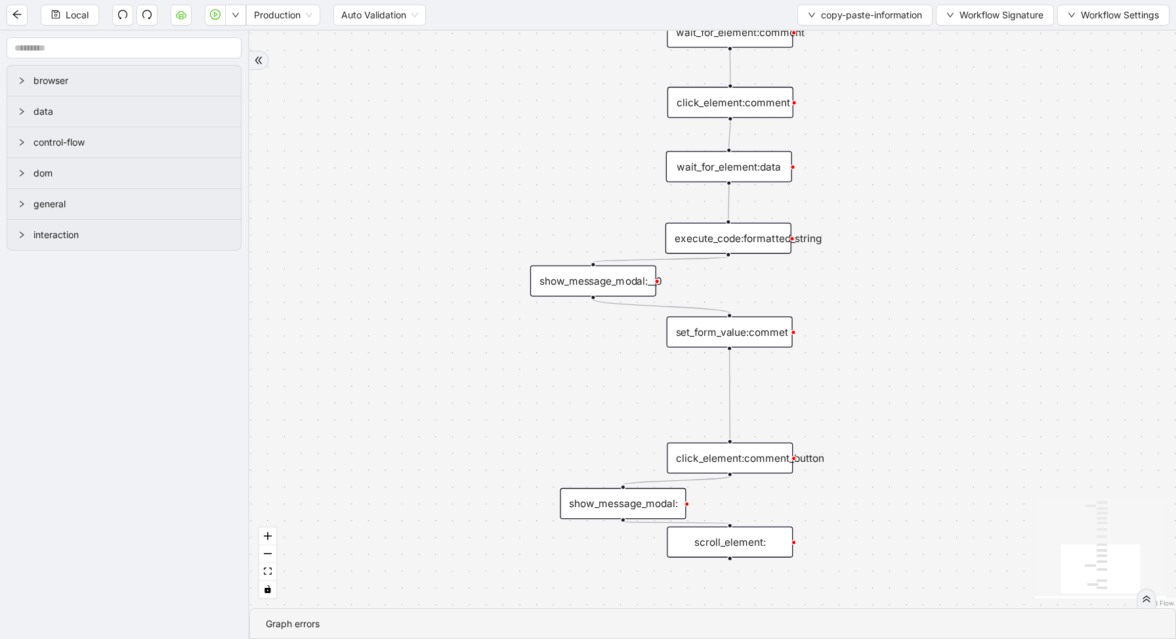
click at [661, 316] on div "trigger execute_code:info get_text:amount execute_code:payment wait_for_element…" at bounding box center [712, 319] width 926 height 577
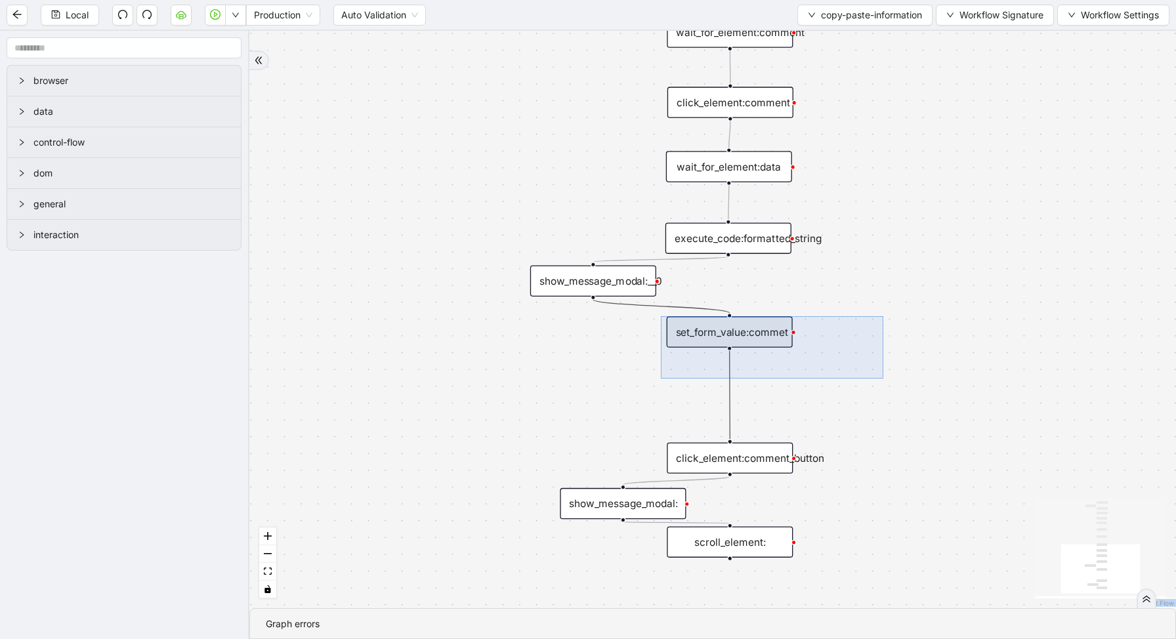
drag, startPoint x: 661, startPoint y: 316, endPoint x: 881, endPoint y: 375, distance: 228.1
click at [882, 377] on div "trigger execute_code:info get_text:amount execute_code:payment wait_for_element…" at bounding box center [712, 319] width 926 height 577
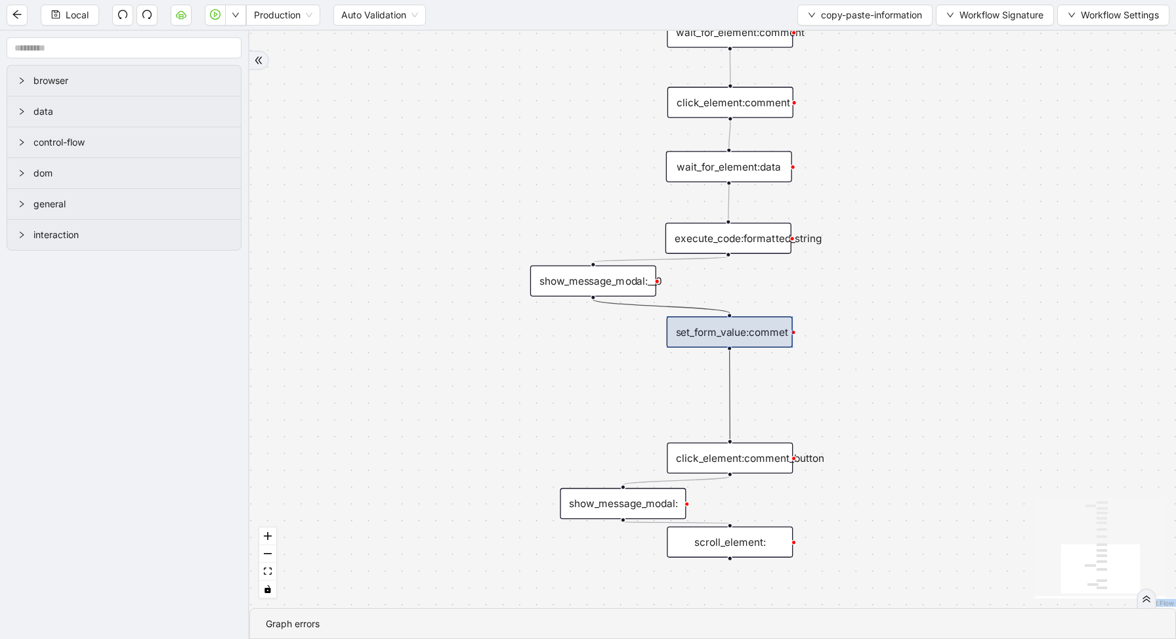
click at [613, 349] on div "trigger execute_code:info get_text:amount execute_code:payment wait_for_element…" at bounding box center [712, 319] width 926 height 577
click at [213, 20] on button "button" at bounding box center [215, 15] width 21 height 21
click at [491, 131] on div "trigger execute_code:info get_text:amount execute_code:payment wait_for_element…" at bounding box center [712, 319] width 926 height 577
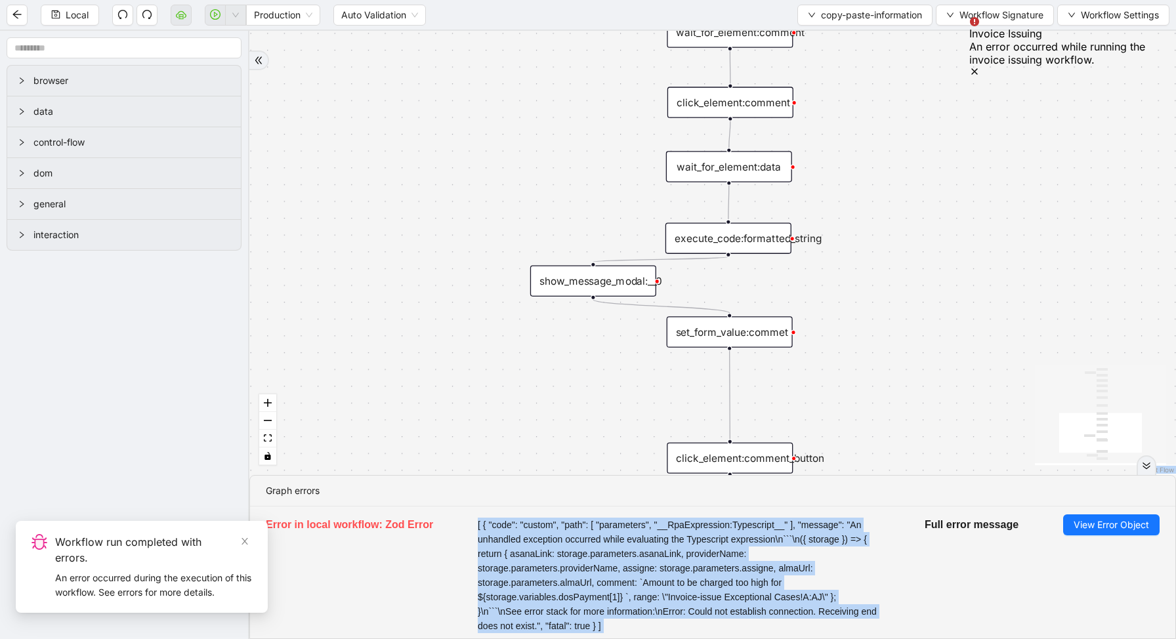
click at [849, 315] on div "trigger execute_code:info get_text:amount execute_code:payment wait_for_element…" at bounding box center [712, 253] width 926 height 444
click at [882, 296] on div "trigger execute_code:info get_text:amount execute_code:payment wait_for_element…" at bounding box center [712, 253] width 926 height 444
click at [879, 543] on li "Error in local workflow: Zod Error [ { "code": "custom", "path": [ "parameters"…" at bounding box center [712, 574] width 925 height 135
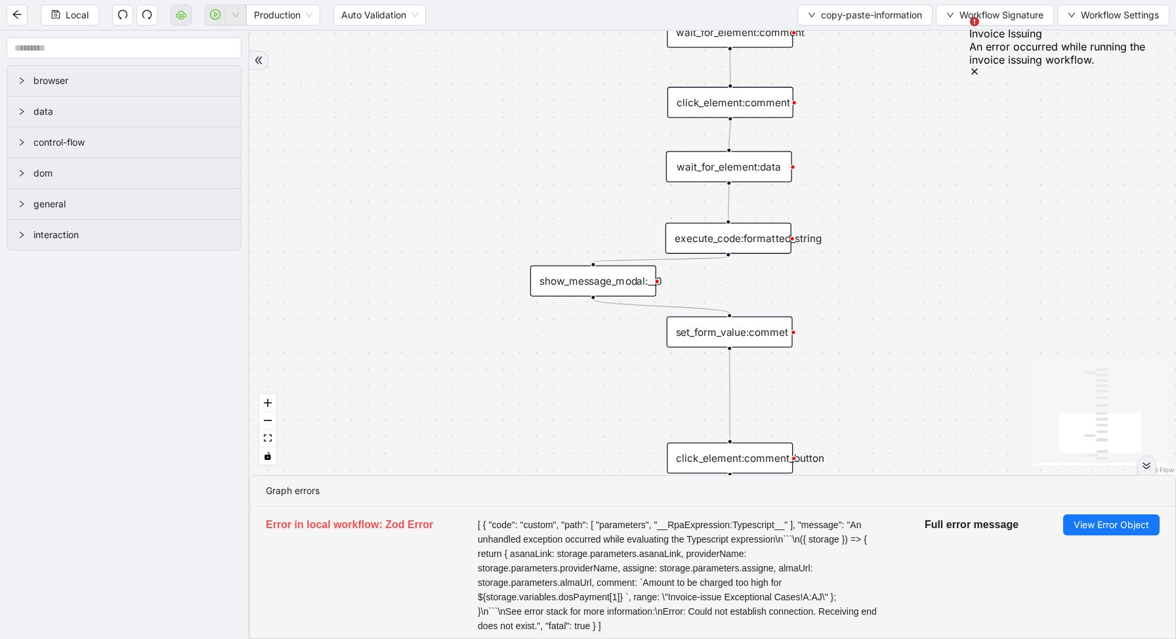
click at [888, 312] on div "trigger execute_code:info get_text:amount execute_code:payment wait_for_element…" at bounding box center [712, 253] width 926 height 444
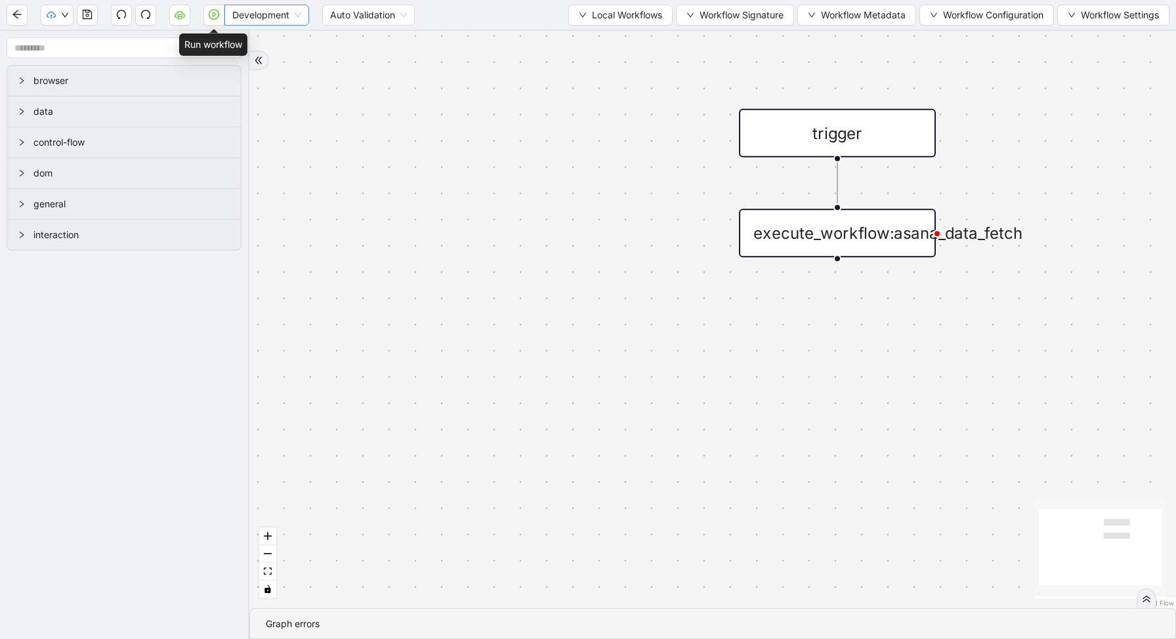
click at [264, 19] on span "Development" at bounding box center [266, 15] width 69 height 20
click at [264, 62] on div "Production" at bounding box center [267, 62] width 64 height 14
click at [613, 28] on div "Production Production Auto Validation Local Workflows Workflow Signature Workfl…" at bounding box center [588, 15] width 1176 height 30
click at [604, 18] on span "Local Workflows" at bounding box center [627, 15] width 70 height 14
click at [608, 37] on span "Select" at bounding box center [613, 40] width 85 height 14
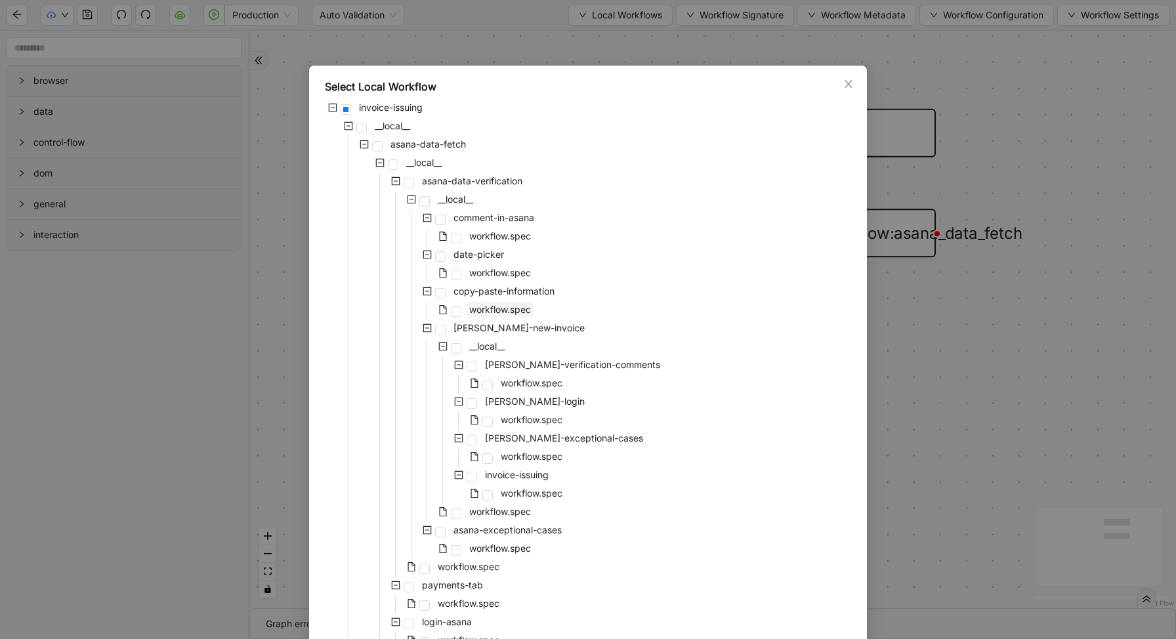
click at [481, 310] on span "workflow.spec" at bounding box center [500, 309] width 62 height 11
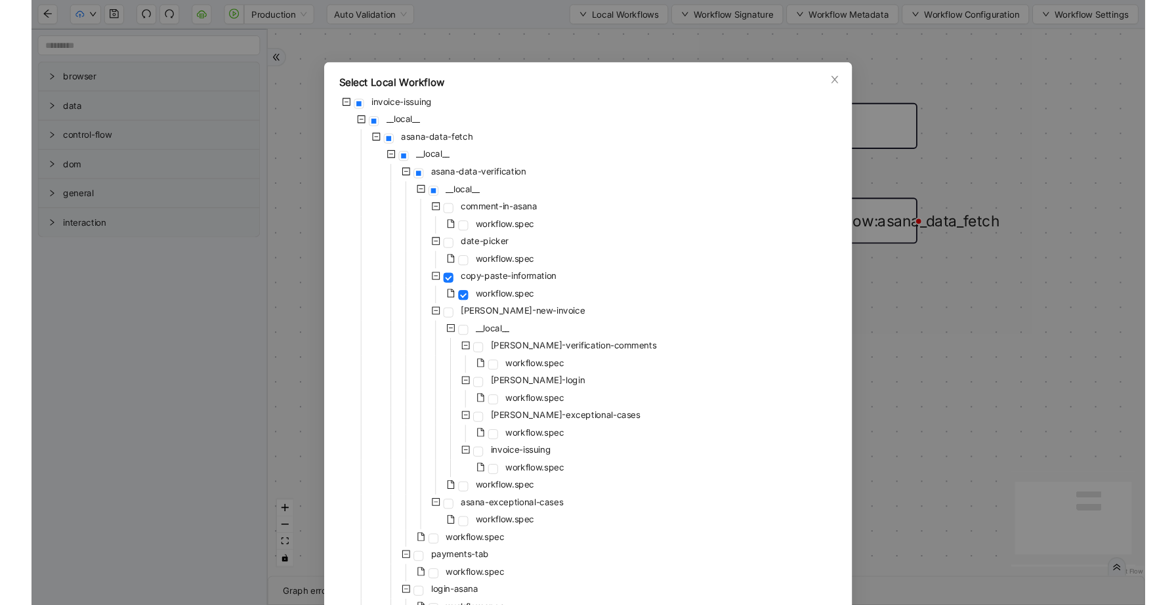
scroll to position [180, 0]
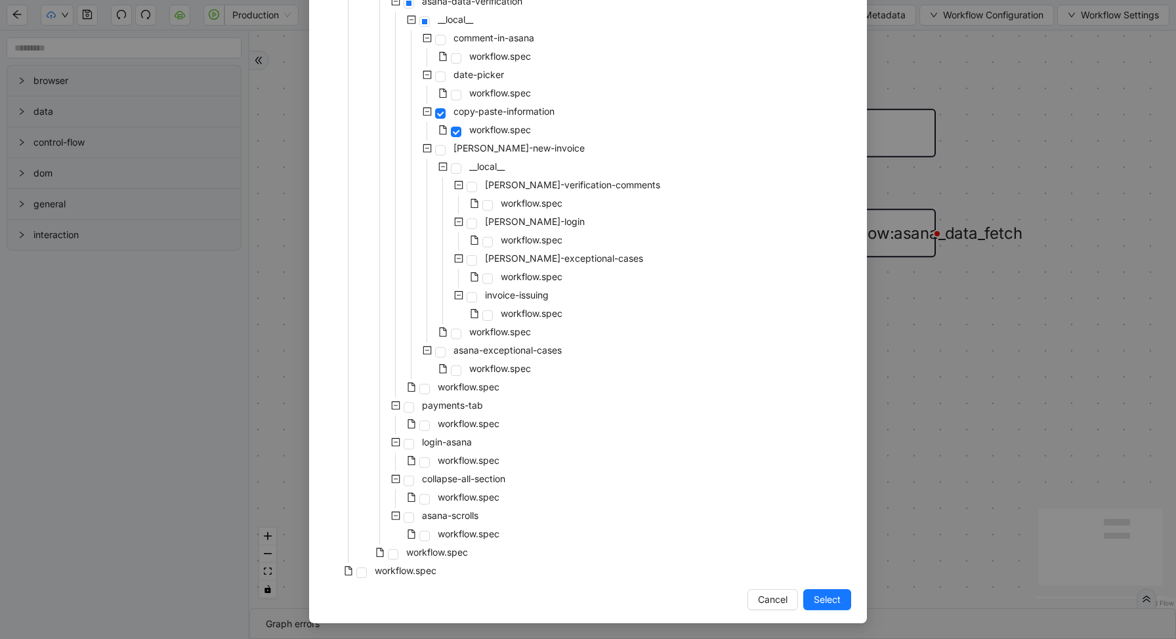
click at [824, 589] on div "Select Local Workflow invoice-issuing __local__ asana-data-fetch __local__ asan…" at bounding box center [588, 254] width 558 height 737
click at [824, 602] on span "Select" at bounding box center [827, 599] width 27 height 14
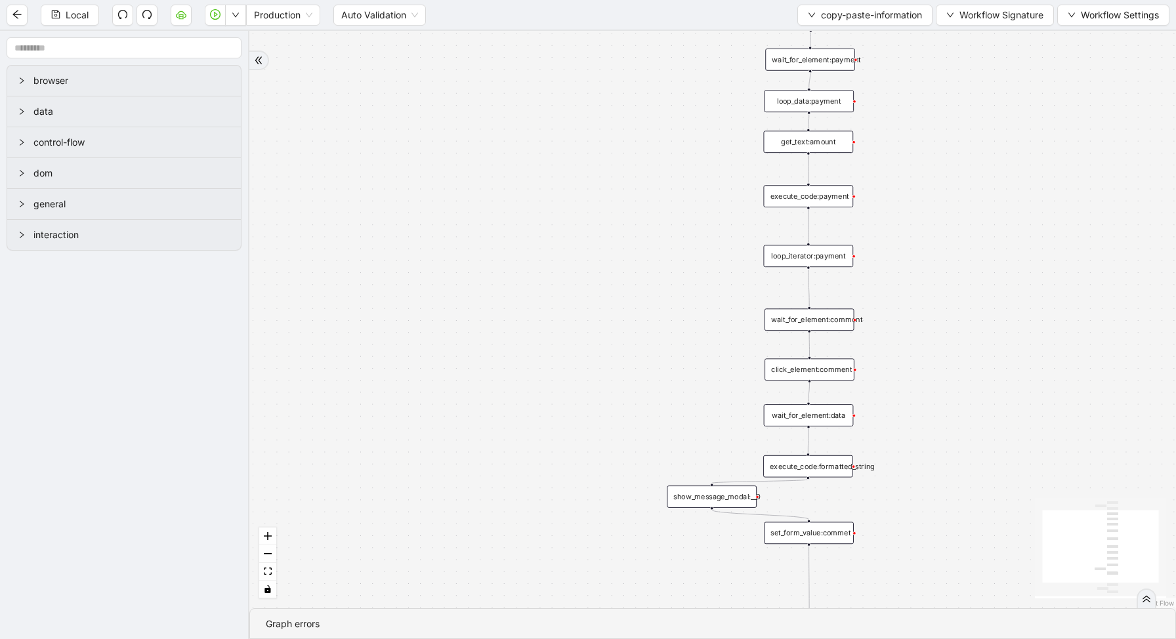
drag, startPoint x: 974, startPoint y: 433, endPoint x: 919, endPoint y: -20, distance: 456.1
click at [919, 0] on html "Local Production Auto Validation copy-paste-information Workflow Signature Work…" at bounding box center [588, 319] width 1176 height 639
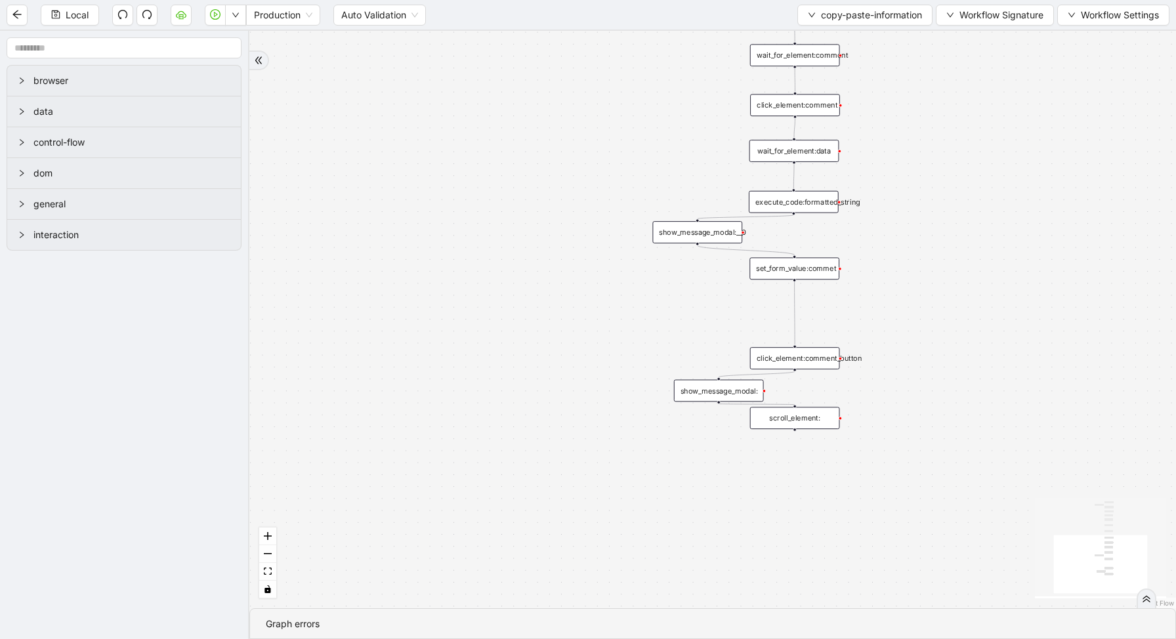
drag, startPoint x: 939, startPoint y: 366, endPoint x: 939, endPoint y: 340, distance: 26.2
click at [939, 340] on div "trigger execute_code:info get_text:amount execute_code:payment wait_for_element…" at bounding box center [712, 319] width 926 height 577
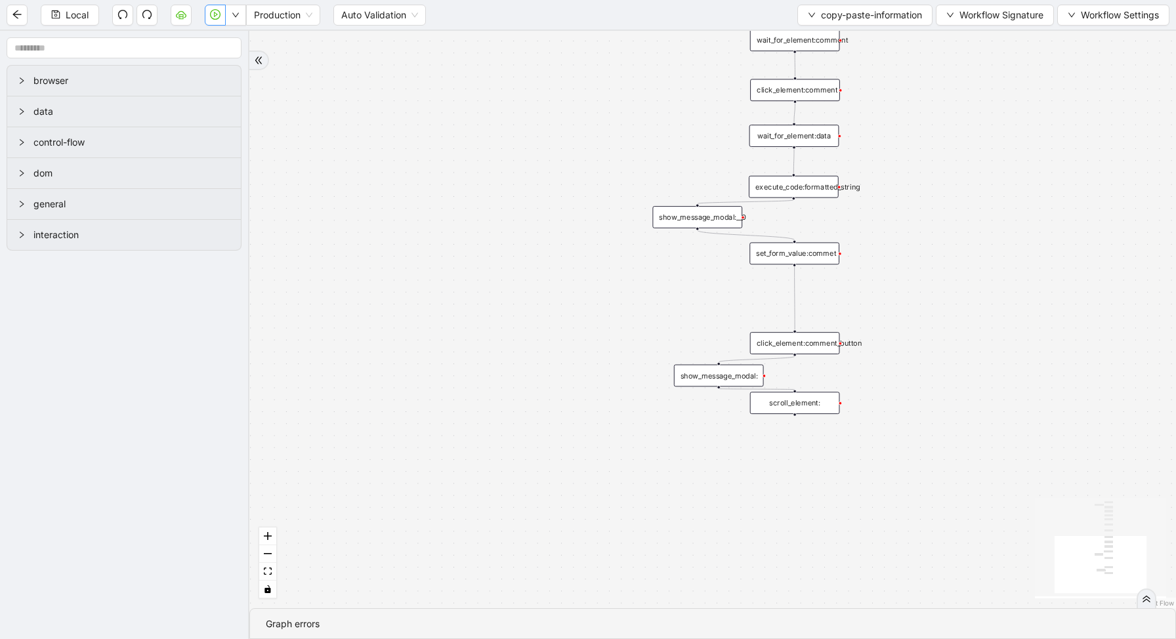
click at [217, 18] on icon "play-circle" at bounding box center [215, 14] width 10 height 10
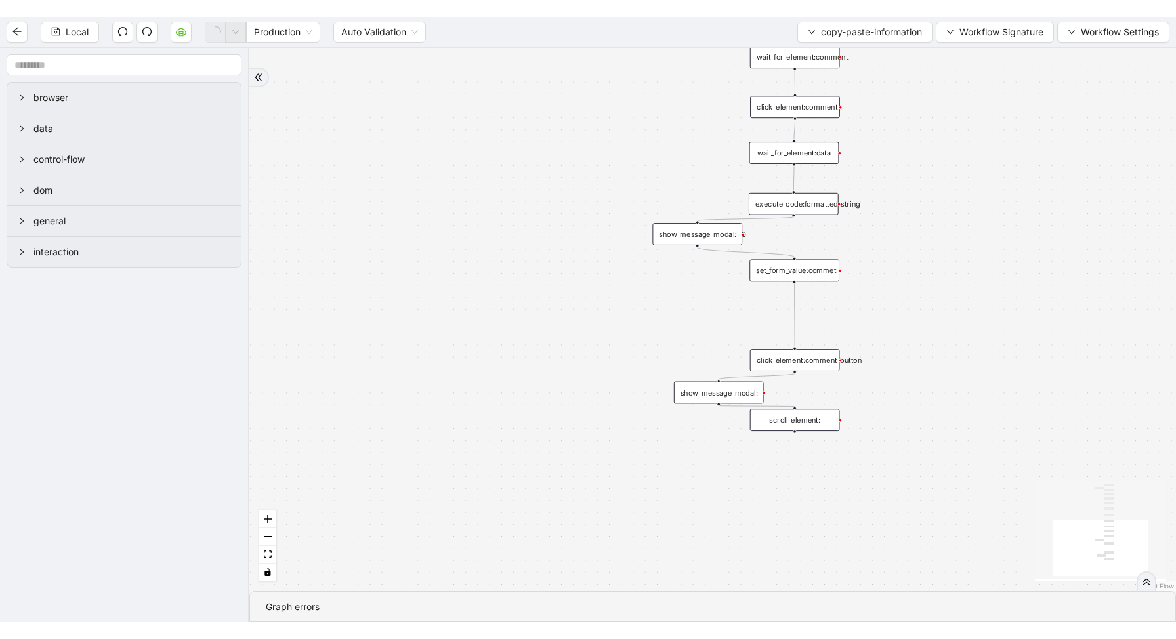
scroll to position [0, 0]
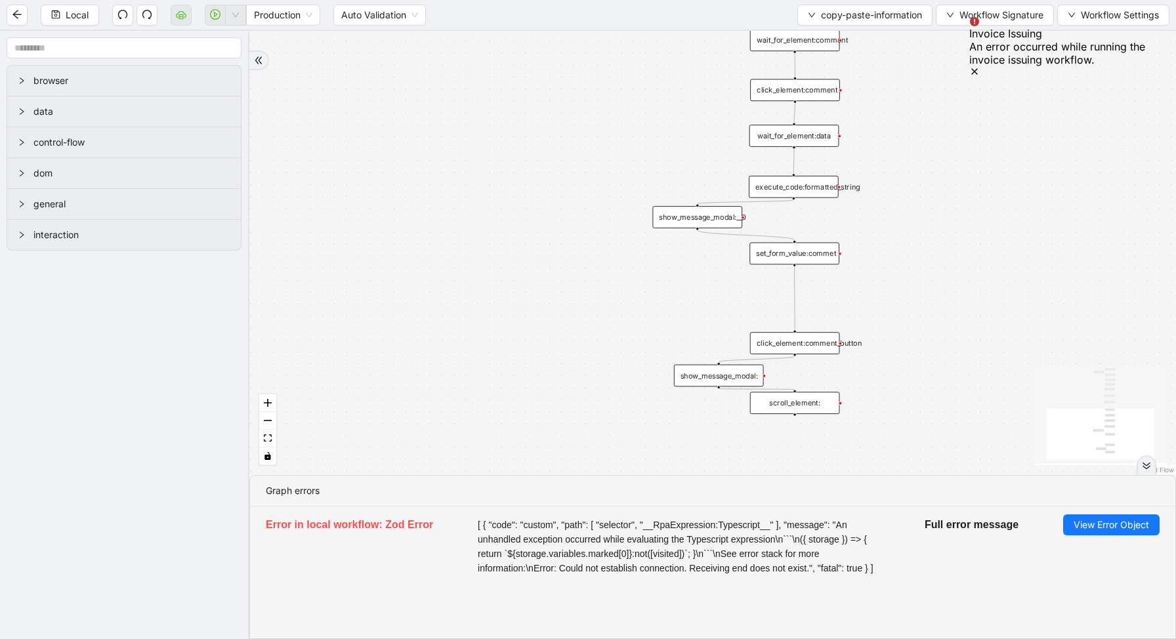
click at [980, 66] on icon "Notifications (F8)" at bounding box center [974, 71] width 10 height 10
